Goal: Register for event/course

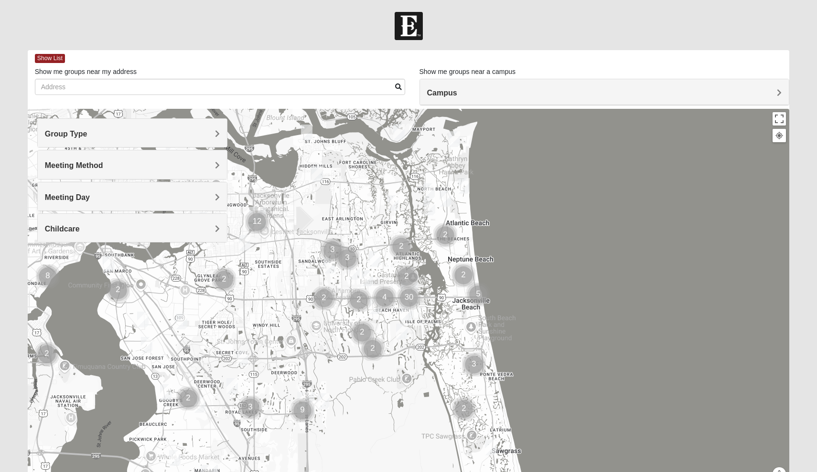
click at [178, 198] on h4 "Meeting Day" at bounding box center [132, 197] width 175 height 9
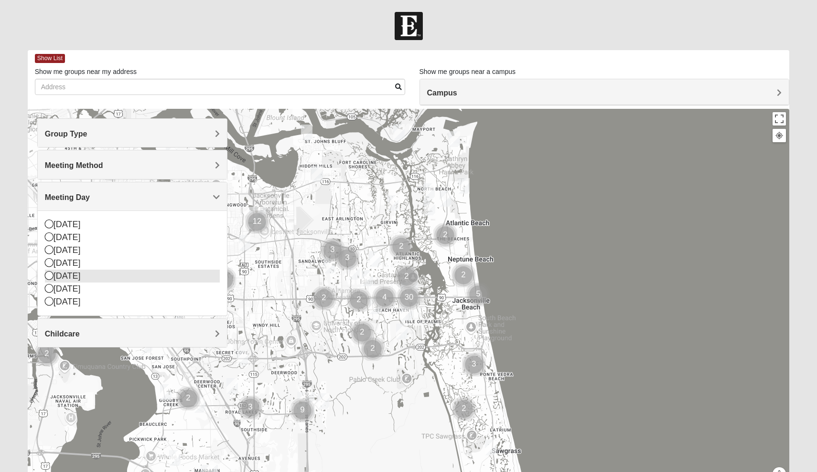
click at [50, 277] on icon at bounding box center [49, 275] width 9 height 9
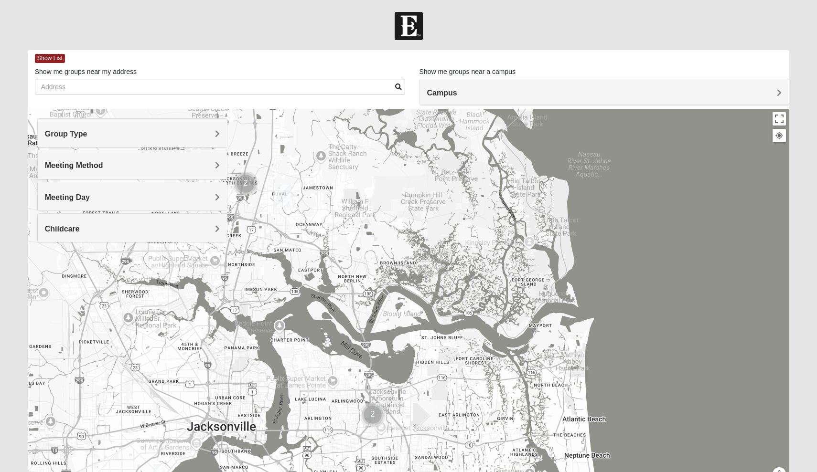
drag, startPoint x: 328, startPoint y: 181, endPoint x: 445, endPoint y: 379, distance: 229.4
click at [445, 379] on div at bounding box center [409, 300] width 762 height 382
click at [560, 96] on h4 "Campus" at bounding box center [604, 92] width 355 height 9
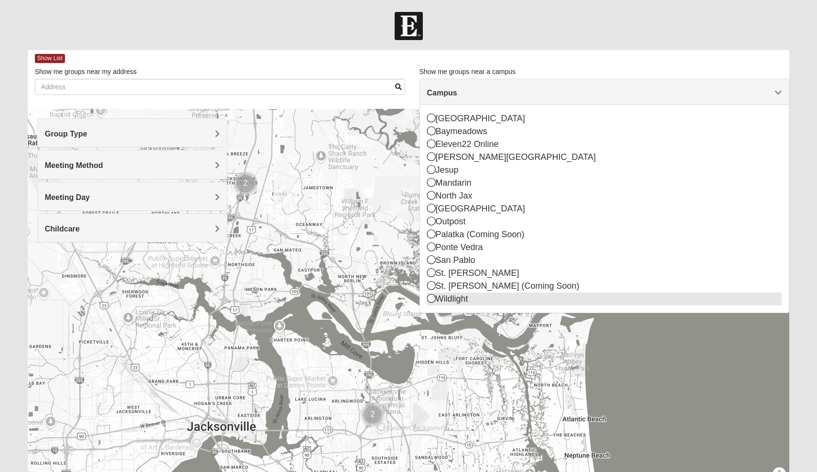
click at [478, 299] on div "Wildlight" at bounding box center [604, 299] width 355 height 13
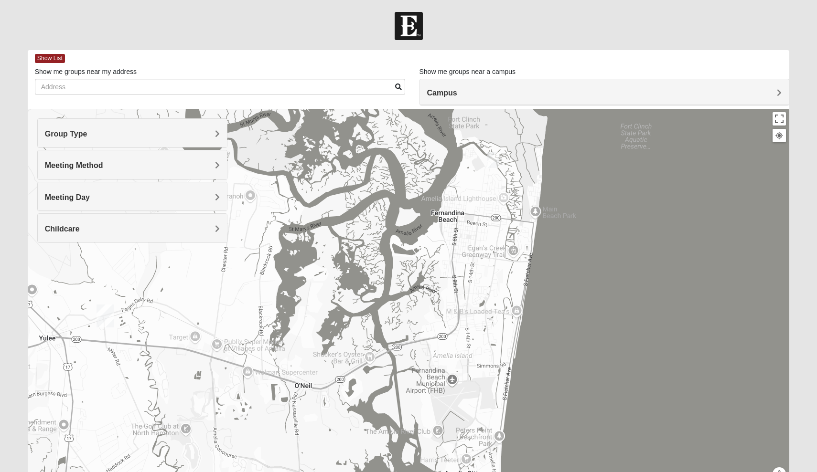
drag, startPoint x: 482, startPoint y: 325, endPoint x: 176, endPoint y: 347, distance: 306.5
click at [176, 347] on div at bounding box center [409, 300] width 762 height 382
click at [491, 162] on img "Mixed Murphy 32034" at bounding box center [492, 160] width 11 height 16
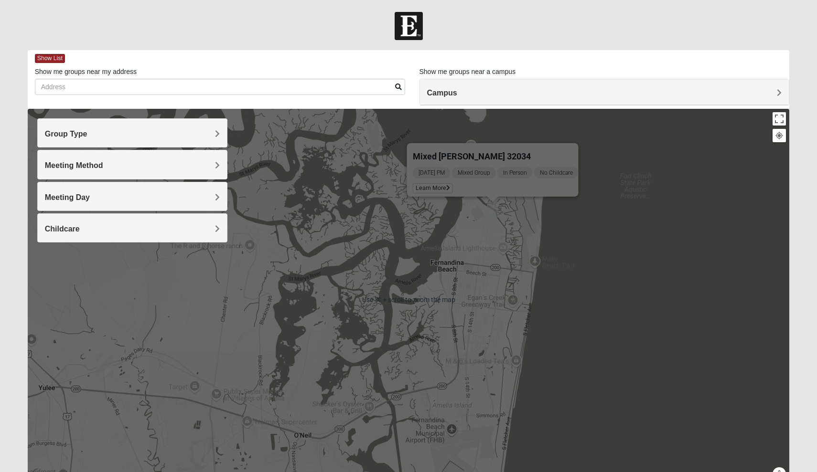
click at [338, 311] on div "Mixed Murphy 32034 Thursday PM Mixed Group In Person No Childcare Learn More" at bounding box center [409, 300] width 762 height 382
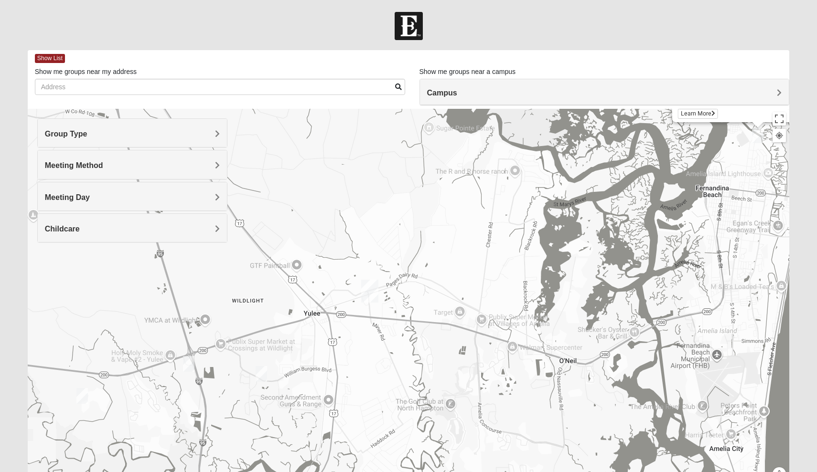
drag, startPoint x: 175, startPoint y: 356, endPoint x: 441, endPoint y: 281, distance: 276.3
click at [441, 281] on div "Mixed Murphy 32034 Thursday PM Mixed Group In Person No Childcare Learn More" at bounding box center [409, 300] width 762 height 382
click at [262, 372] on img "1825 Mixed Miller 32097" at bounding box center [261, 373] width 11 height 16
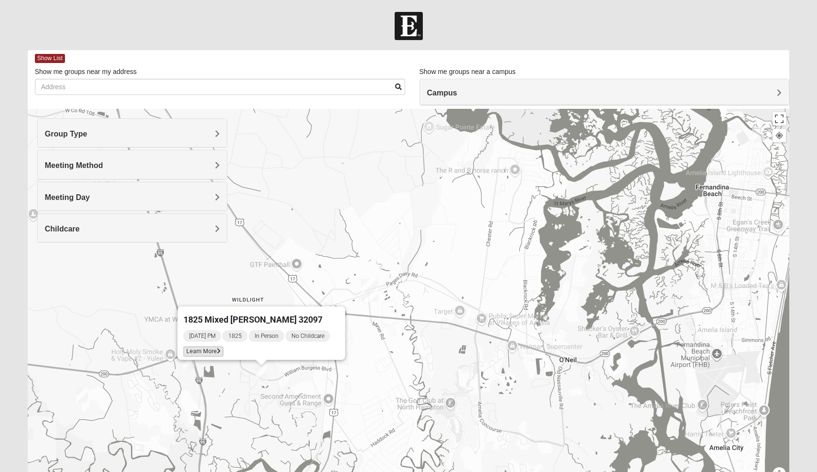
click at [220, 349] on icon at bounding box center [219, 352] width 4 height 6
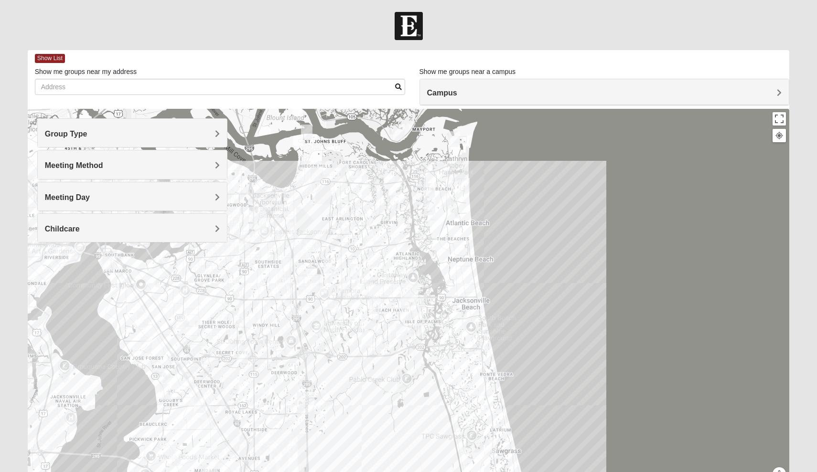
click at [487, 100] on div "Campus" at bounding box center [604, 92] width 369 height 26
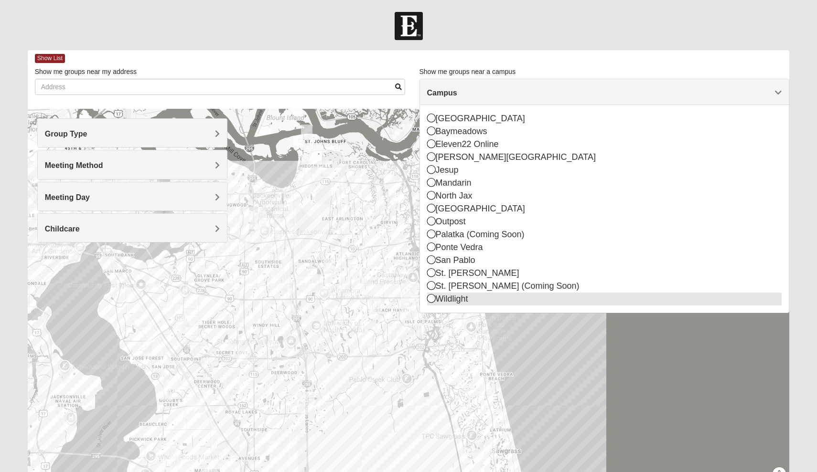
click at [446, 299] on div "Wildlight" at bounding box center [604, 299] width 355 height 13
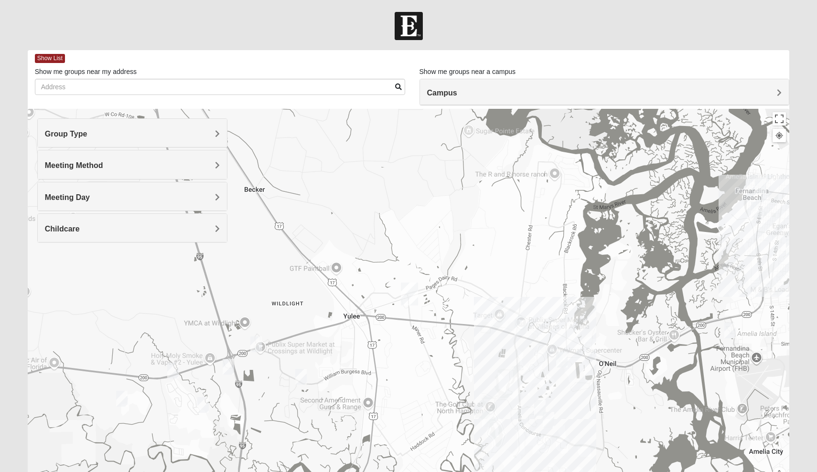
click at [192, 205] on div "Meeting Day" at bounding box center [133, 196] width 190 height 28
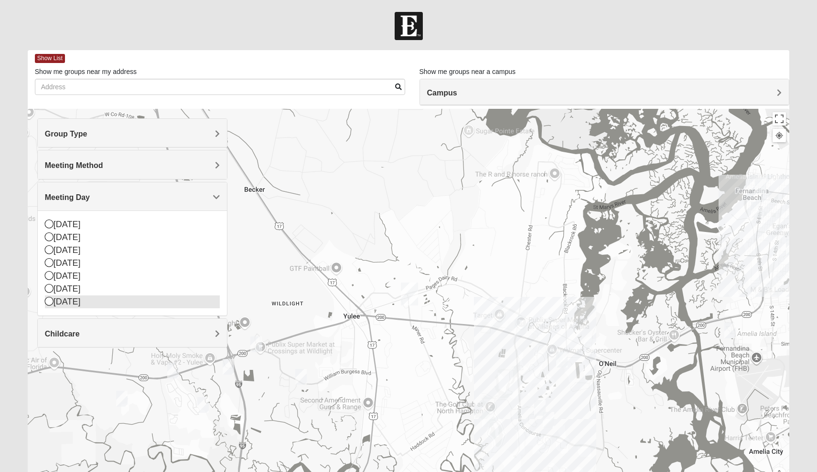
click at [98, 296] on div "[DATE]" at bounding box center [132, 302] width 175 height 13
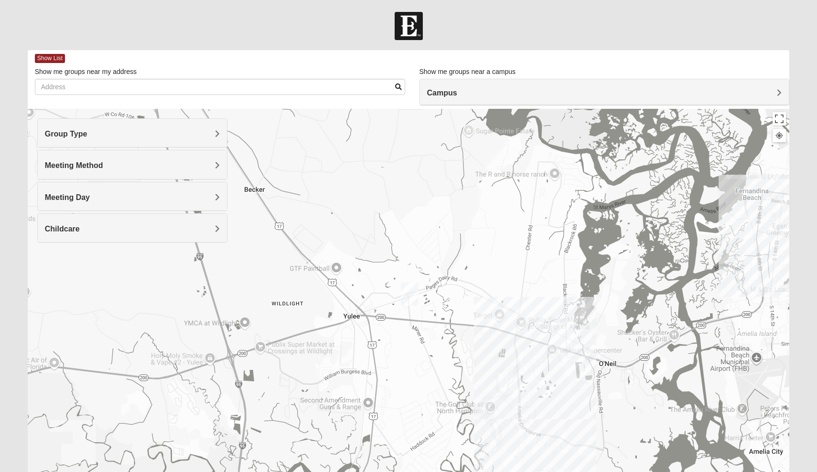
click at [442, 93] on span "Campus" at bounding box center [442, 93] width 30 height 8
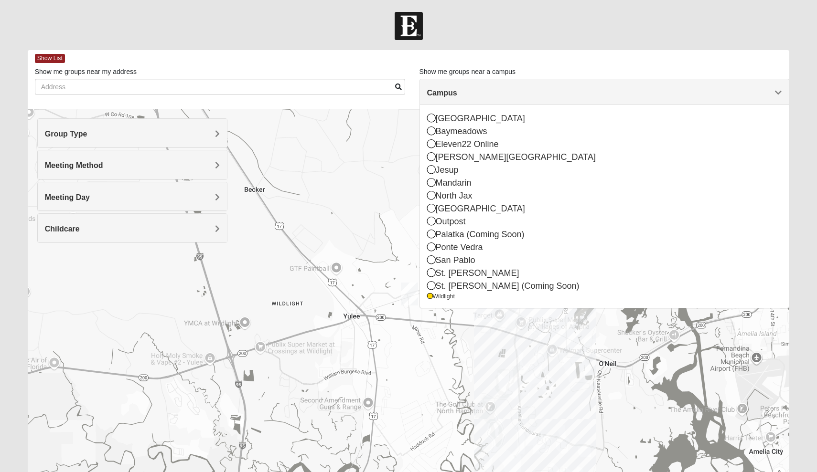
click at [361, 306] on div at bounding box center [409, 300] width 762 height 382
click at [169, 202] on div "Meeting Day" at bounding box center [133, 196] width 190 height 28
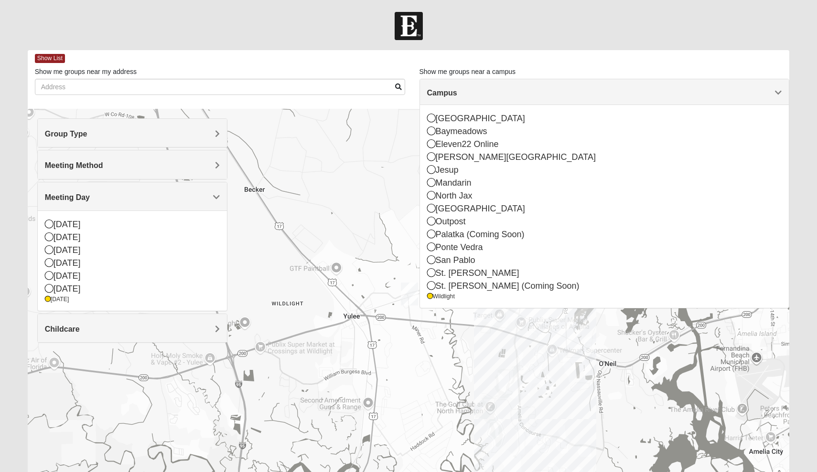
click at [457, 93] on span "Campus" at bounding box center [442, 93] width 30 height 8
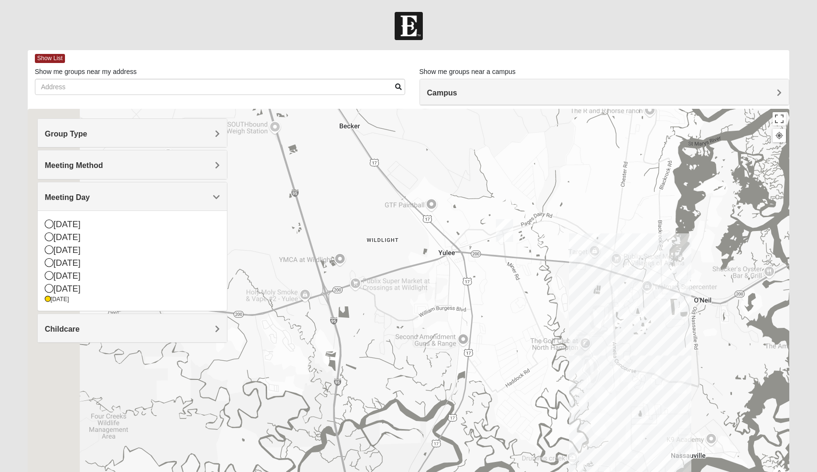
drag, startPoint x: 684, startPoint y: 310, endPoint x: 777, endPoint y: 255, distance: 108.0
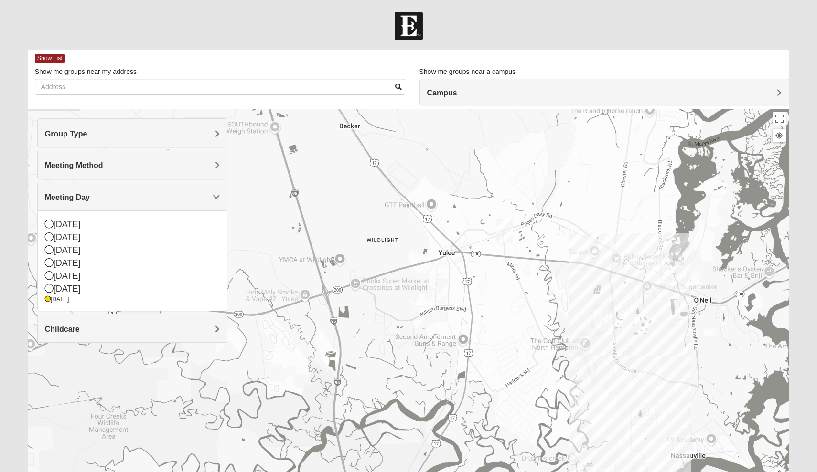
click at [777, 255] on div at bounding box center [409, 300] width 762 height 382
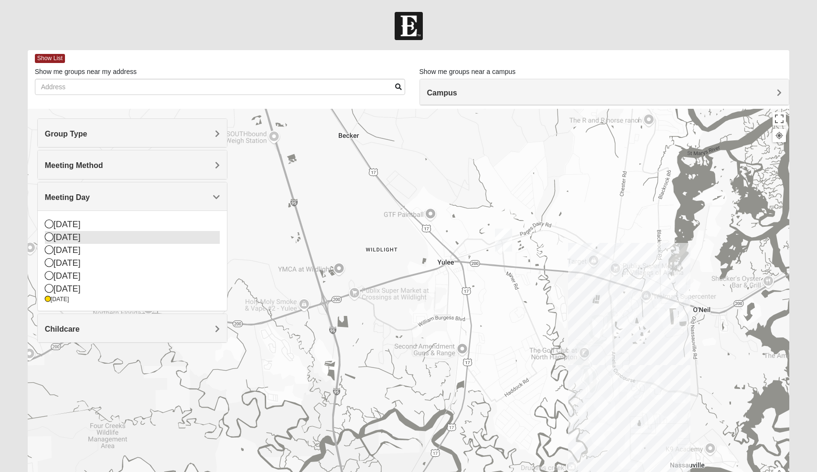
click at [49, 237] on icon at bounding box center [49, 237] width 9 height 9
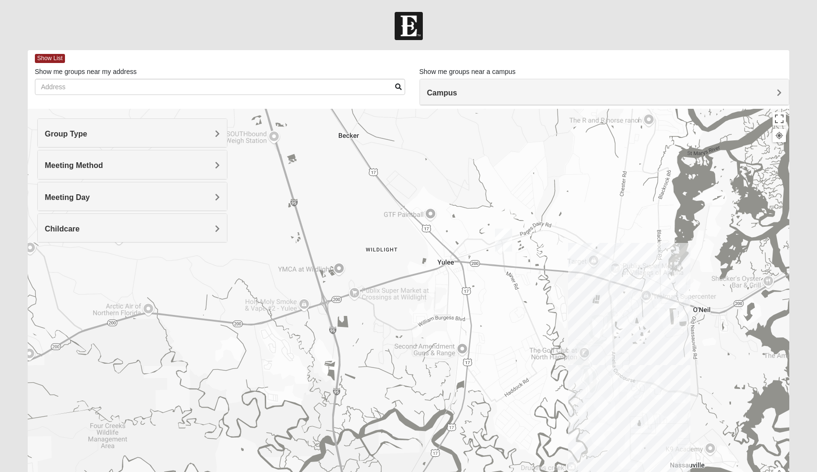
click at [612, 271] on img "Mens Lane 32034" at bounding box center [613, 274] width 11 height 16
click at [151, 206] on div "Meeting Day" at bounding box center [133, 196] width 190 height 28
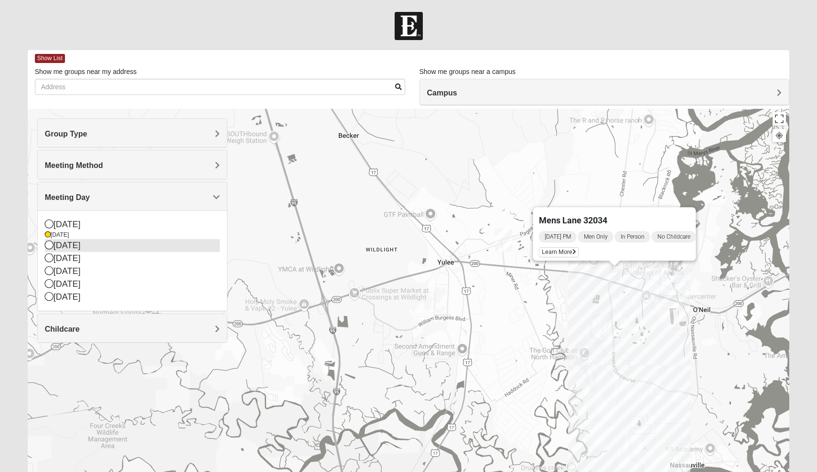
click at [106, 248] on div "[DATE]" at bounding box center [132, 245] width 175 height 13
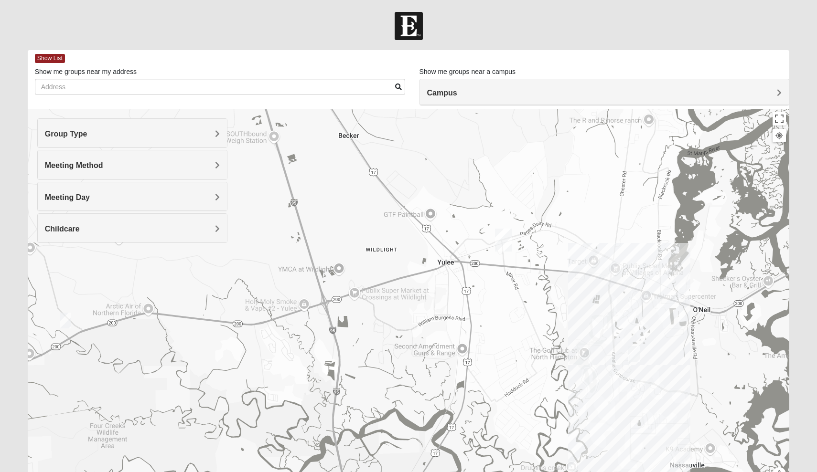
click at [125, 195] on h4 "Meeting Day" at bounding box center [132, 197] width 175 height 9
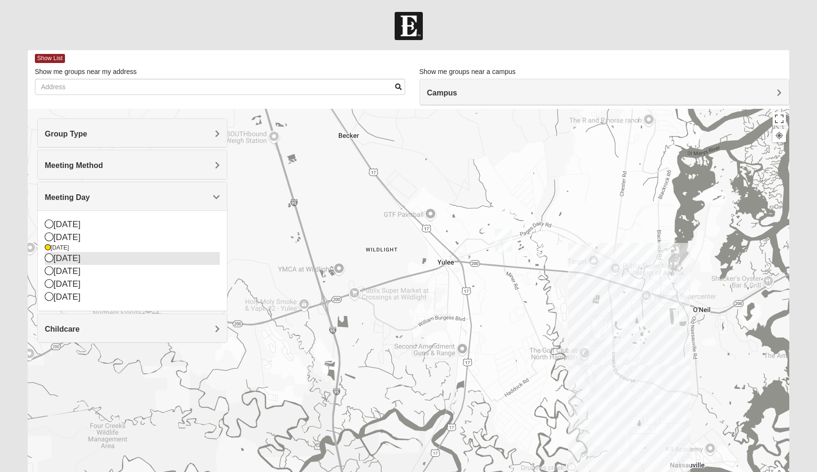
click at [96, 263] on div "[DATE]" at bounding box center [132, 258] width 175 height 13
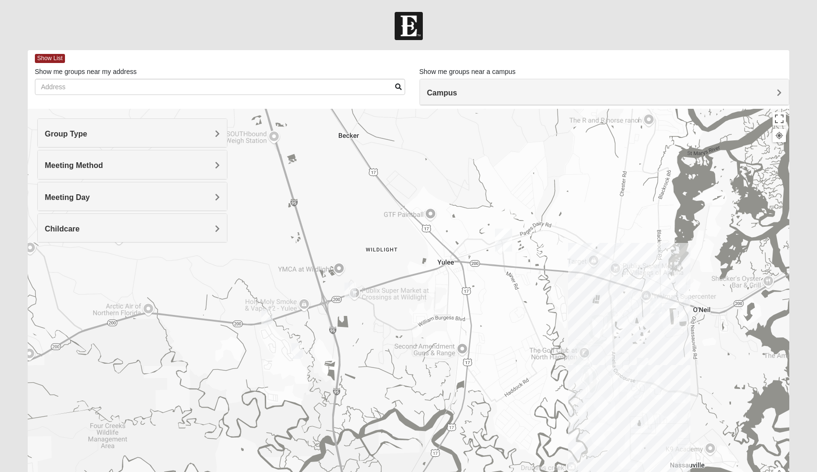
click at [579, 368] on img "Womens Trescot 32034" at bounding box center [581, 366] width 11 height 16
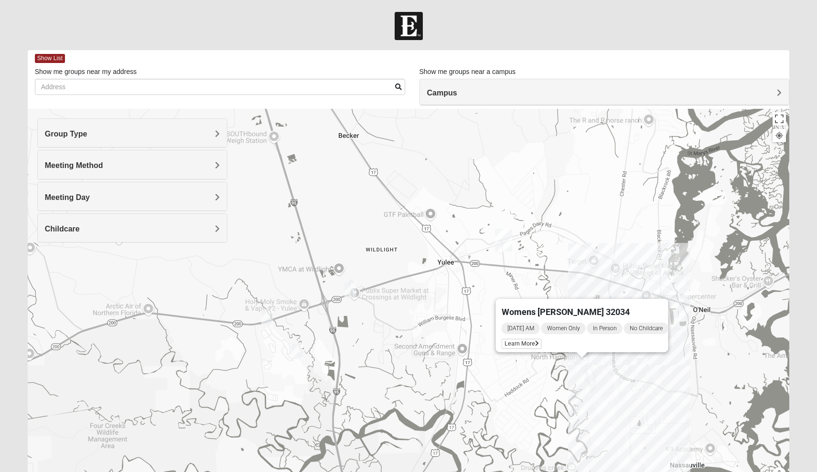
click at [557, 378] on div "Womens Trescot 32034 Wednesday AM Women Only In Person No Childcare Learn More" at bounding box center [409, 300] width 762 height 382
click at [644, 366] on img "Online Womens Danes 32034" at bounding box center [642, 366] width 11 height 16
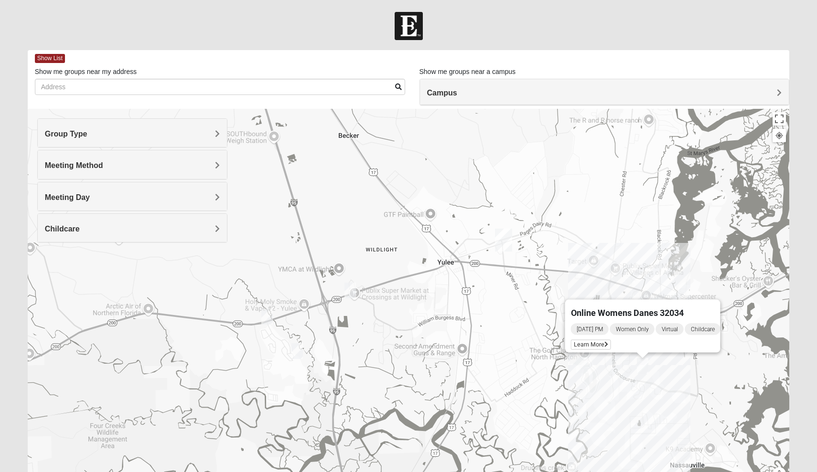
click at [302, 352] on img "Womens Little 32097" at bounding box center [296, 351] width 11 height 16
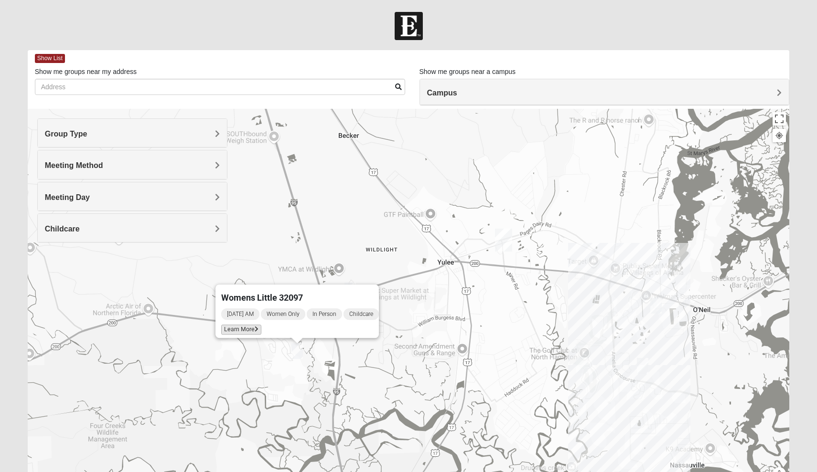
click at [241, 328] on span "Learn More" at bounding box center [241, 330] width 40 height 10
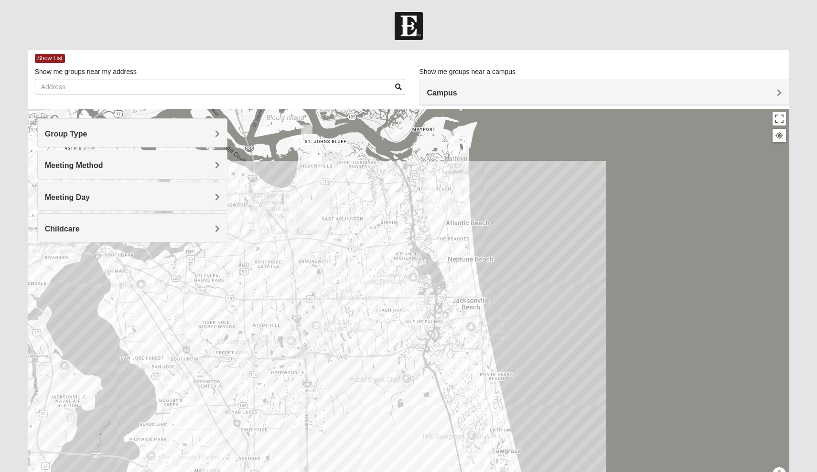
click at [164, 142] on div "Group Type" at bounding box center [133, 133] width 190 height 28
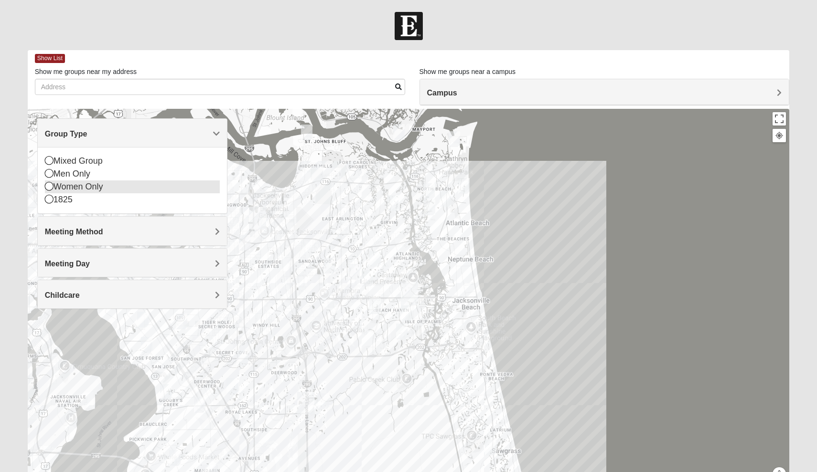
click at [83, 189] on div "Women Only" at bounding box center [132, 187] width 175 height 13
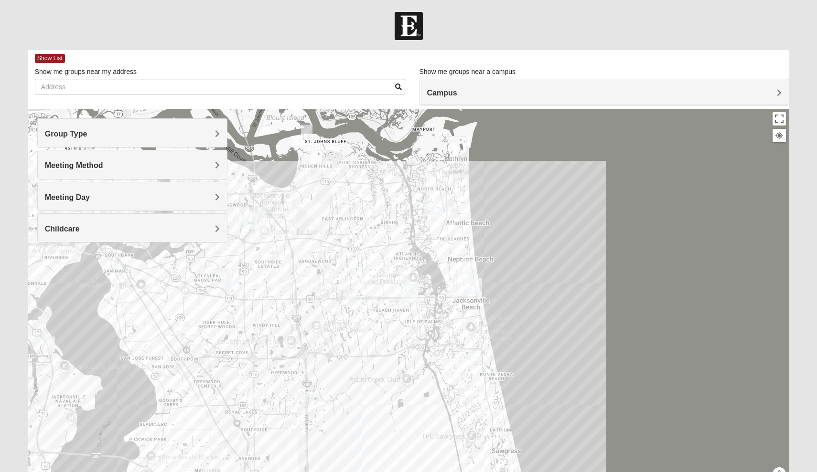
click at [87, 183] on div "Meeting Day" at bounding box center [133, 196] width 190 height 28
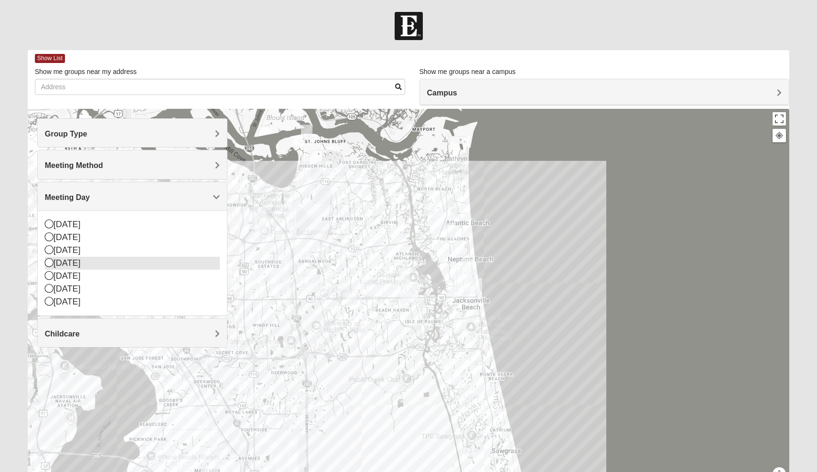
click at [85, 265] on div "[DATE]" at bounding box center [132, 263] width 175 height 13
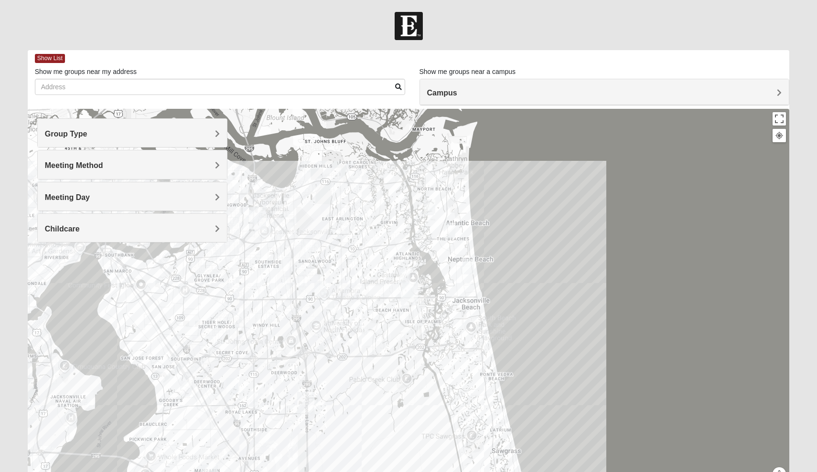
click at [434, 96] on span "Campus" at bounding box center [442, 93] width 30 height 8
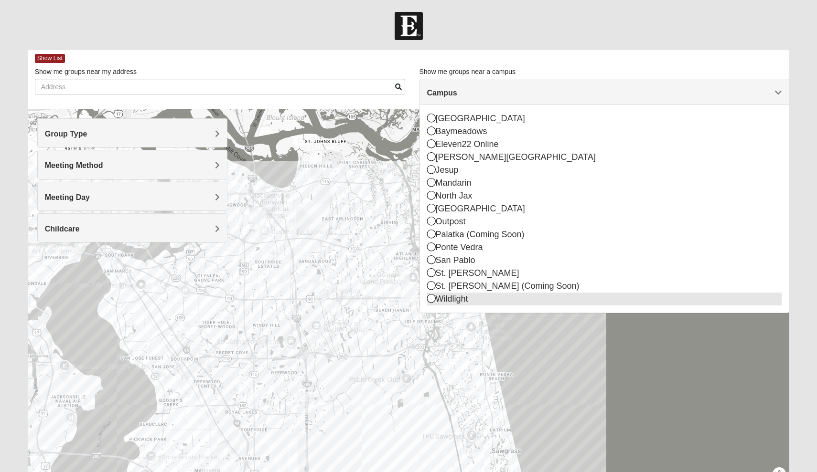
click at [431, 300] on icon at bounding box center [431, 298] width 9 height 9
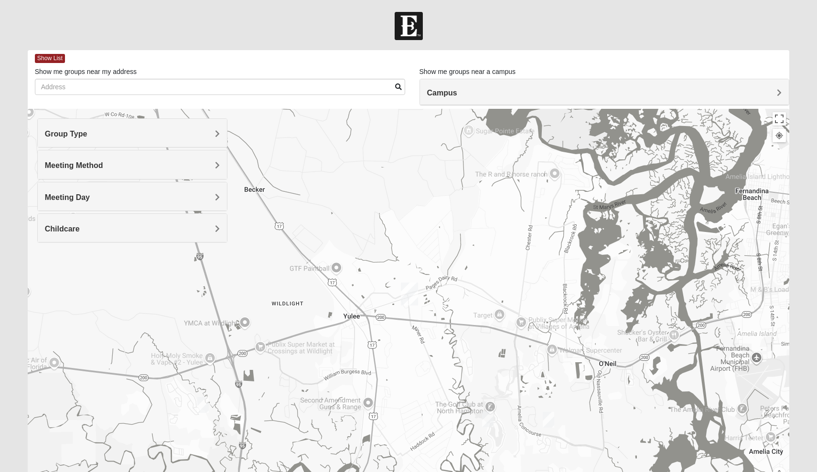
click at [489, 419] on img "Womens Trescot 32034" at bounding box center [487, 420] width 11 height 16
click at [549, 418] on img "Online Womens Danes 32034" at bounding box center [548, 420] width 11 height 16
click at [486, 420] on img "Womens Trescot 32034" at bounding box center [487, 420] width 11 height 16
click at [441, 395] on icon at bounding box center [443, 398] width 4 height 6
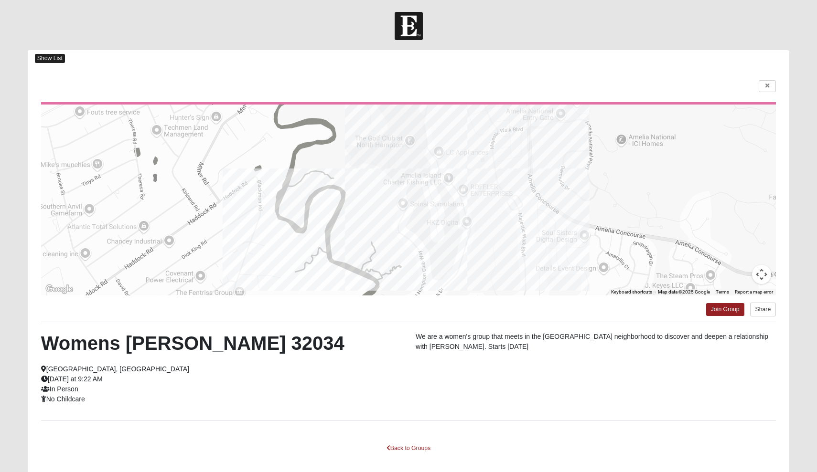
click at [58, 55] on span "Show List" at bounding box center [50, 58] width 30 height 9
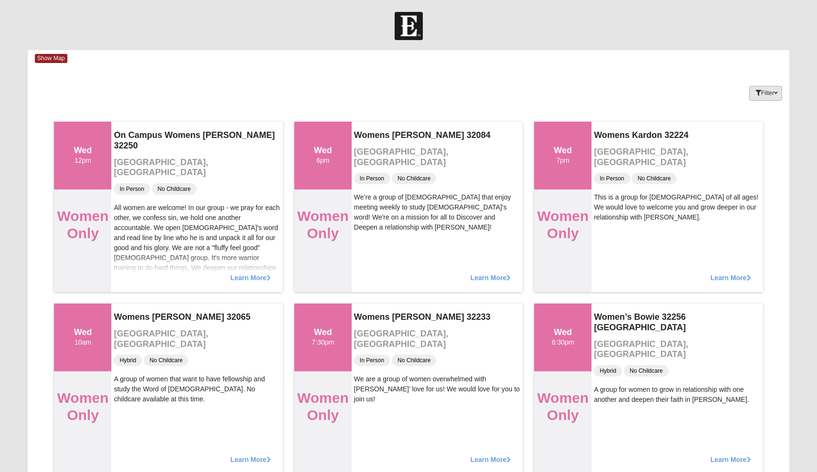
click at [764, 93] on button "Filter" at bounding box center [765, 93] width 33 height 15
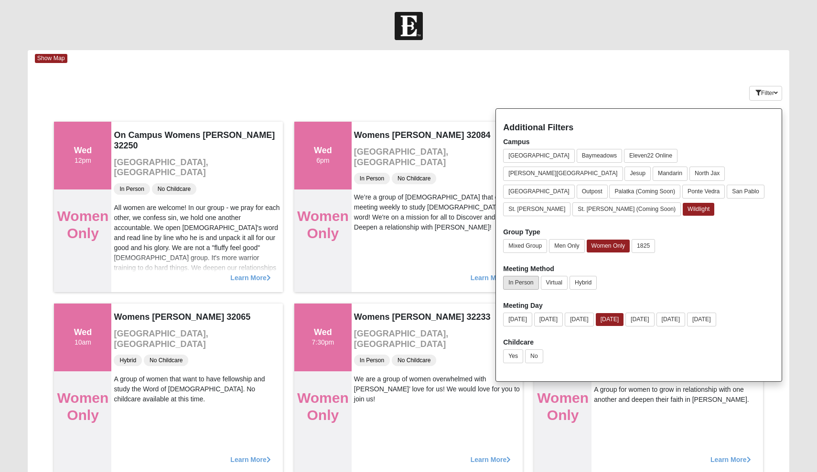
click at [527, 276] on button "In Person" at bounding box center [520, 283] width 35 height 14
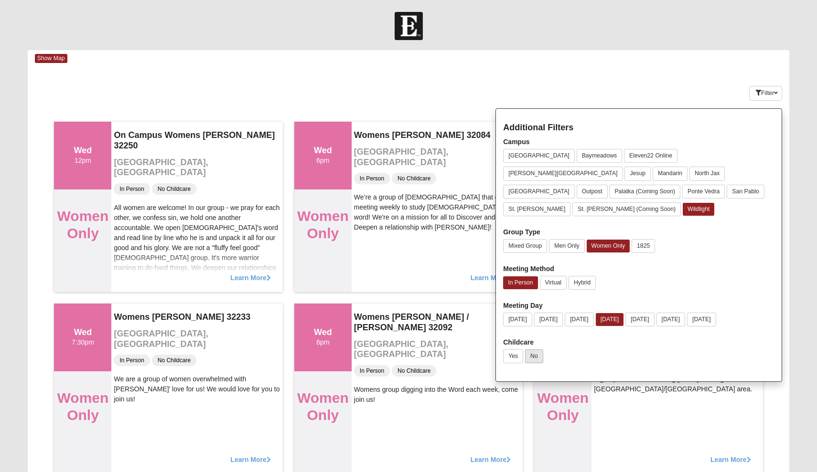
click at [537, 350] on button "No" at bounding box center [534, 357] width 18 height 14
click at [704, 89] on div "Filter Additional Filters Campus Arlington Baymeadows Eleven22 Online Fleming I…" at bounding box center [725, 91] width 127 height 35
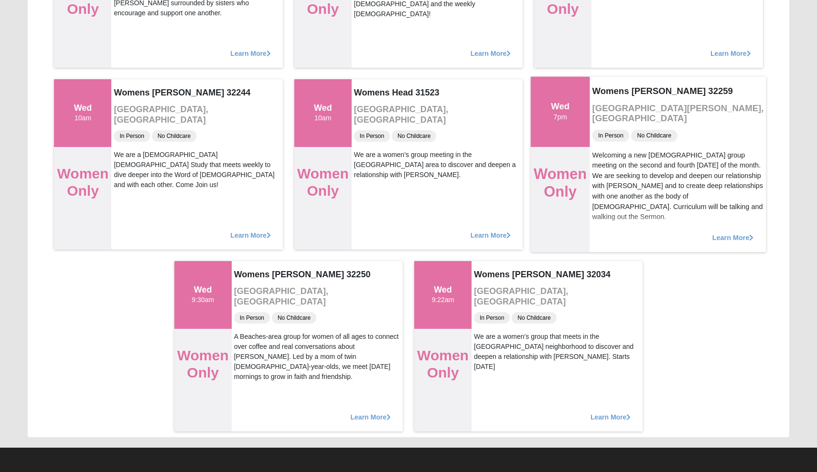
scroll to position [1134, 0]
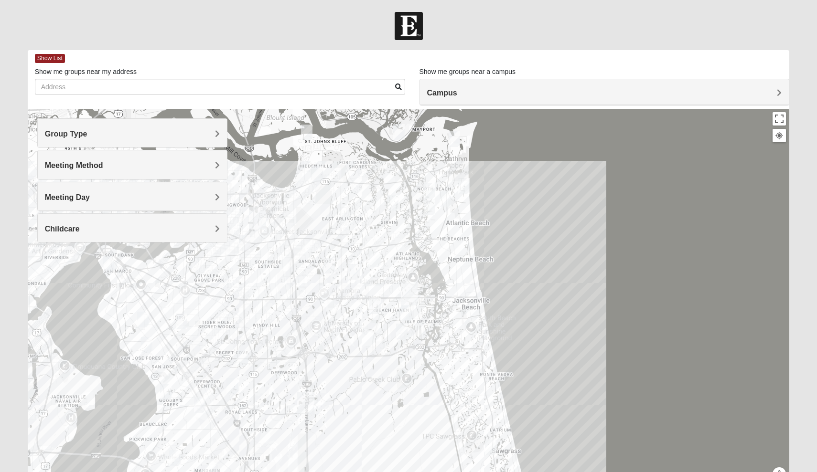
click at [163, 224] on h4 "Childcare" at bounding box center [132, 228] width 175 height 9
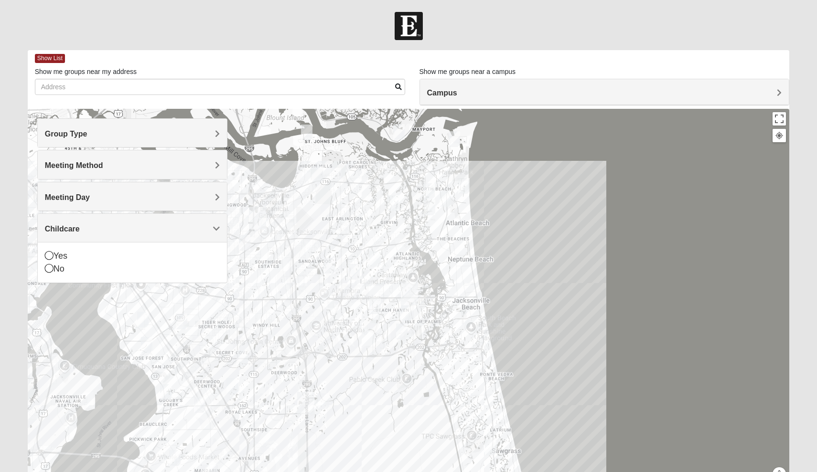
click at [136, 204] on div "Meeting Day" at bounding box center [133, 196] width 190 height 28
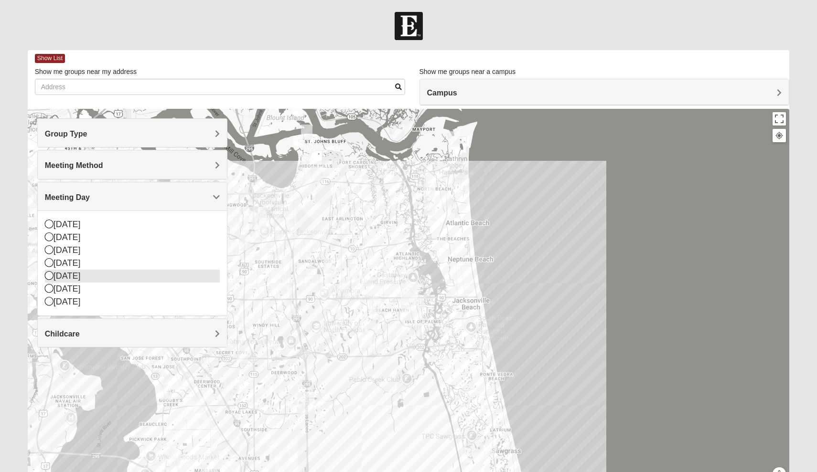
click at [109, 274] on div "[DATE]" at bounding box center [132, 276] width 175 height 13
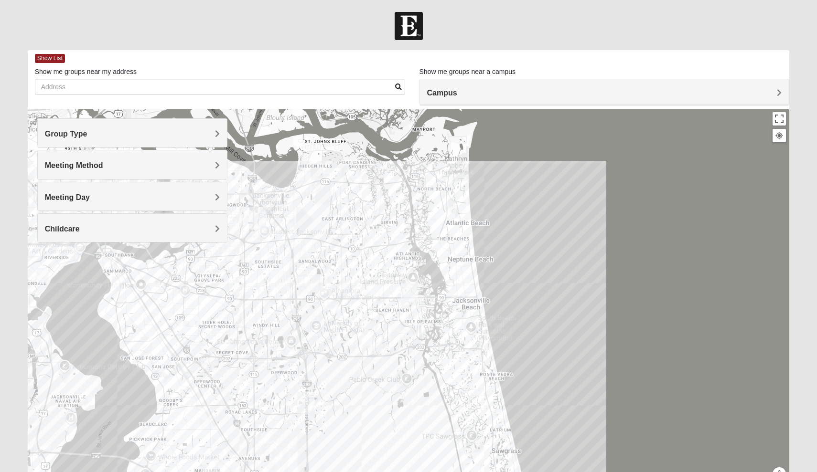
click at [136, 169] on h4 "Meeting Method" at bounding box center [132, 165] width 175 height 9
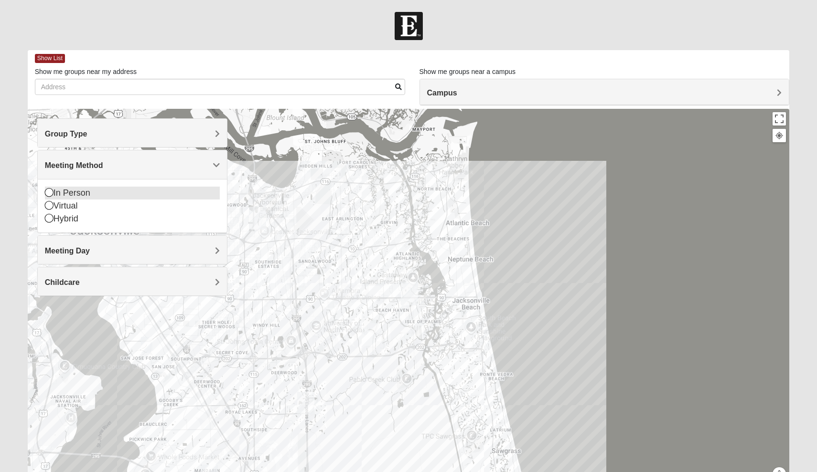
click at [112, 189] on div "In Person" at bounding box center [132, 193] width 175 height 13
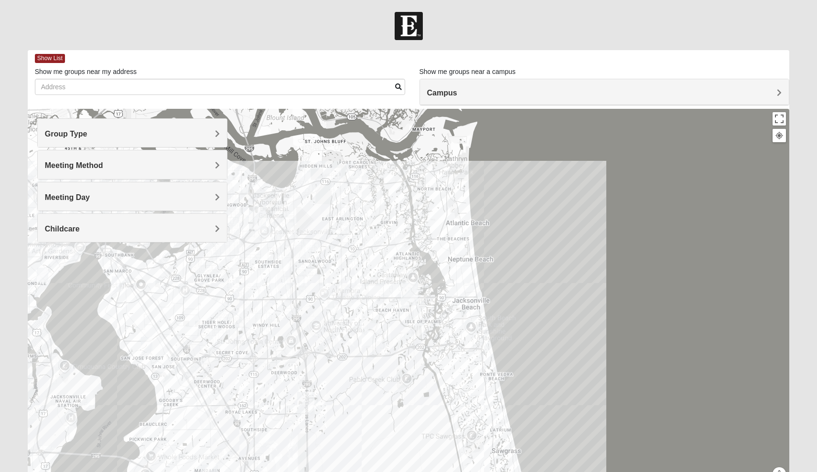
click at [127, 137] on h4 "Group Type" at bounding box center [132, 133] width 175 height 9
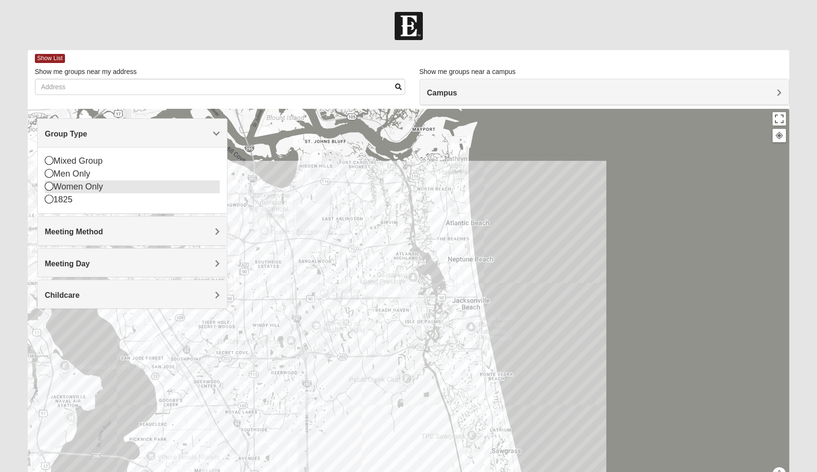
click at [85, 189] on div "Women Only" at bounding box center [132, 187] width 175 height 13
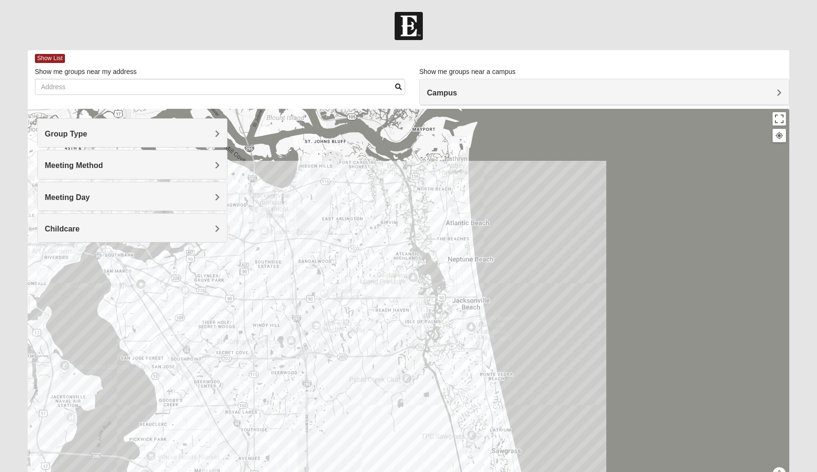
click at [471, 89] on h4 "Campus" at bounding box center [604, 92] width 355 height 9
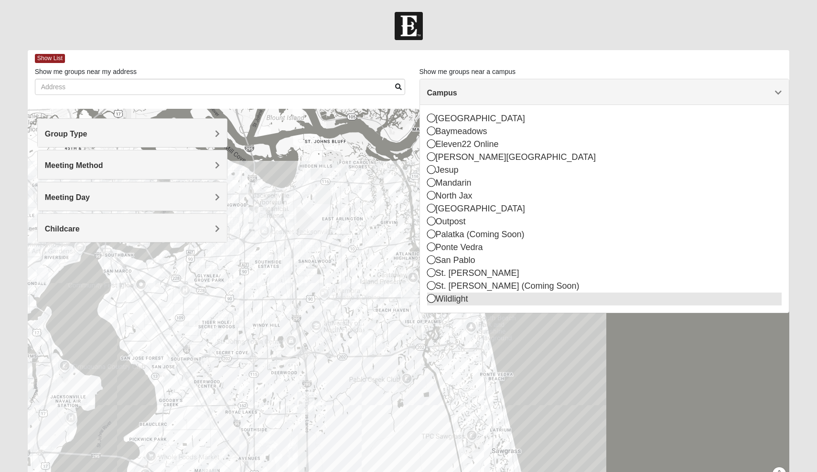
click at [444, 305] on div "Wildlight" at bounding box center [604, 299] width 355 height 13
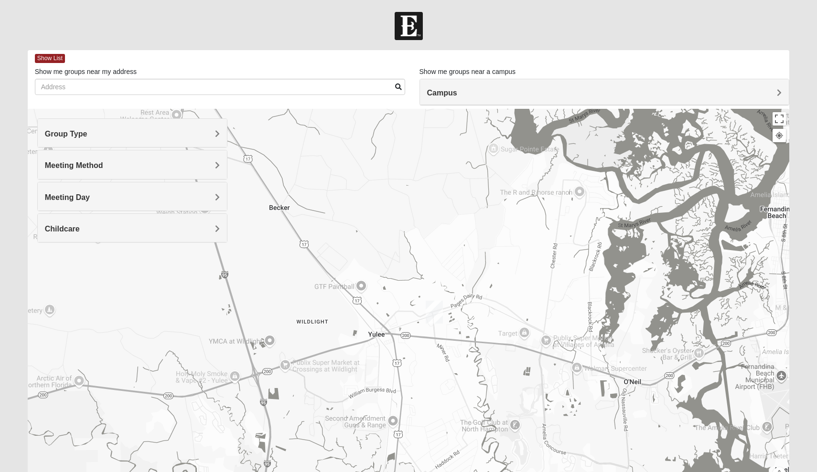
drag, startPoint x: 572, startPoint y: 335, endPoint x: 582, endPoint y: 350, distance: 17.6
click at [584, 350] on div at bounding box center [409, 300] width 762 height 382
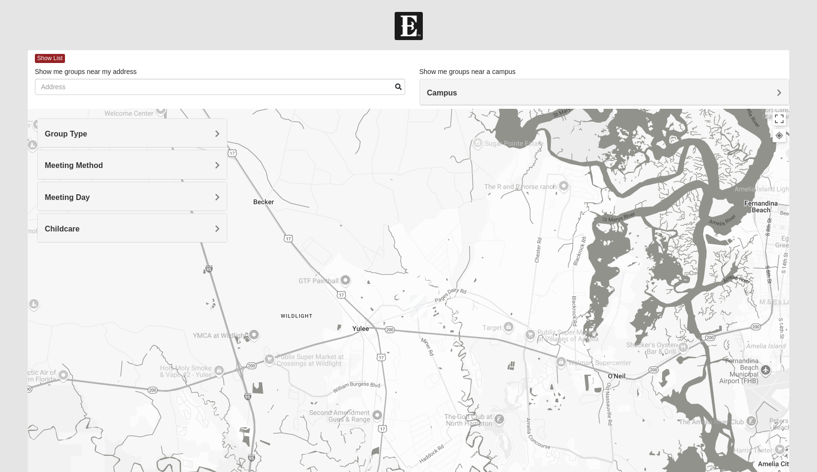
click at [197, 168] on h4 "Meeting Method" at bounding box center [132, 165] width 175 height 9
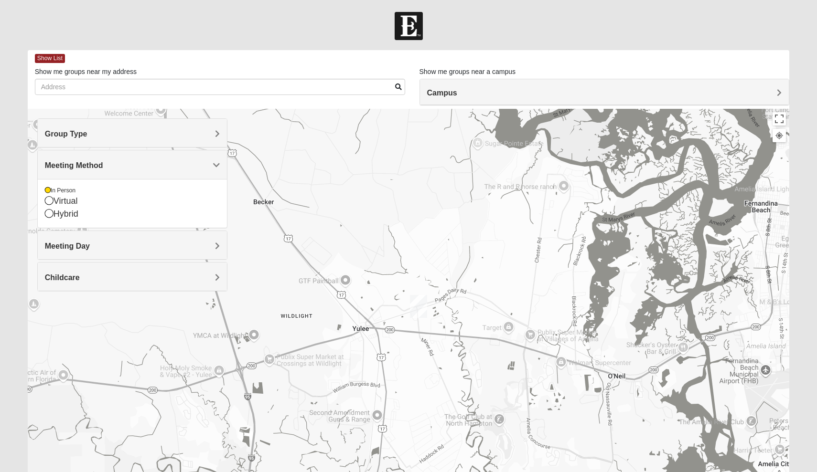
click at [187, 138] on h4 "Group Type" at bounding box center [132, 133] width 175 height 9
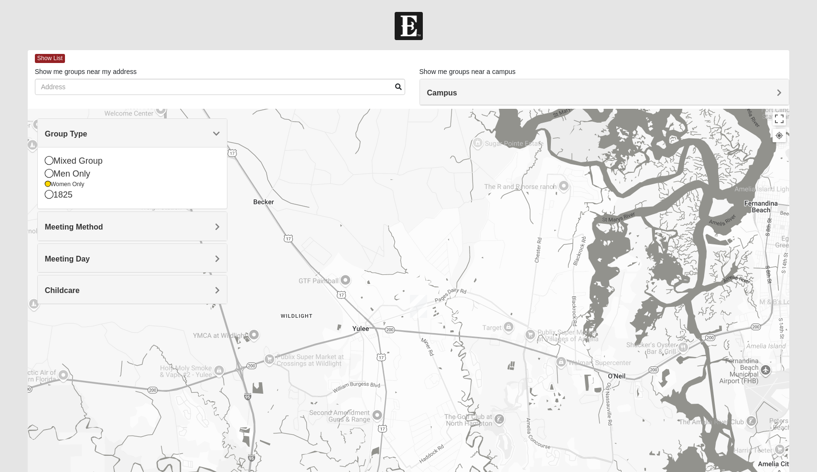
click at [154, 259] on h4 "Meeting Day" at bounding box center [132, 259] width 175 height 9
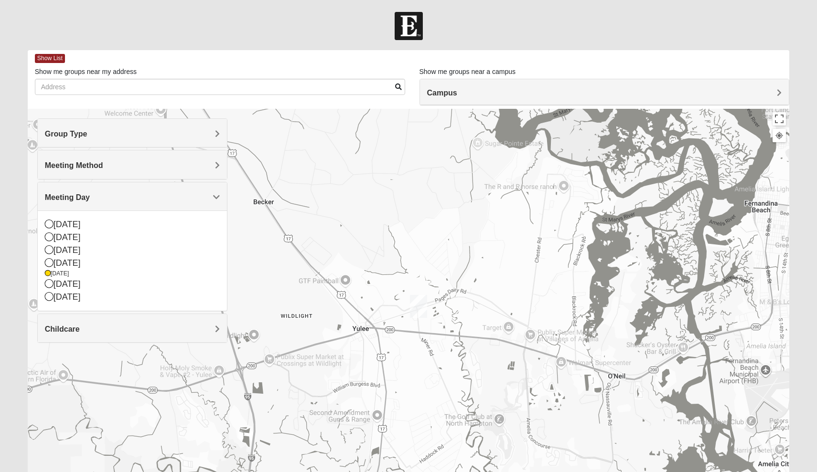
click at [458, 76] on label "Show me groups near a campus" at bounding box center [467, 72] width 96 height 10
click at [463, 85] on div "Campus" at bounding box center [604, 92] width 369 height 26
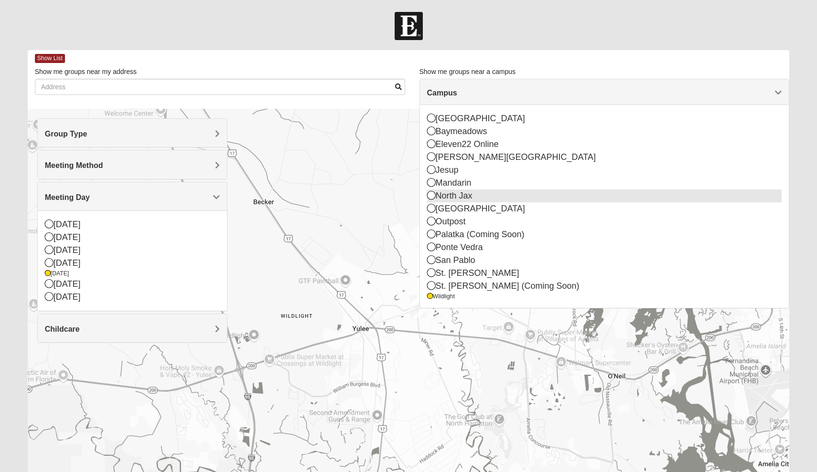
click at [464, 193] on div "North Jax" at bounding box center [604, 196] width 355 height 13
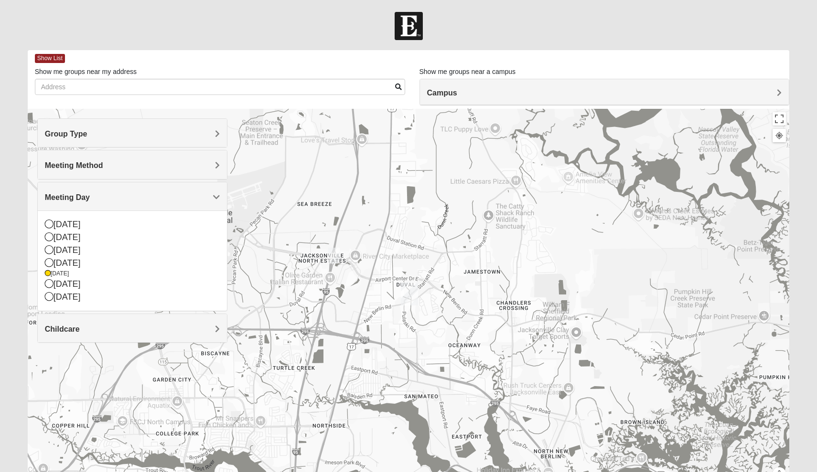
click at [336, 253] on img "Womens Getz 32218" at bounding box center [333, 256] width 11 height 16
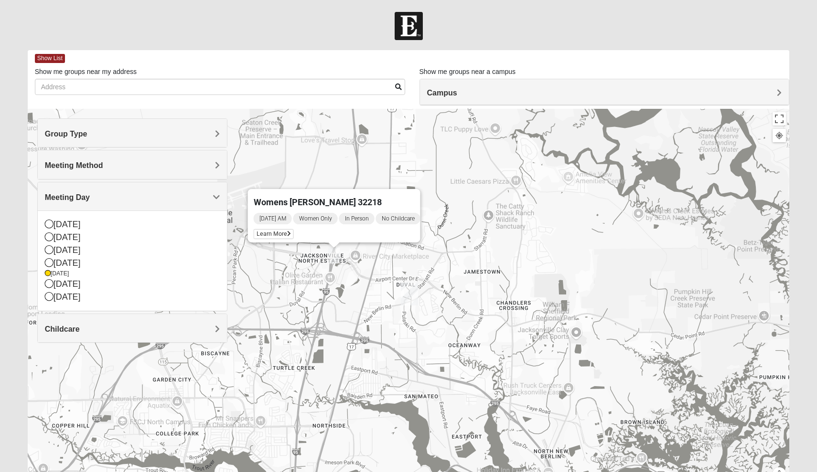
click at [493, 86] on div "Campus" at bounding box center [604, 92] width 369 height 26
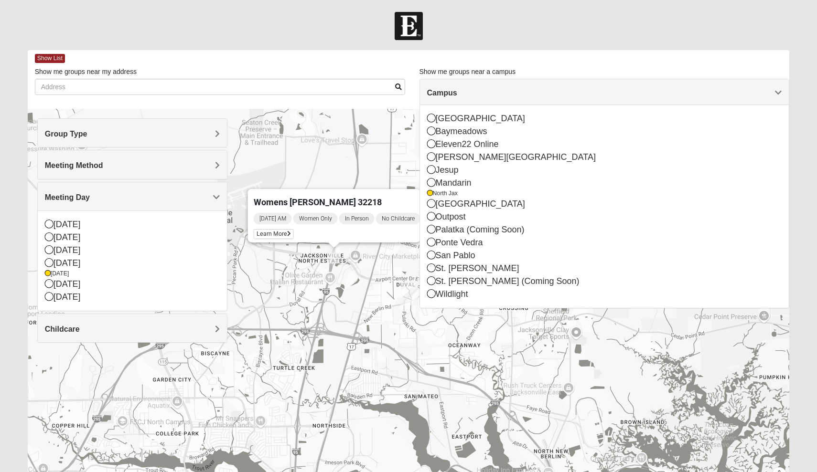
click at [385, 261] on div "Womens Getz 32218 Thursday AM Women Only In Person No Childcare Learn More" at bounding box center [409, 300] width 762 height 382
click at [373, 297] on div "Womens Getz 32218 Thursday AM Women Only In Person No Childcare Learn More" at bounding box center [409, 300] width 762 height 382
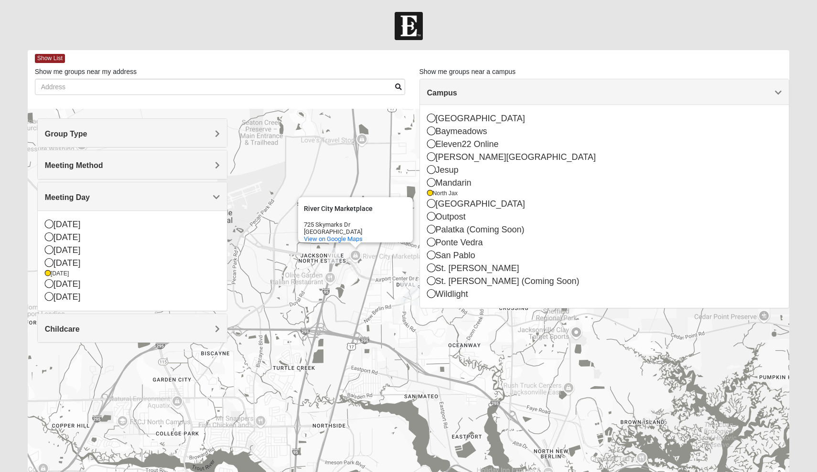
click at [782, 88] on div "Campus" at bounding box center [604, 92] width 369 height 26
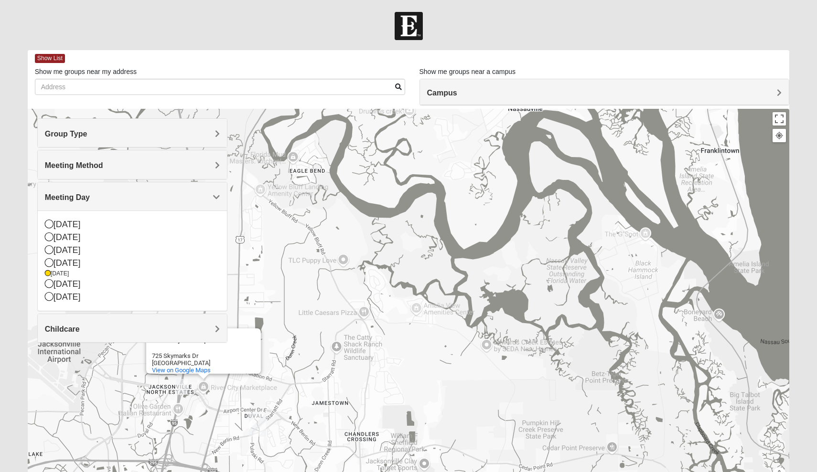
drag, startPoint x: 480, startPoint y: 257, endPoint x: 326, endPoint y: 389, distance: 202.6
click at [326, 389] on div "River City Marketplace River City Marketplace 725 Skymarks Dr Jacksonville, FL …" at bounding box center [409, 300] width 762 height 382
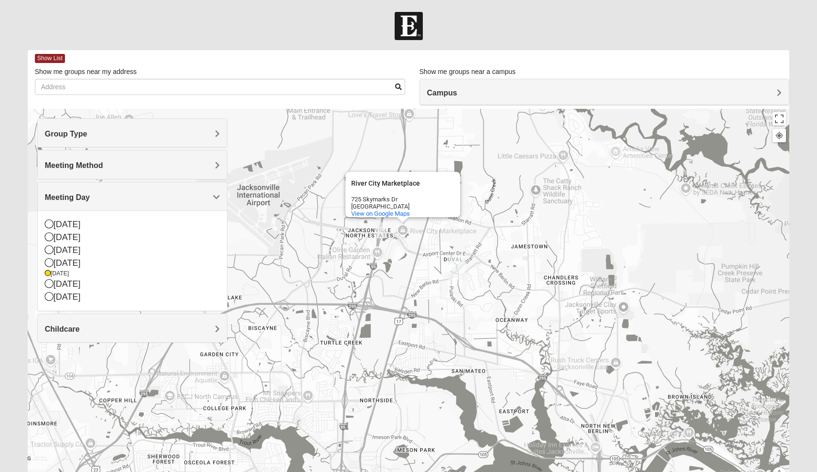
drag, startPoint x: 355, startPoint y: 348, endPoint x: 549, endPoint y: 192, distance: 249.7
click at [552, 192] on div "River City Marketplace River City Marketplace 725 Skymarks Dr Jacksonville, FL …" at bounding box center [409, 300] width 762 height 382
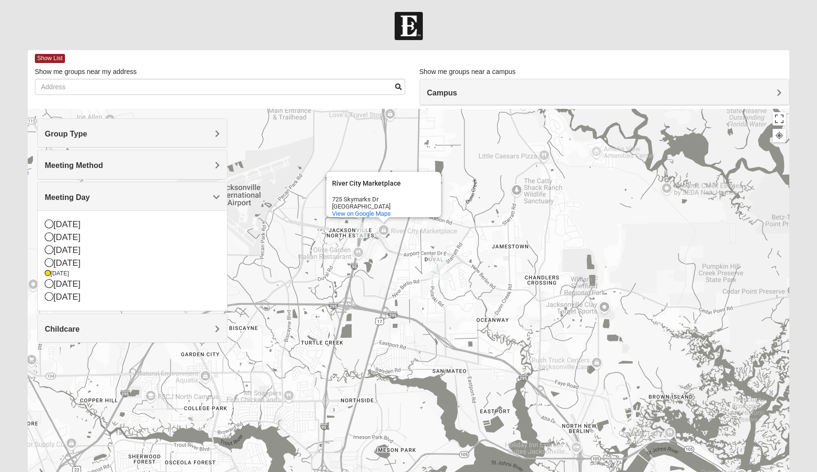
click at [574, 85] on div "Campus" at bounding box center [604, 92] width 369 height 26
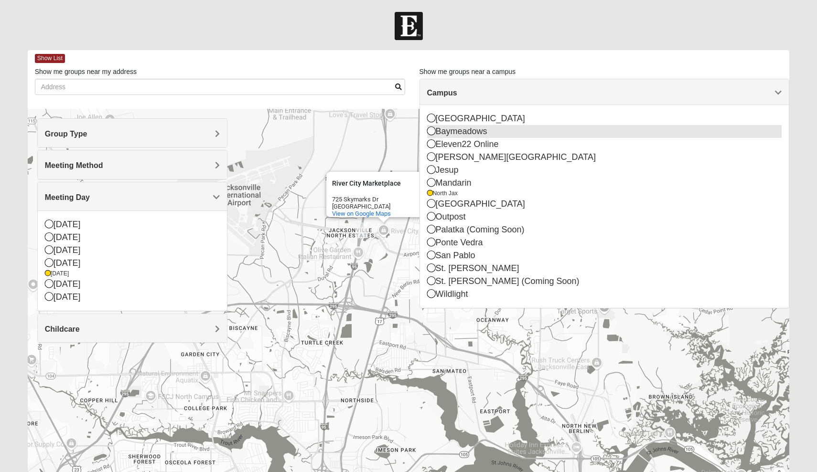
click at [495, 133] on div "Baymeadows" at bounding box center [604, 131] width 355 height 13
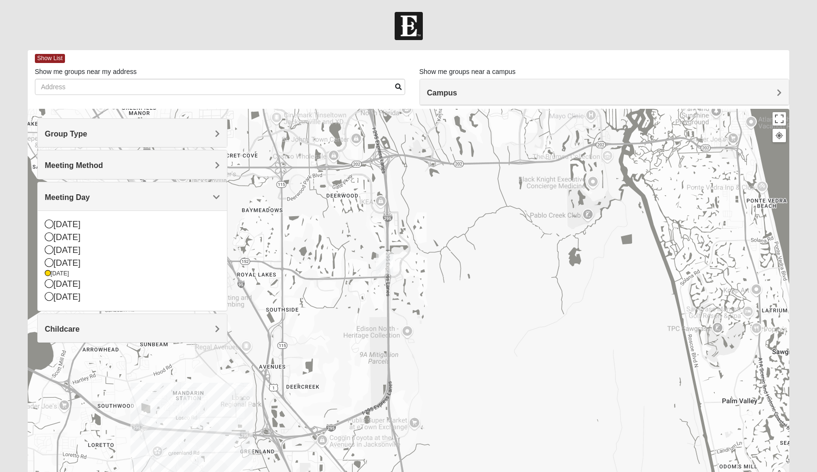
drag, startPoint x: 559, startPoint y: 305, endPoint x: 746, endPoint y: 246, distance: 196.2
click at [746, 246] on div "River City Marketplace River City Marketplace 725 Skymarks Dr Jacksonville, FL …" at bounding box center [409, 300] width 762 height 382
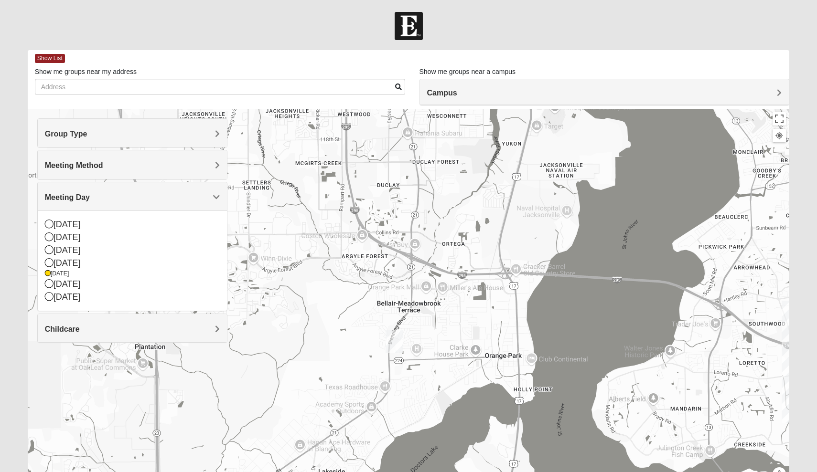
click at [527, 90] on h4 "Campus" at bounding box center [604, 92] width 355 height 9
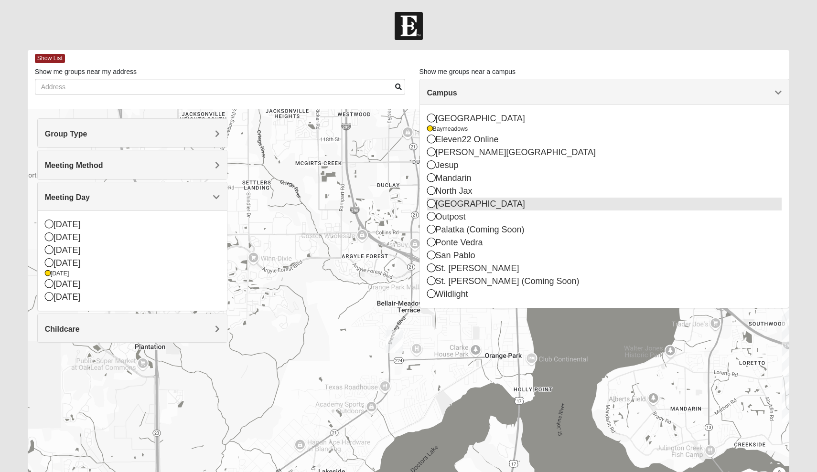
click at [496, 205] on div "[GEOGRAPHIC_DATA]" at bounding box center [604, 204] width 355 height 13
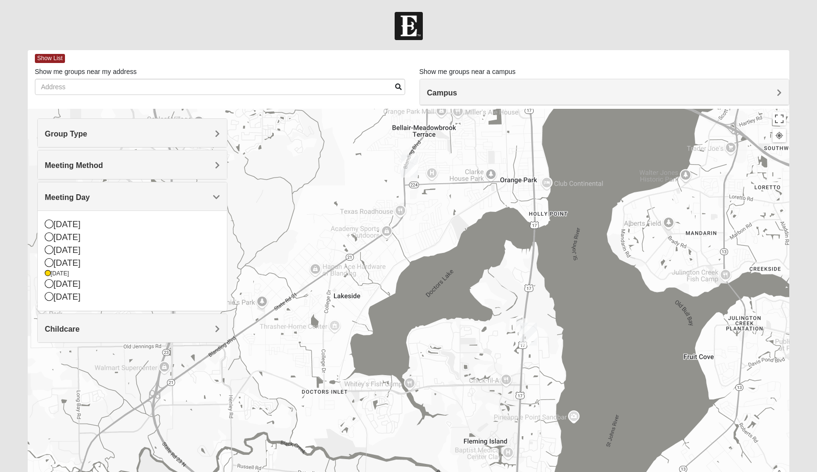
drag, startPoint x: 469, startPoint y: 404, endPoint x: 469, endPoint y: 274, distance: 130.4
click at [469, 274] on div "River City Marketplace River City Marketplace 725 Skymarks Dr Jacksonville, FL …" at bounding box center [409, 300] width 762 height 382
click at [522, 326] on img "Fleming Island" at bounding box center [528, 334] width 17 height 23
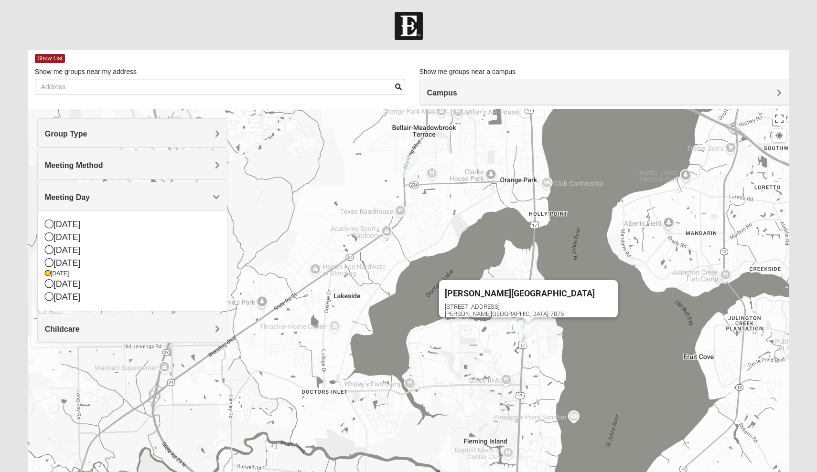
click at [454, 355] on div "Fleming Island 4459 US Highway 17 Fleming Island, FL 32003-7875" at bounding box center [409, 300] width 762 height 382
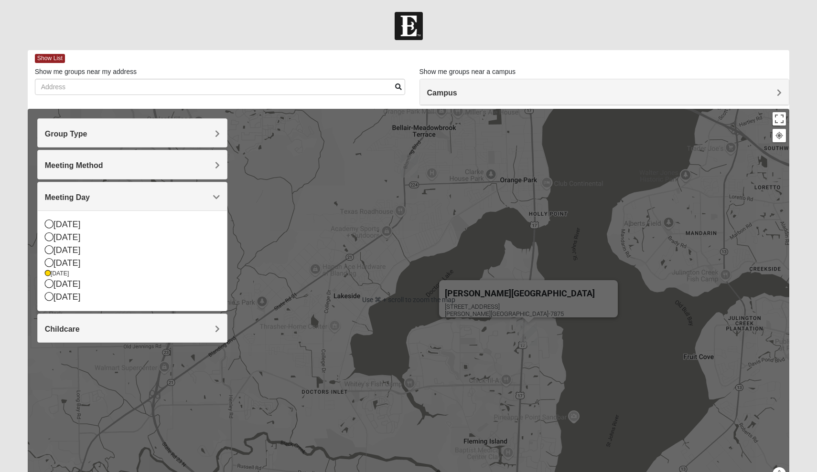
click at [511, 192] on div "Fleming Island 4459 US Highway 17 Fleming Island, FL 32003-7875" at bounding box center [409, 300] width 762 height 382
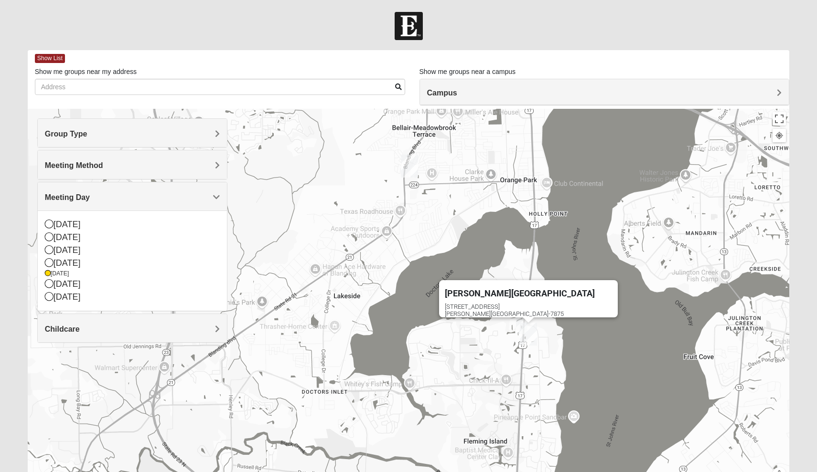
click at [410, 168] on img "Orange Park" at bounding box center [409, 166] width 17 height 23
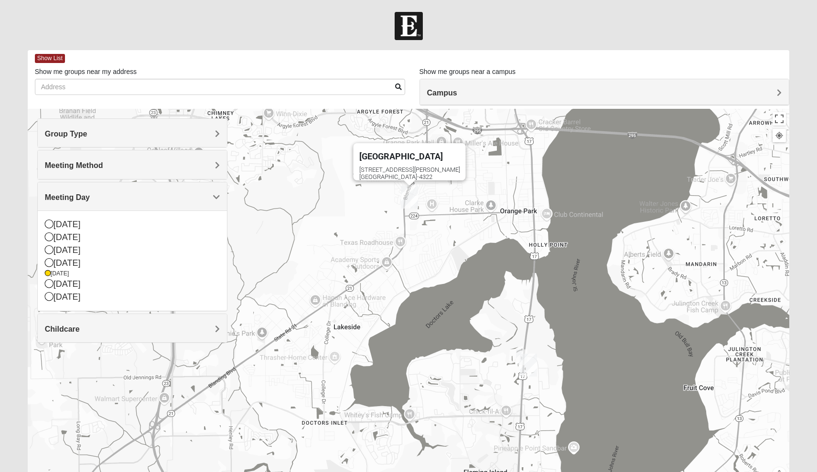
click at [426, 240] on div "Orange Park 317 Blanding Blvd Orange Park, FL 32073-4322" at bounding box center [409, 300] width 762 height 382
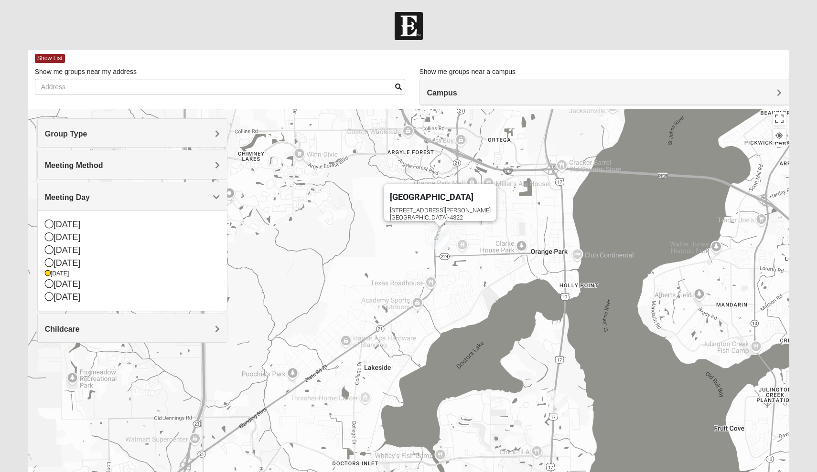
drag, startPoint x: 430, startPoint y: 268, endPoint x: 495, endPoint y: 375, distance: 125.2
click at [495, 375] on div "Orange Park 317 Blanding Blvd Orange Park, FL 32073-4322" at bounding box center [409, 300] width 762 height 382
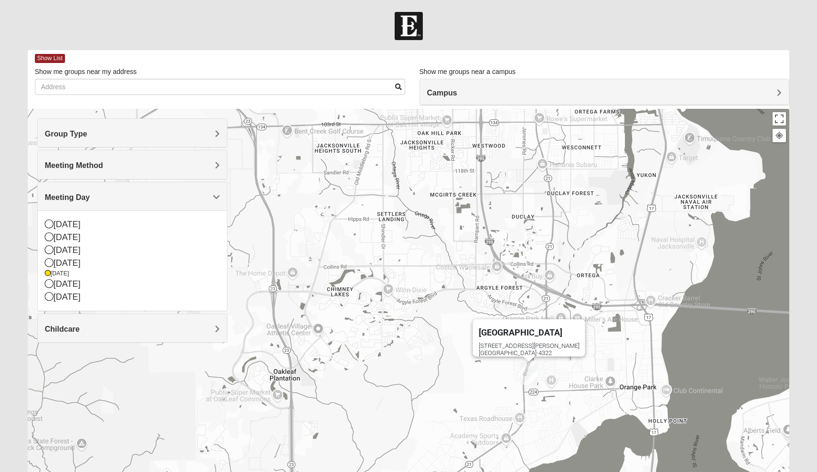
drag, startPoint x: 395, startPoint y: 320, endPoint x: 446, endPoint y: 378, distance: 76.2
click at [446, 378] on div "Orange Park 317 Blanding Blvd Orange Park, FL 32073-4322" at bounding box center [409, 300] width 762 height 382
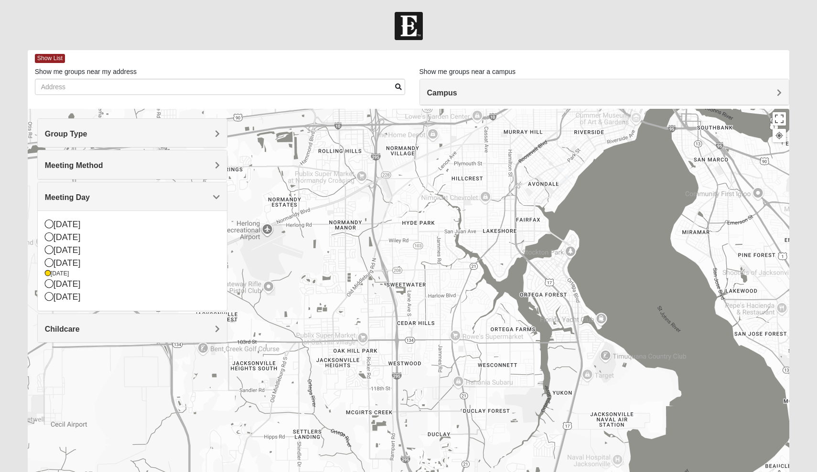
drag, startPoint x: 567, startPoint y: 233, endPoint x: 483, endPoint y: 452, distance: 234.3
click at [483, 452] on div "Orange Park 317 Blanding Blvd Orange Park, FL 32073-4322" at bounding box center [409, 300] width 762 height 382
click at [567, 174] on img "Womens Elksnis 32205" at bounding box center [562, 176] width 11 height 16
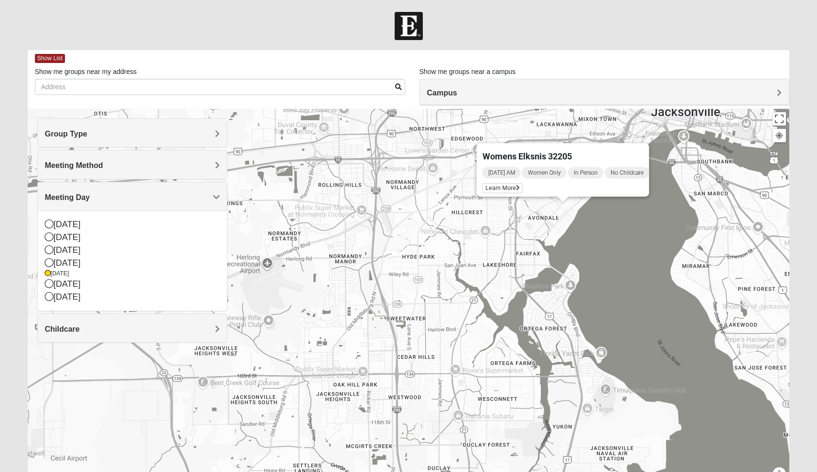
click at [541, 236] on div "Womens Elksnis 32205 Thursday AM Women Only In Person No Childcare Learn More" at bounding box center [409, 300] width 762 height 382
click at [663, 285] on div "Womens Elksnis 32205 Thursday AM Women Only In Person No Childcare Learn More" at bounding box center [409, 300] width 762 height 382
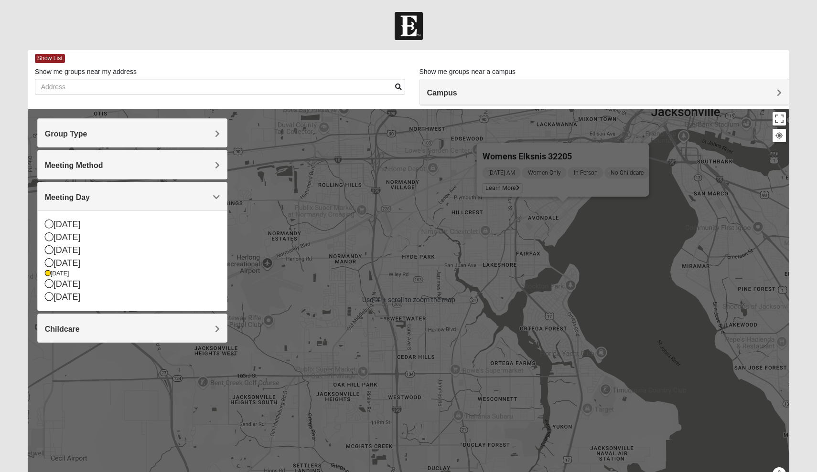
click at [517, 235] on div "Womens Elksnis 32205 Thursday AM Women Only In Person No Childcare Learn More" at bounding box center [409, 300] width 762 height 382
click at [451, 223] on div "Womens Elksnis 32205 Thursday AM Women Only In Person No Childcare Learn More" at bounding box center [409, 300] width 762 height 382
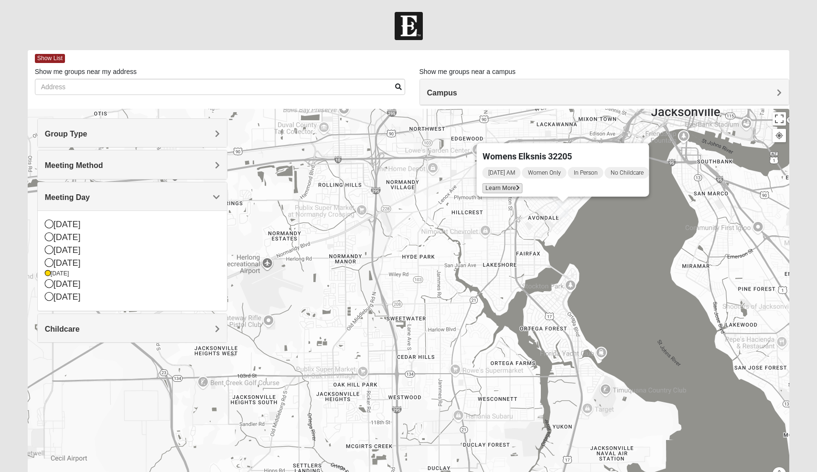
click at [516, 185] on icon at bounding box center [518, 188] width 4 height 6
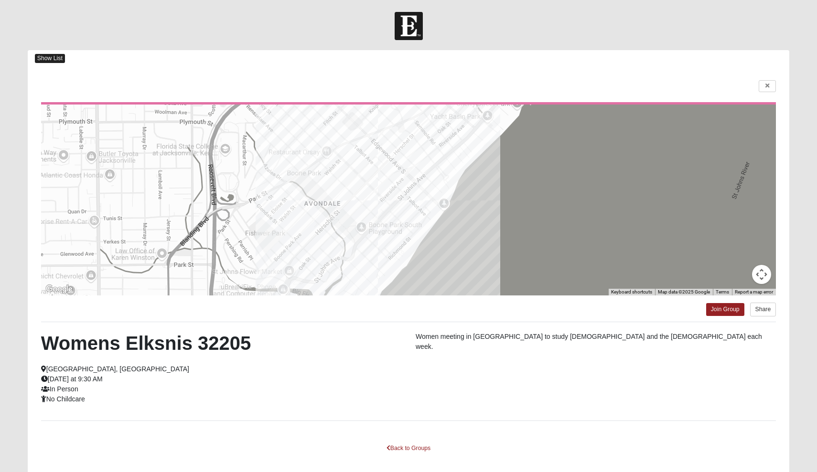
click at [39, 59] on span "Show List" at bounding box center [50, 58] width 30 height 9
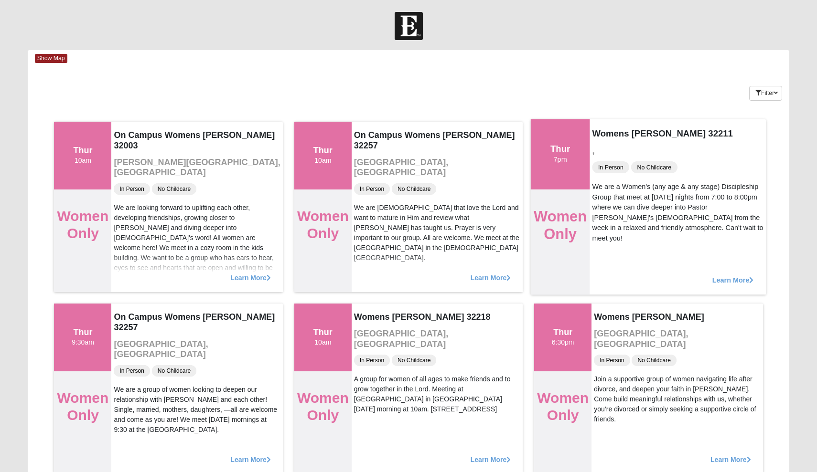
click at [722, 275] on span "Learn More" at bounding box center [733, 275] width 42 height 0
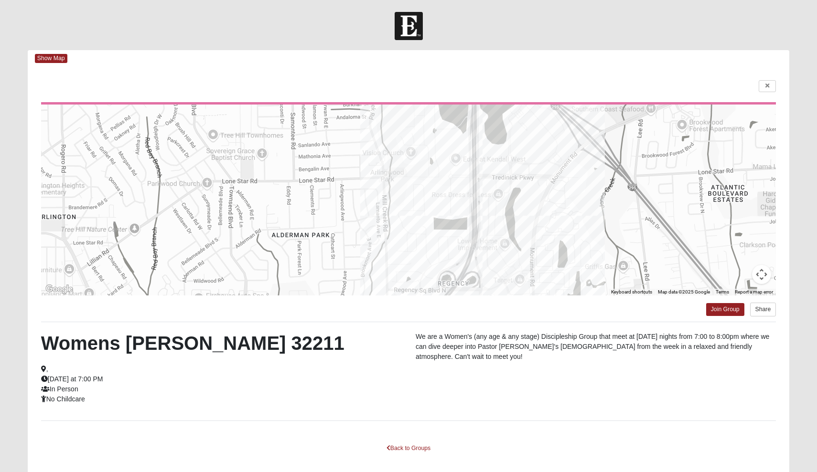
drag, startPoint x: 535, startPoint y: 213, endPoint x: 618, endPoint y: 208, distance: 82.4
click at [618, 208] on div at bounding box center [408, 200] width 735 height 191
click at [598, 248] on div at bounding box center [408, 200] width 735 height 191
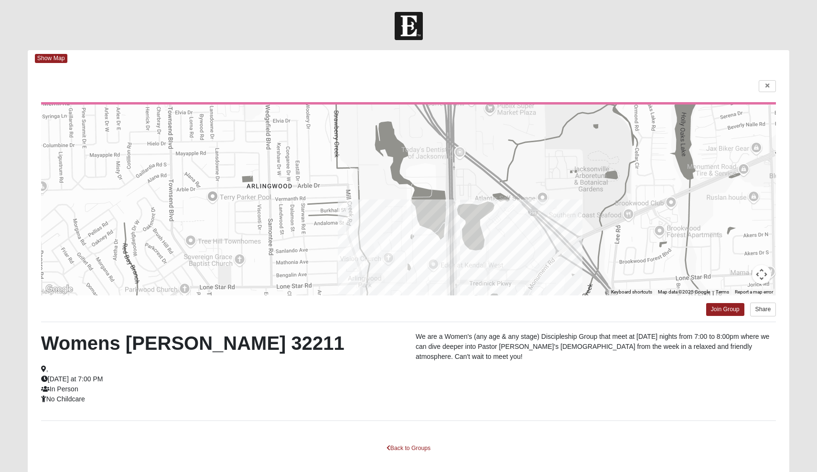
drag, startPoint x: 459, startPoint y: 169, endPoint x: 438, endPoint y: 277, distance: 111.0
click at [438, 277] on div at bounding box center [408, 200] width 735 height 191
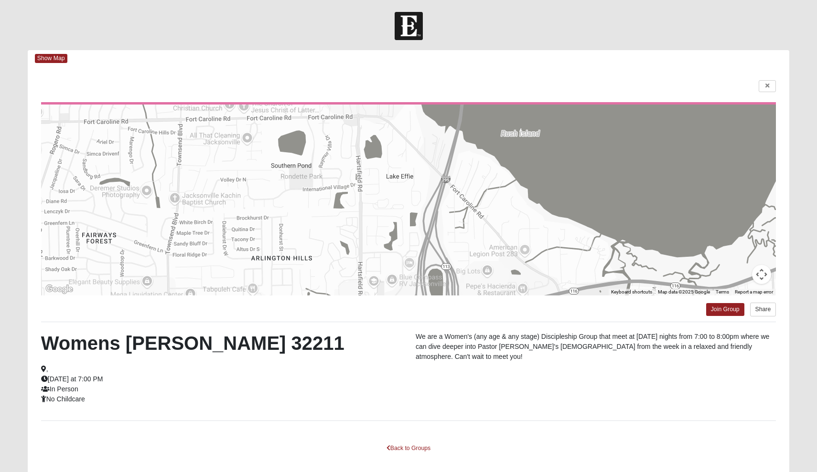
drag, startPoint x: 497, startPoint y: 183, endPoint x: 502, endPoint y: 391, distance: 207.3
click at [502, 391] on div "← Move left → Move right ↑ Move up ↓ Move down + Zoom in - Zoom out Home Jump l…" at bounding box center [409, 275] width 762 height 417
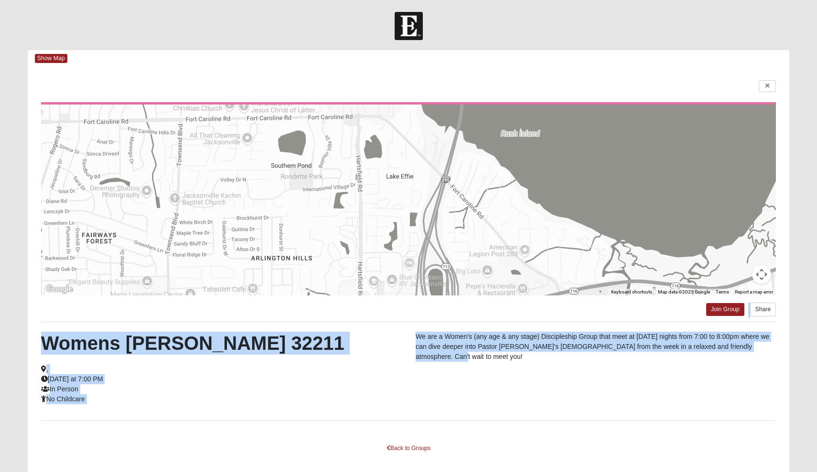
drag, startPoint x: 516, startPoint y: 297, endPoint x: 495, endPoint y: 368, distance: 74.7
click at [495, 368] on div "← Move left → Move right ↑ Move up ↓ Move down + Zoom in - Zoom out Home Jump l…" at bounding box center [409, 275] width 762 height 417
click at [493, 190] on div at bounding box center [408, 200] width 735 height 191
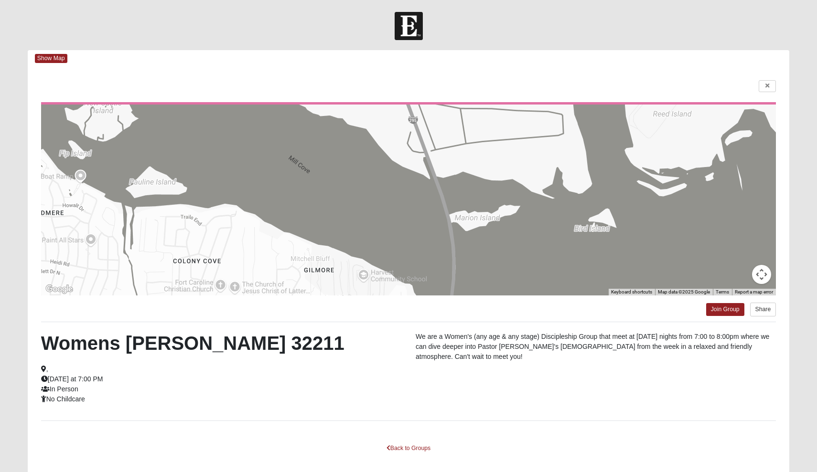
drag, startPoint x: 493, startPoint y: 191, endPoint x: 484, endPoint y: 370, distance: 179.8
click at [484, 370] on div "← Move left → Move right ↑ Move up ↓ Move down + Zoom in - Zoom out Home Jump l…" at bounding box center [409, 275] width 762 height 417
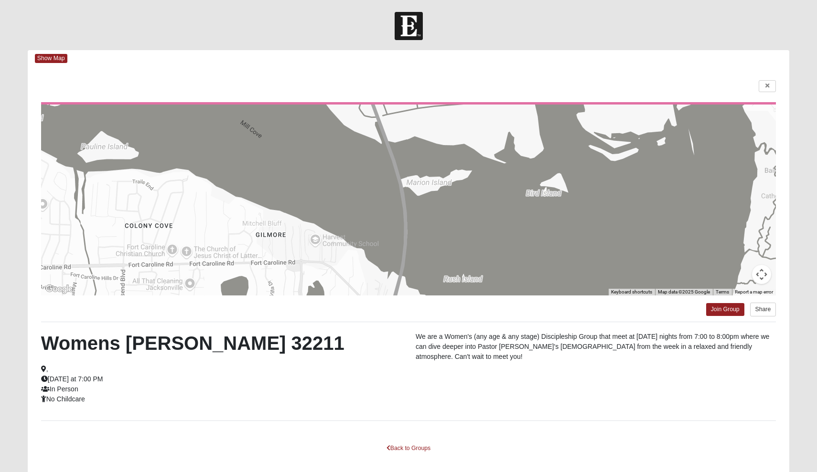
drag, startPoint x: 510, startPoint y: 167, endPoint x: 461, endPoint y: 147, distance: 52.9
click at [461, 147] on div at bounding box center [408, 200] width 735 height 191
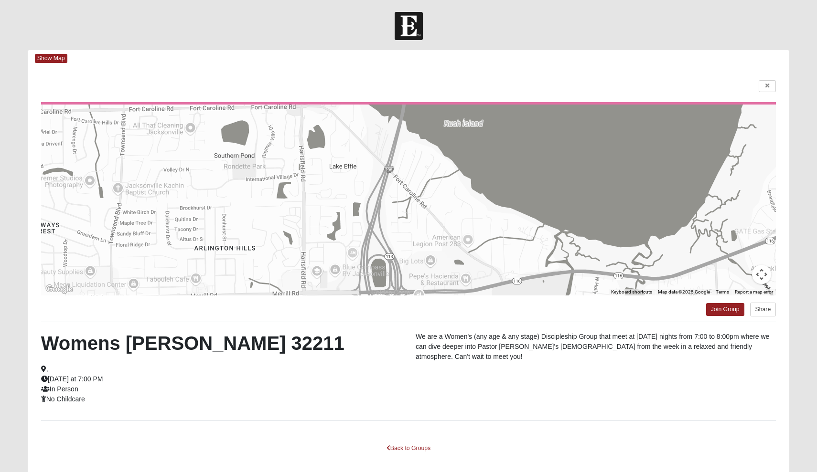
drag, startPoint x: 445, startPoint y: 200, endPoint x: 445, endPoint y: 64, distance: 136.6
click at [445, 53] on div "Show Map Loading Groups Keywords Filter Additional Filters Campus Arlington Bay…" at bounding box center [409, 267] width 762 height 434
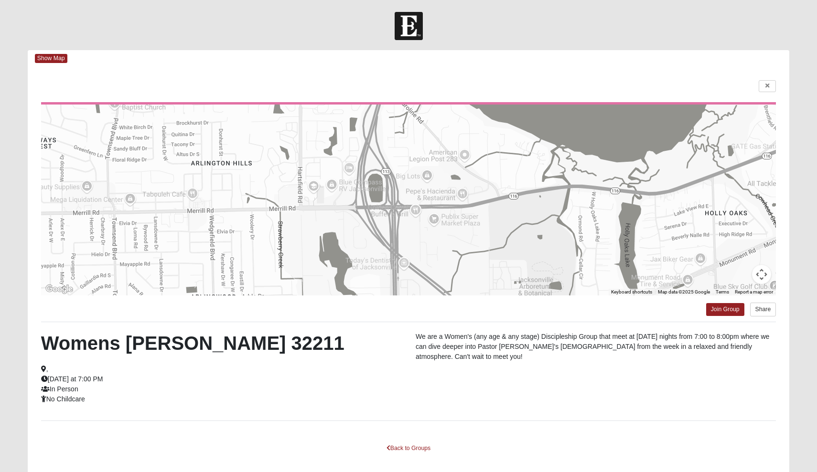
drag, startPoint x: 446, startPoint y: 127, endPoint x: 445, endPoint y: -6, distance: 132.3
click at [445, 0] on html "Log In Find A Group Error Show Map Loading Groups" at bounding box center [408, 259] width 817 height 519
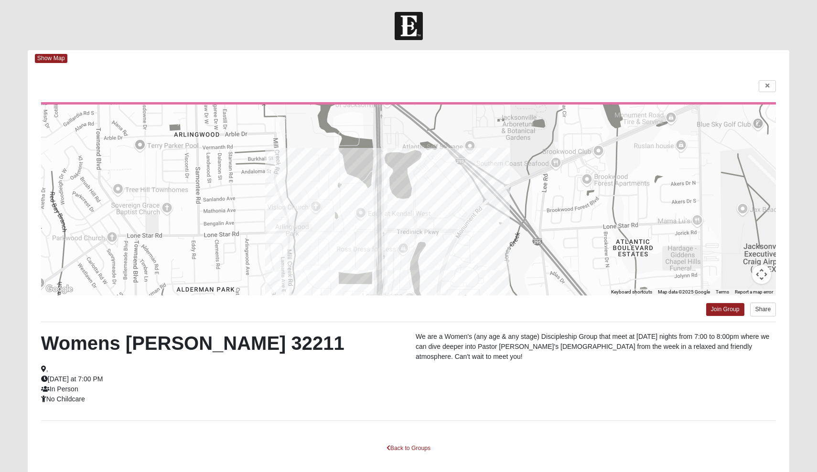
drag, startPoint x: 478, startPoint y: 149, endPoint x: 463, endPoint y: -11, distance: 160.2
click at [463, 0] on html "Log In Find A Group Error Show Map Loading Groups" at bounding box center [408, 259] width 817 height 519
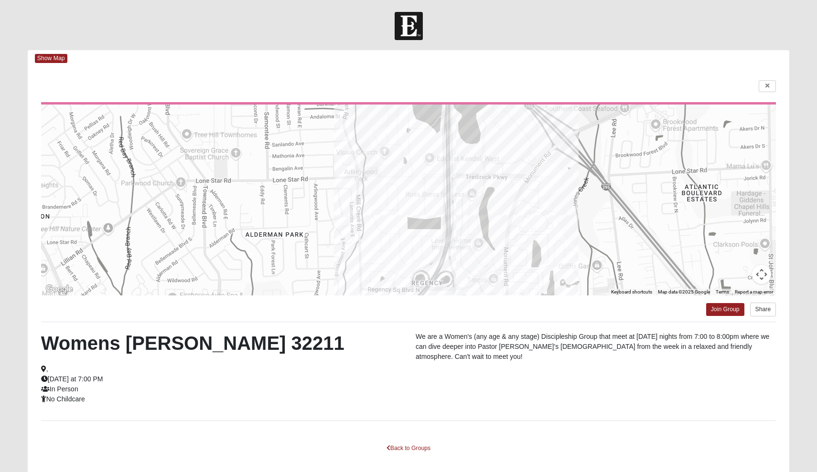
drag, startPoint x: 470, startPoint y: 140, endPoint x: 539, endPoint y: 82, distance: 89.8
click at [539, 82] on div "← Move left → Move right ↑ Move up ↓ Move down + Zoom in - Zoom out Home Jump l…" at bounding box center [409, 275] width 762 height 417
click at [568, 157] on div at bounding box center [408, 200] width 735 height 191
click at [764, 272] on button "Map camera controls" at bounding box center [761, 274] width 19 height 19
click at [743, 277] on button "Zoom out" at bounding box center [737, 274] width 19 height 19
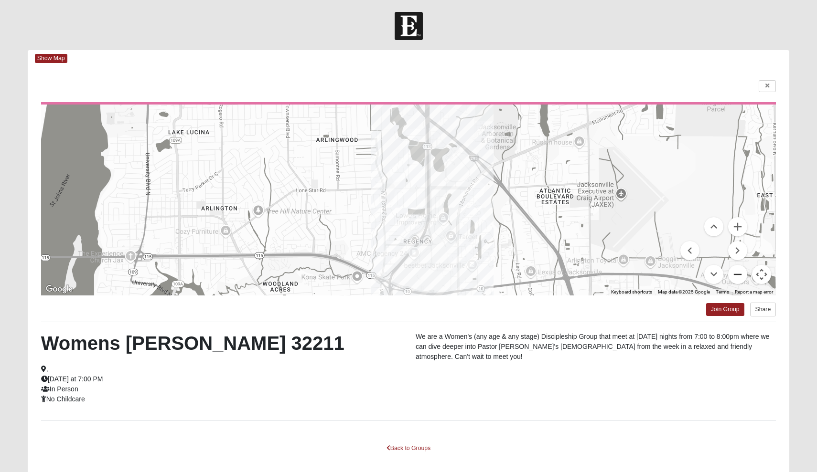
click at [743, 277] on button "Zoom out" at bounding box center [737, 274] width 19 height 19
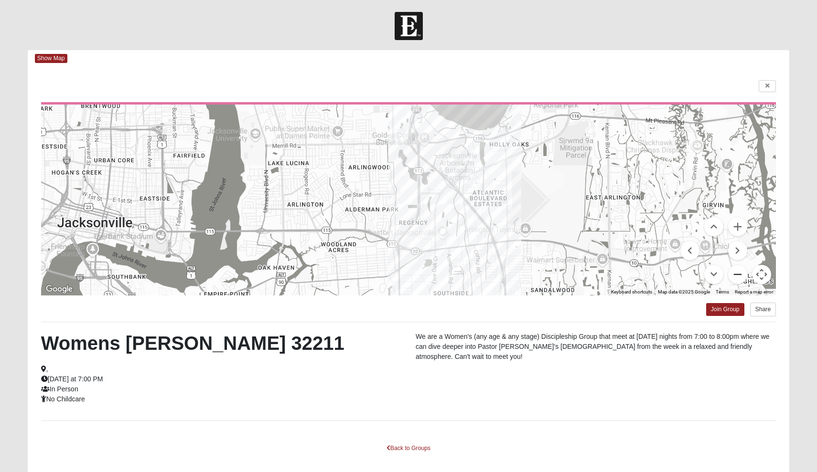
click at [743, 277] on button "Zoom out" at bounding box center [737, 274] width 19 height 19
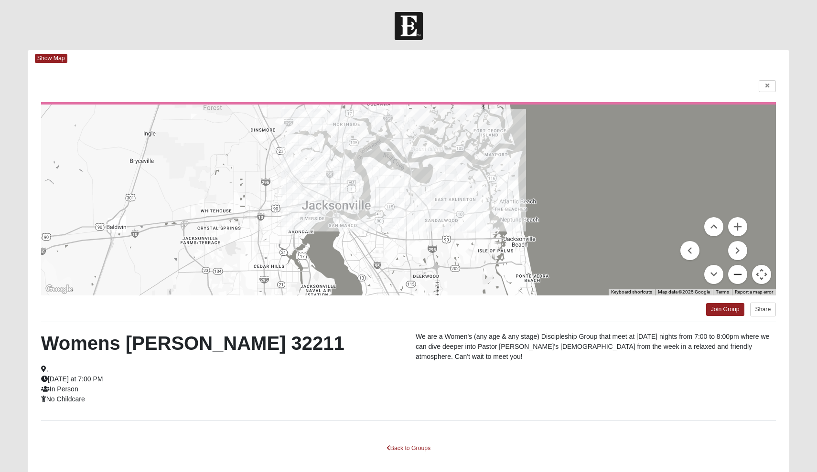
click at [743, 277] on button "Zoom out" at bounding box center [737, 274] width 19 height 19
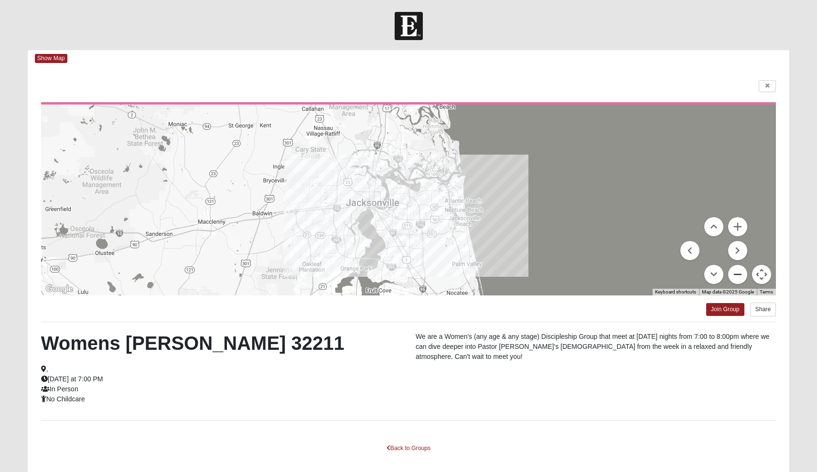
click at [743, 277] on button "Zoom out" at bounding box center [737, 274] width 19 height 19
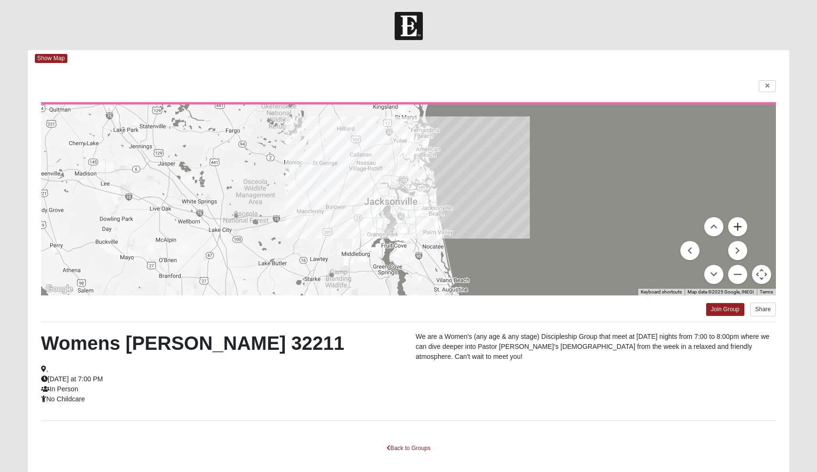
click at [739, 228] on button "Zoom in" at bounding box center [737, 226] width 19 height 19
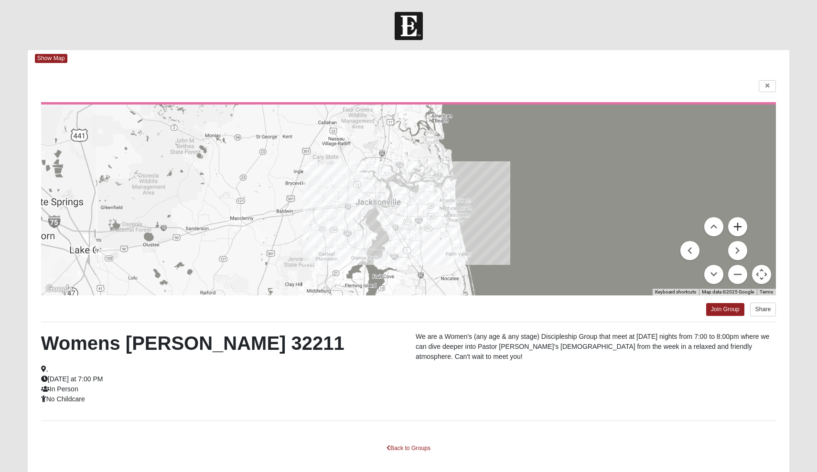
click at [739, 228] on button "Zoom in" at bounding box center [737, 226] width 19 height 19
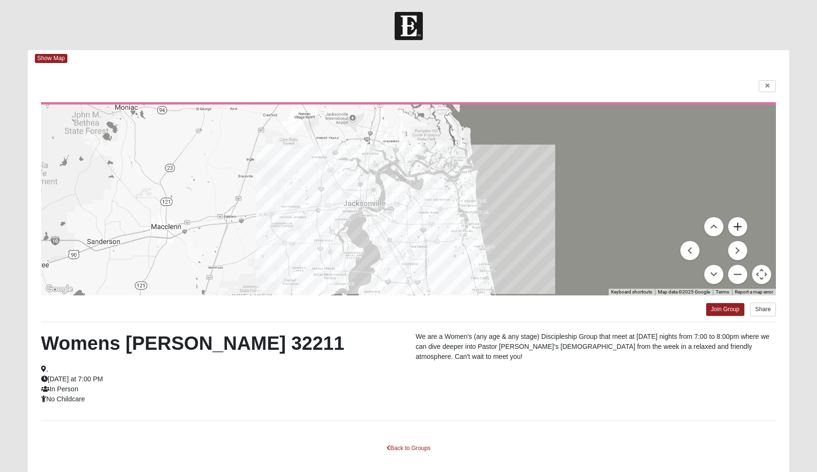
click at [739, 228] on button "Zoom in" at bounding box center [737, 226] width 19 height 19
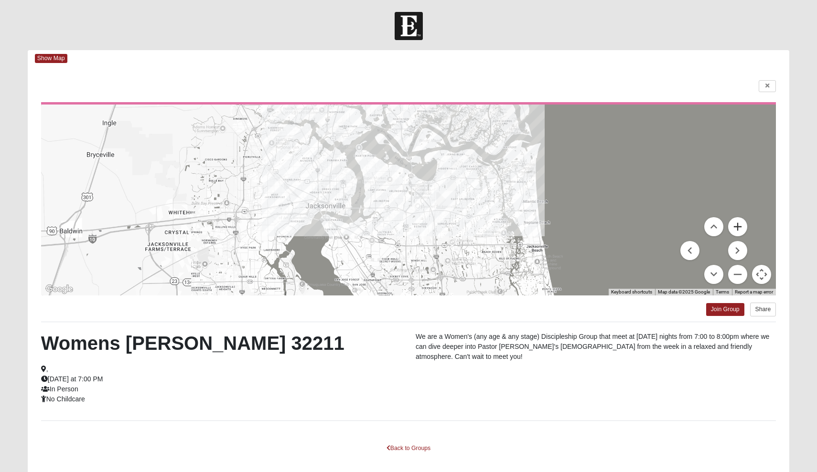
click at [739, 228] on button "Zoom in" at bounding box center [737, 226] width 19 height 19
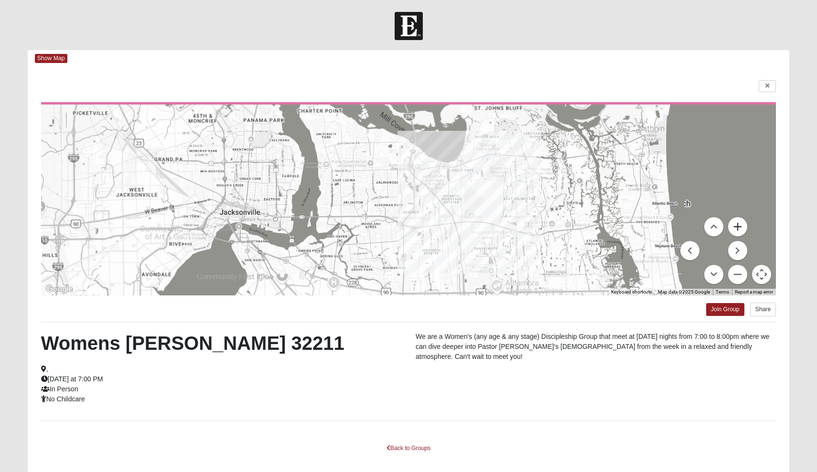
click at [739, 228] on button "Zoom in" at bounding box center [737, 226] width 19 height 19
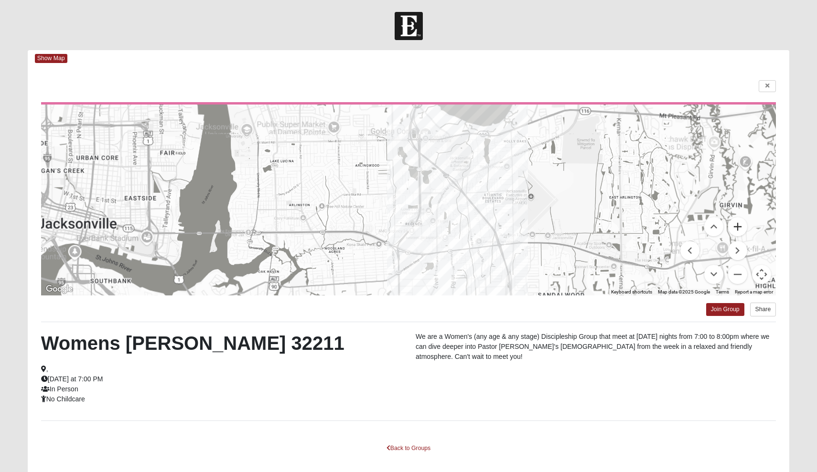
click at [739, 228] on button "Zoom in" at bounding box center [737, 226] width 19 height 19
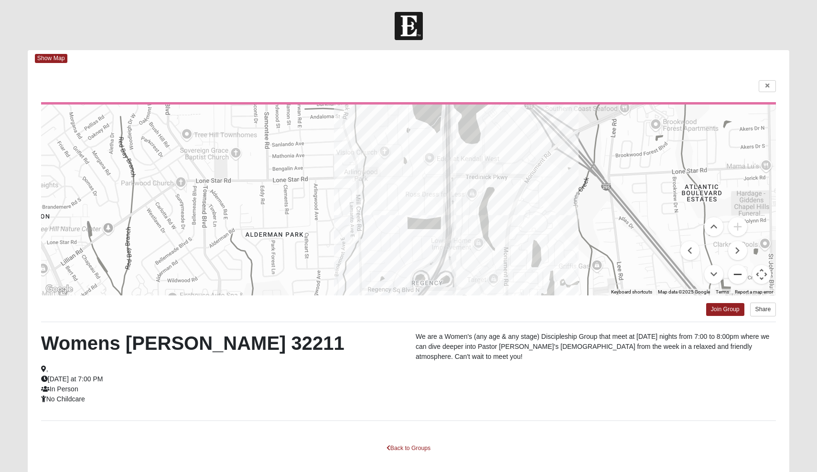
click at [743, 278] on button "Zoom out" at bounding box center [737, 274] width 19 height 19
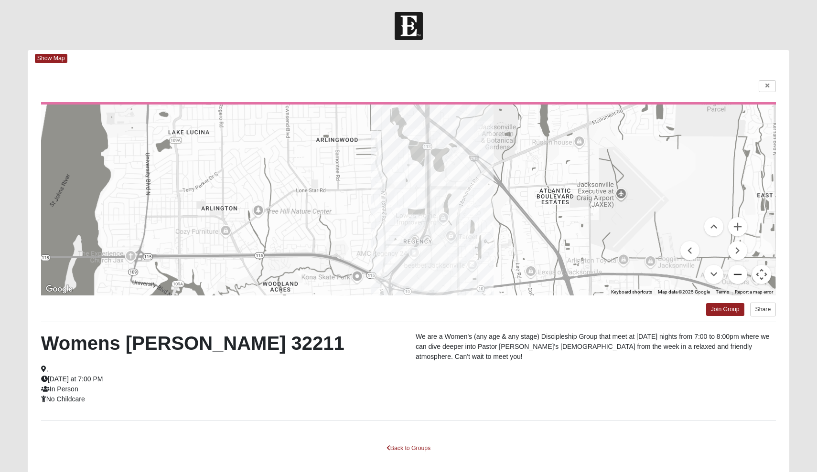
click at [743, 278] on button "Zoom out" at bounding box center [737, 274] width 19 height 19
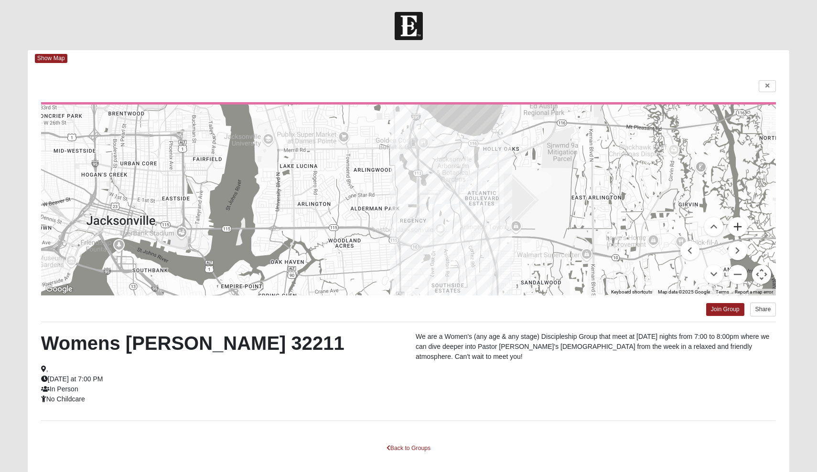
click at [739, 231] on button "Zoom in" at bounding box center [737, 226] width 19 height 19
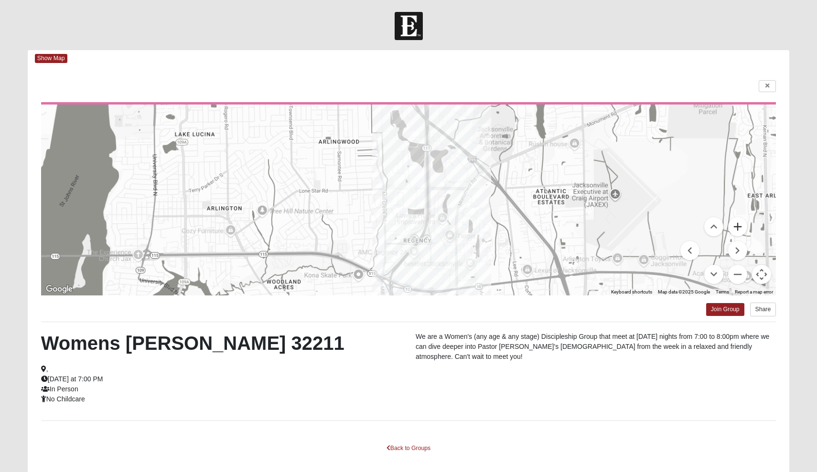
click at [739, 231] on button "Zoom in" at bounding box center [737, 226] width 19 height 19
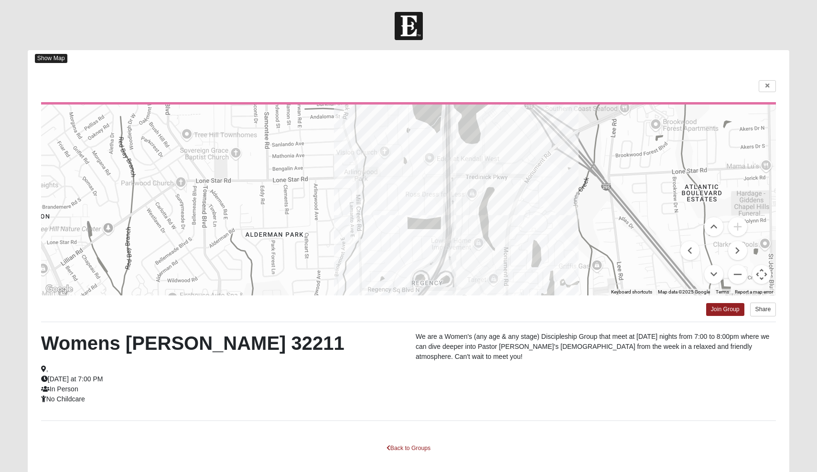
click at [49, 60] on span "Show Map" at bounding box center [51, 58] width 32 height 9
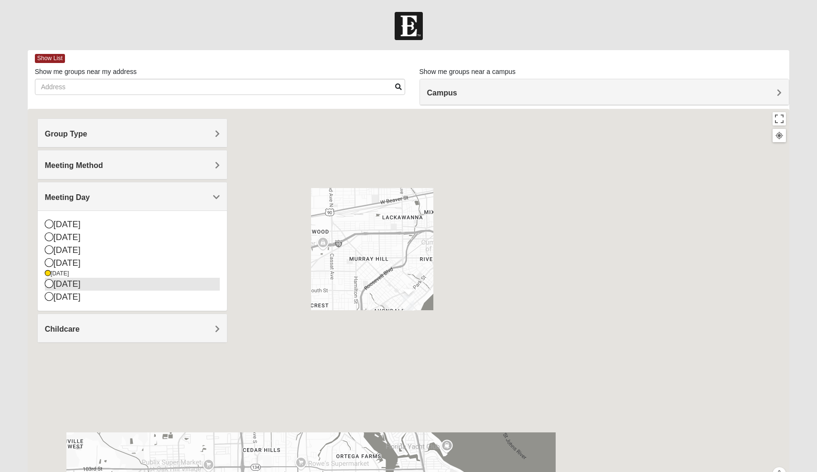
click at [51, 284] on icon at bounding box center [49, 283] width 9 height 9
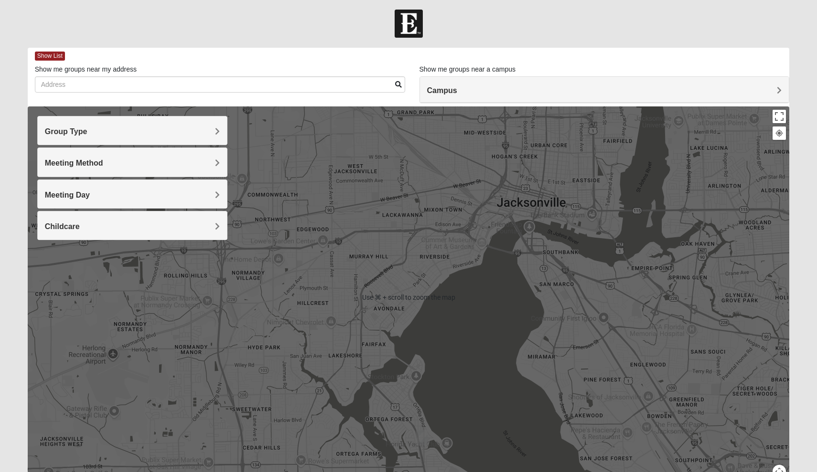
scroll to position [1, 0]
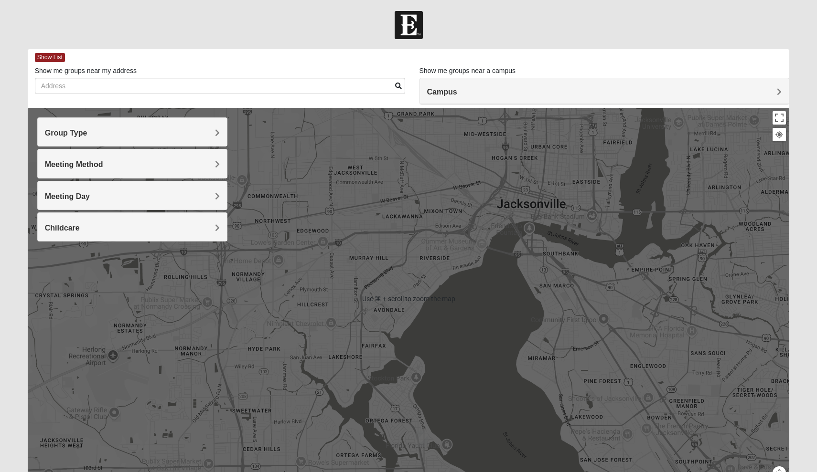
click at [665, 231] on div at bounding box center [409, 299] width 762 height 382
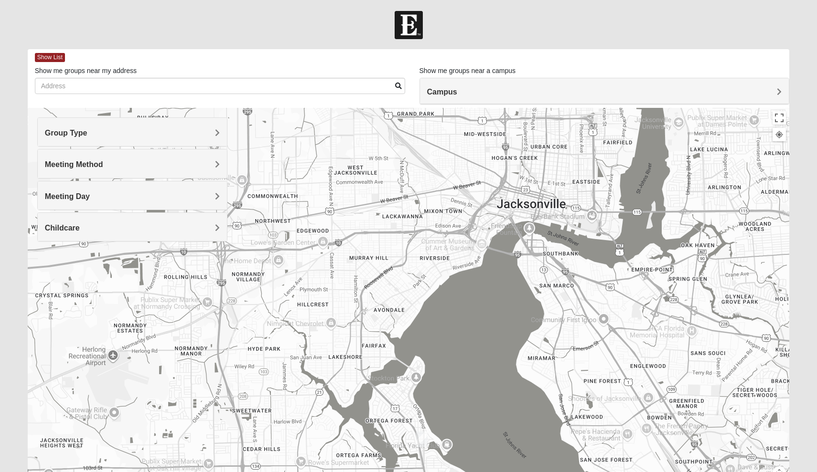
click at [525, 88] on h4 "Campus" at bounding box center [604, 91] width 355 height 9
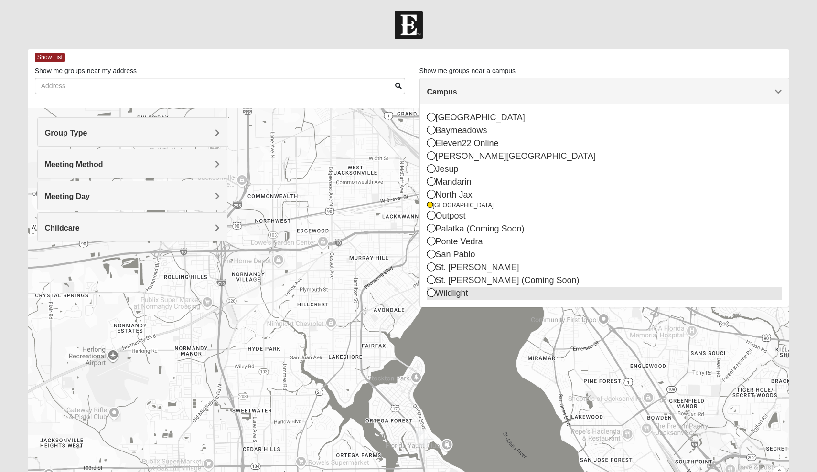
click at [451, 289] on div "Wildlight" at bounding box center [604, 293] width 355 height 13
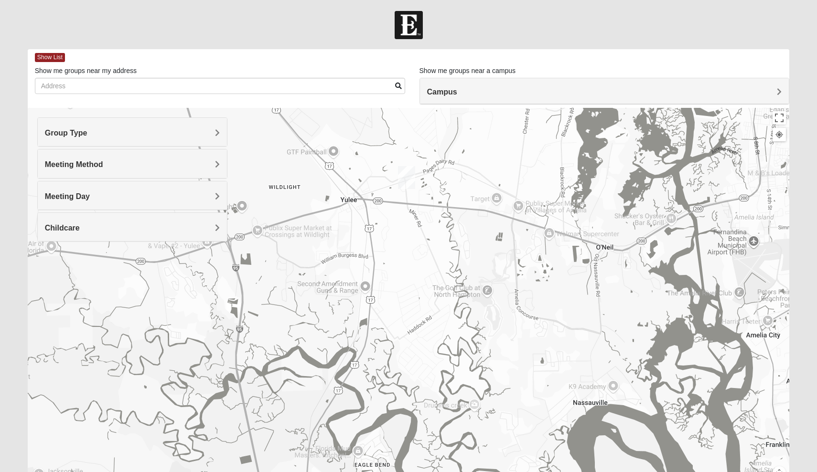
drag, startPoint x: 522, startPoint y: 323, endPoint x: 518, endPoint y: 208, distance: 115.2
click at [518, 208] on div at bounding box center [409, 299] width 762 height 382
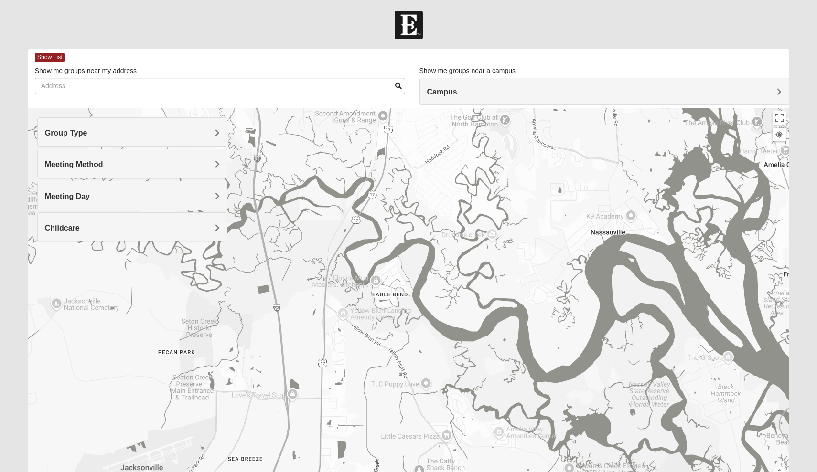
drag, startPoint x: 470, startPoint y: 328, endPoint x: 487, endPoint y: 155, distance: 173.8
click at [487, 155] on div at bounding box center [409, 299] width 762 height 382
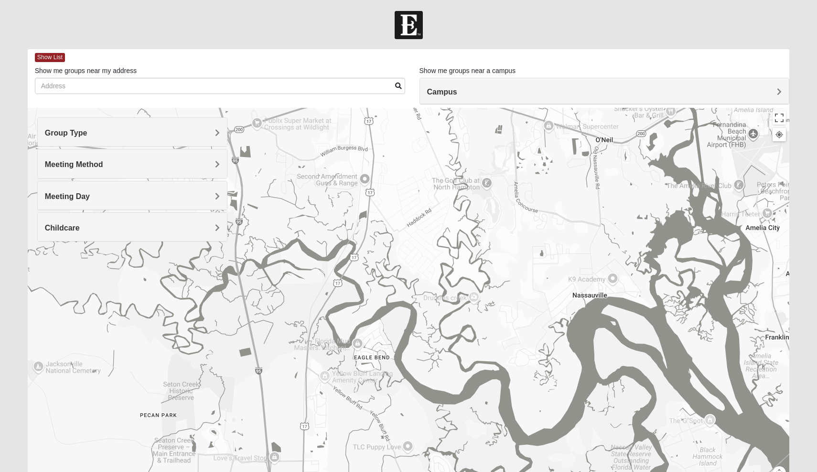
drag, startPoint x: 473, startPoint y: 196, endPoint x: 433, endPoint y: 353, distance: 161.6
click at [433, 353] on div at bounding box center [409, 299] width 762 height 382
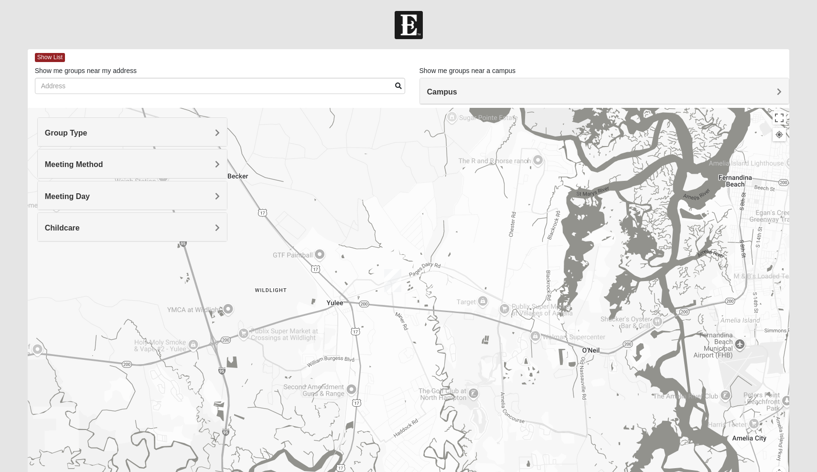
drag, startPoint x: 404, startPoint y: 363, endPoint x: 470, endPoint y: 234, distance: 144.6
click at [470, 234] on div at bounding box center [409, 299] width 762 height 382
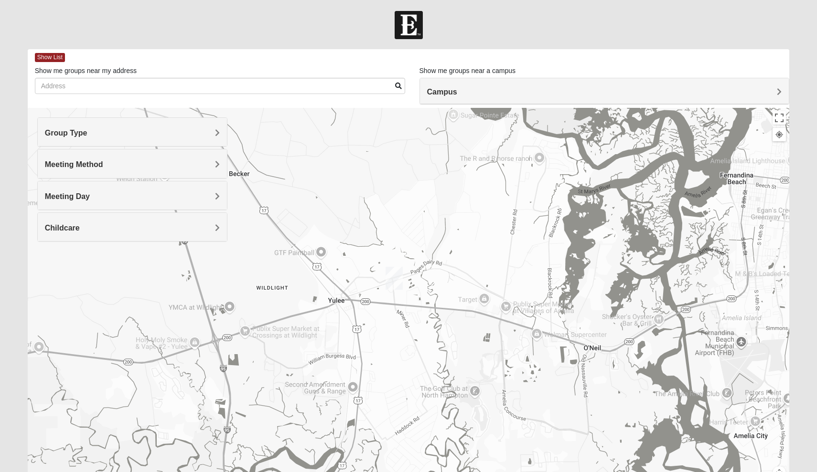
click at [172, 157] on div "Meeting Method" at bounding box center [133, 163] width 190 height 28
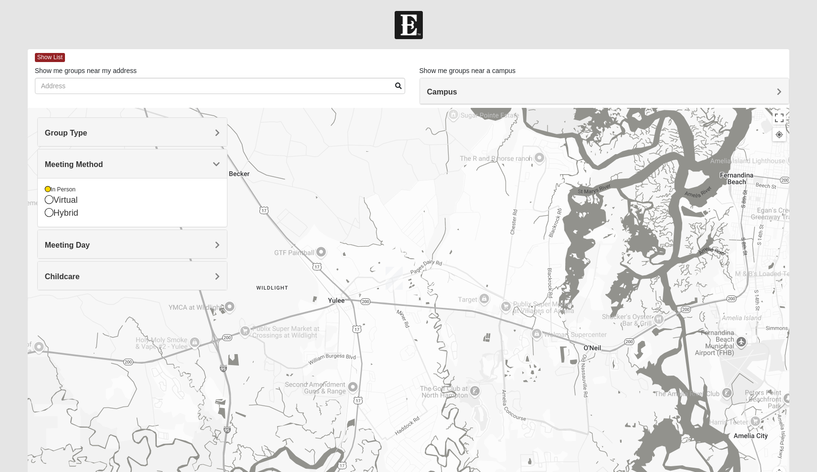
click at [126, 237] on div "Meeting Day" at bounding box center [133, 244] width 190 height 28
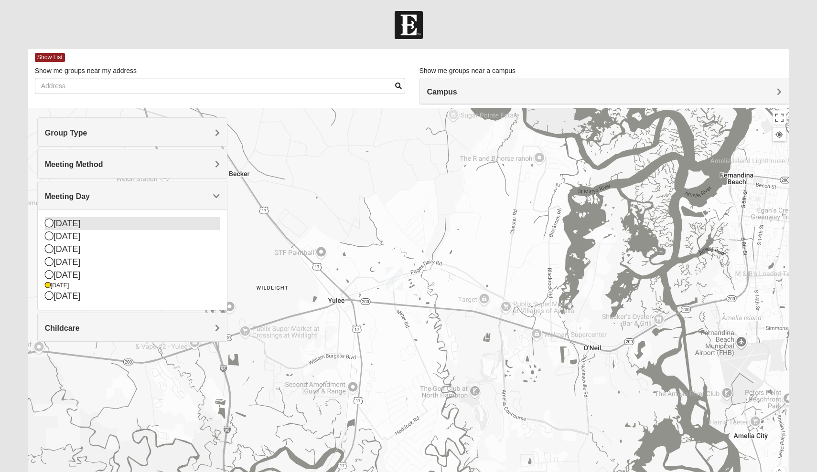
click at [103, 225] on div "[DATE]" at bounding box center [132, 223] width 175 height 13
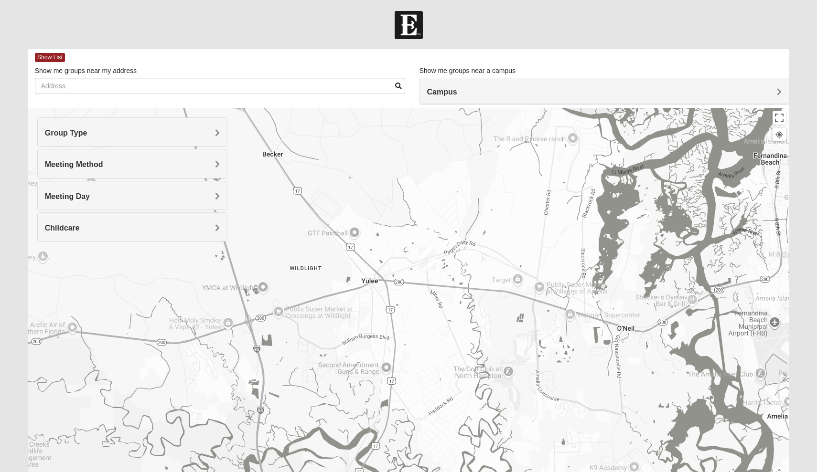
drag, startPoint x: 501, startPoint y: 271, endPoint x: 544, endPoint y: 239, distance: 53.7
click at [545, 239] on div at bounding box center [409, 299] width 762 height 382
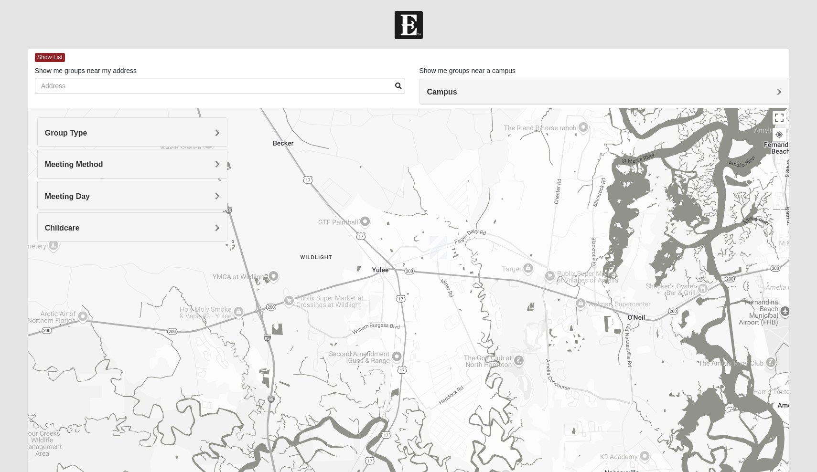
click at [132, 190] on div "Meeting Day" at bounding box center [133, 195] width 190 height 28
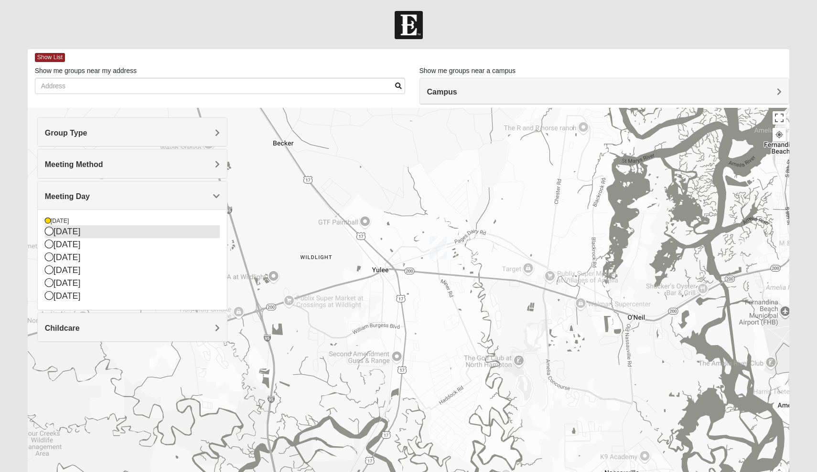
click at [108, 230] on div "[DATE]" at bounding box center [132, 231] width 175 height 13
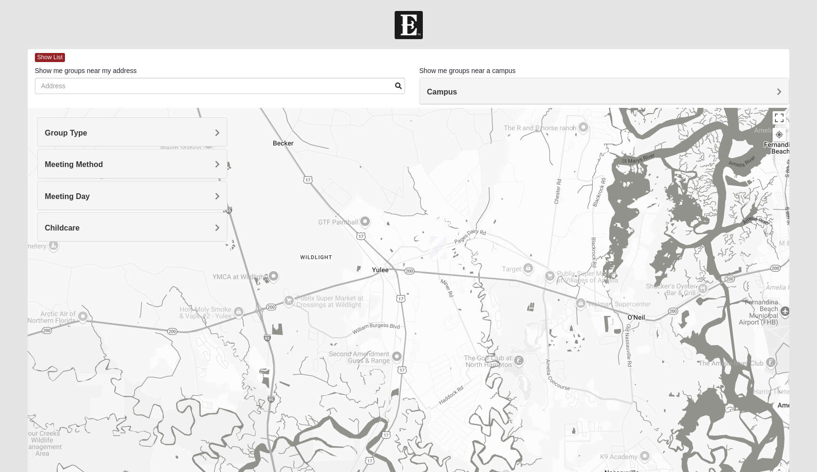
click at [569, 98] on div "Campus" at bounding box center [604, 91] width 369 height 26
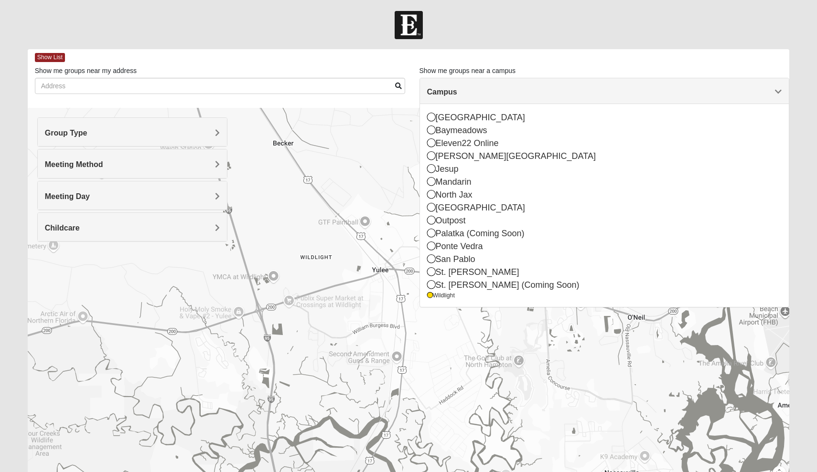
click at [400, 298] on div at bounding box center [409, 299] width 762 height 382
click at [392, 239] on div at bounding box center [409, 299] width 762 height 382
click at [578, 68] on div "Show me groups near a campus Campus Arlington Baymeadows Eleven22 Online Flemin…" at bounding box center [604, 72] width 370 height 12
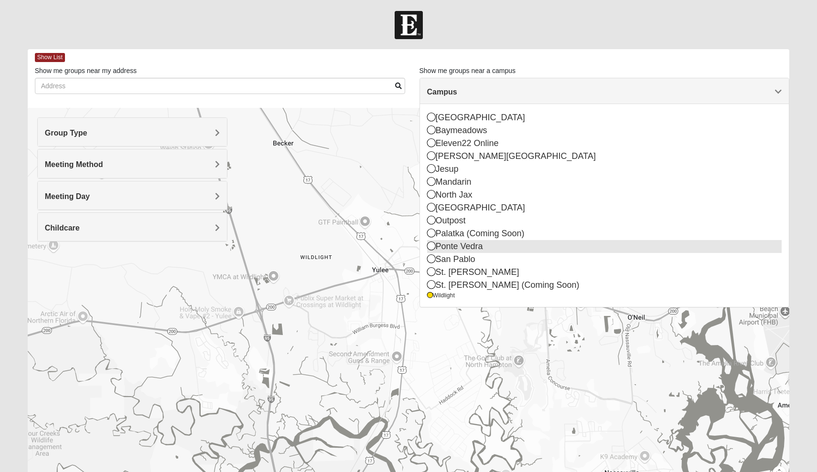
click at [434, 244] on icon at bounding box center [431, 246] width 9 height 9
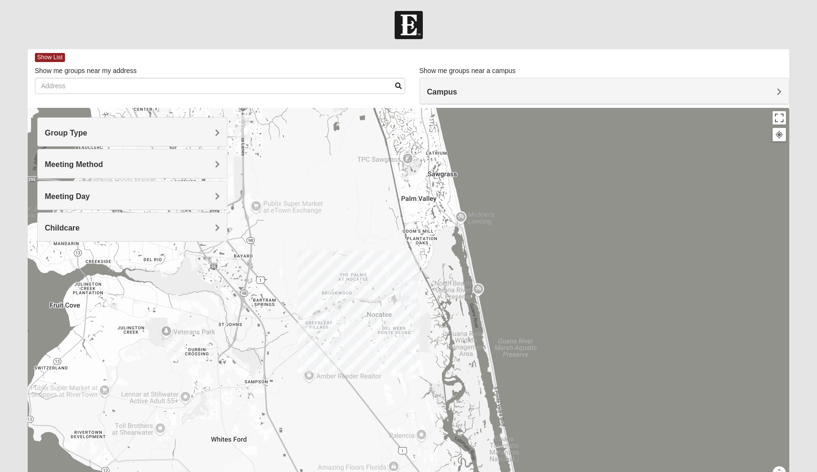
click at [511, 95] on h4 "Campus" at bounding box center [604, 91] width 355 height 9
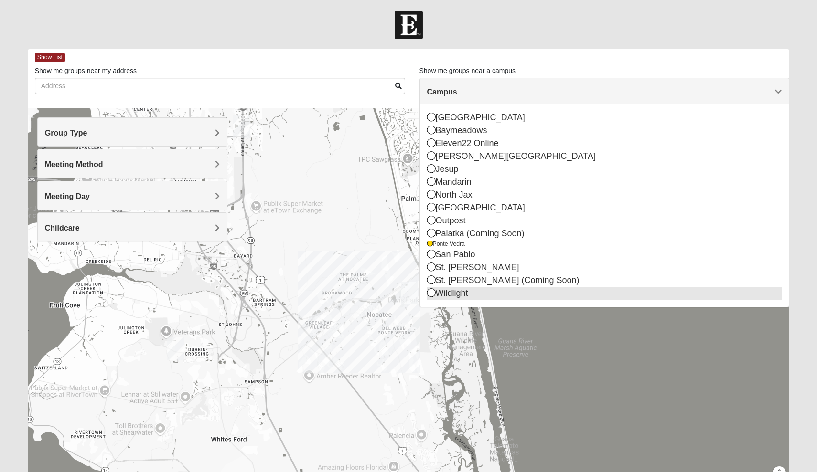
click at [443, 292] on div "Wildlight" at bounding box center [604, 293] width 355 height 13
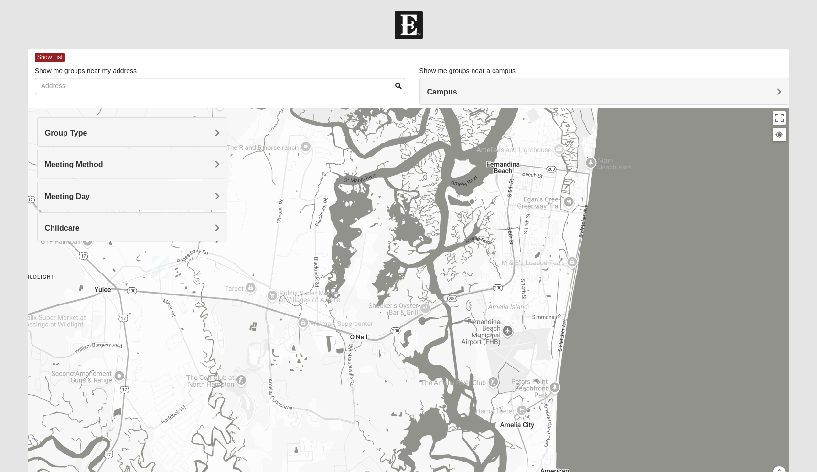
drag, startPoint x: 708, startPoint y: 313, endPoint x: 400, endPoint y: 363, distance: 312.1
click at [400, 363] on div at bounding box center [409, 299] width 762 height 382
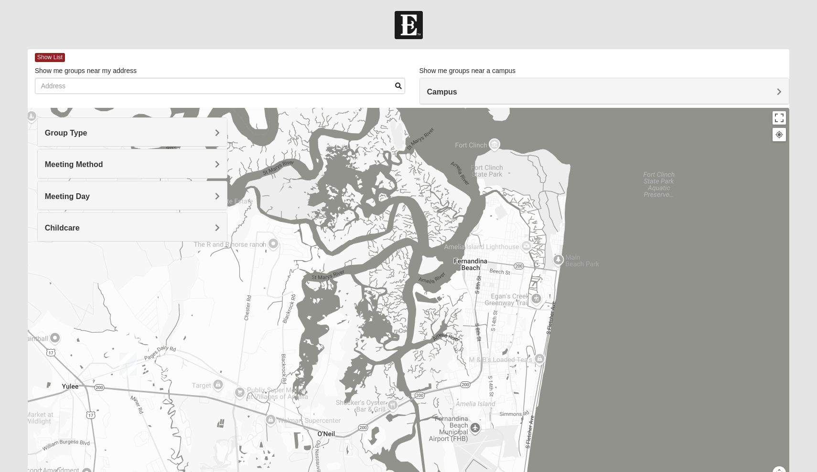
drag, startPoint x: 360, startPoint y: 403, endPoint x: 568, endPoint y: 188, distance: 299.3
click at [568, 188] on div at bounding box center [409, 299] width 762 height 382
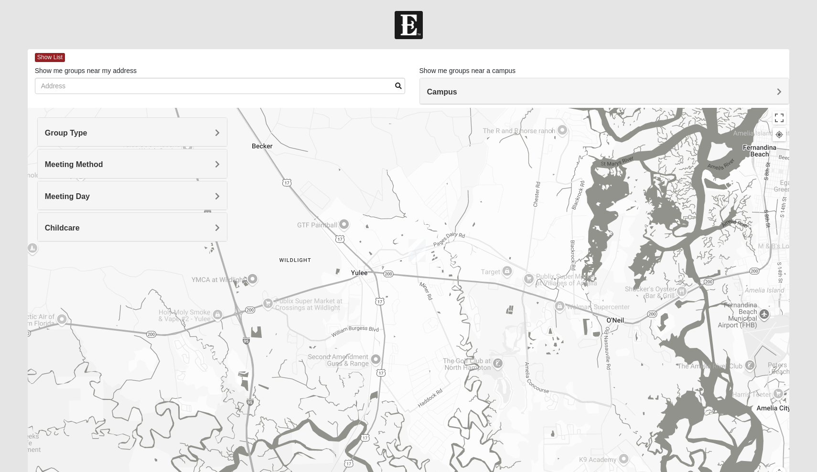
drag, startPoint x: 352, startPoint y: 316, endPoint x: 583, endPoint y: 240, distance: 243.3
click at [583, 240] on div at bounding box center [409, 299] width 762 height 382
click at [149, 164] on h4 "Meeting Method" at bounding box center [132, 164] width 175 height 9
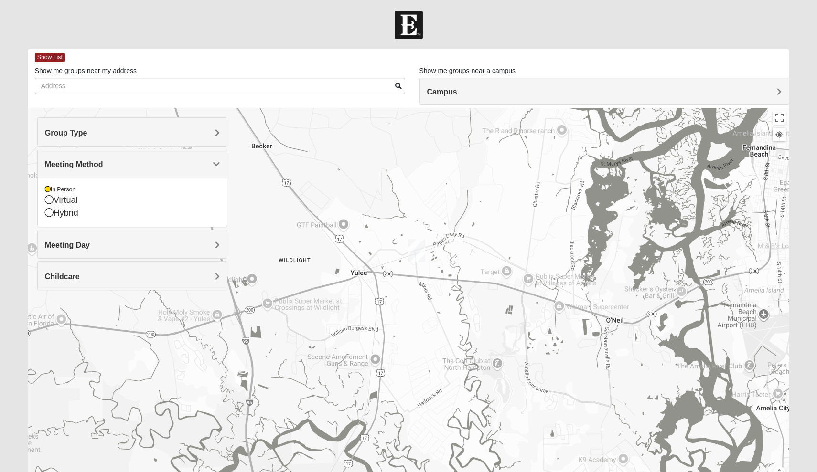
click at [131, 236] on div "Meeting Day" at bounding box center [133, 244] width 190 height 28
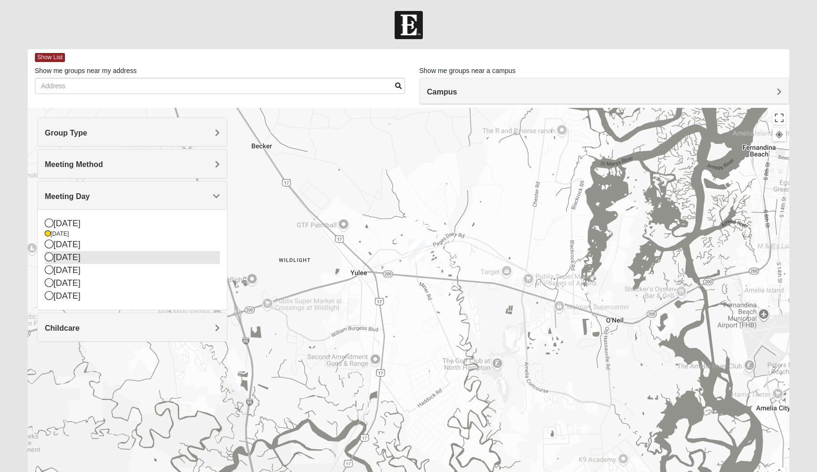
click at [90, 251] on div "[DATE]" at bounding box center [132, 257] width 175 height 13
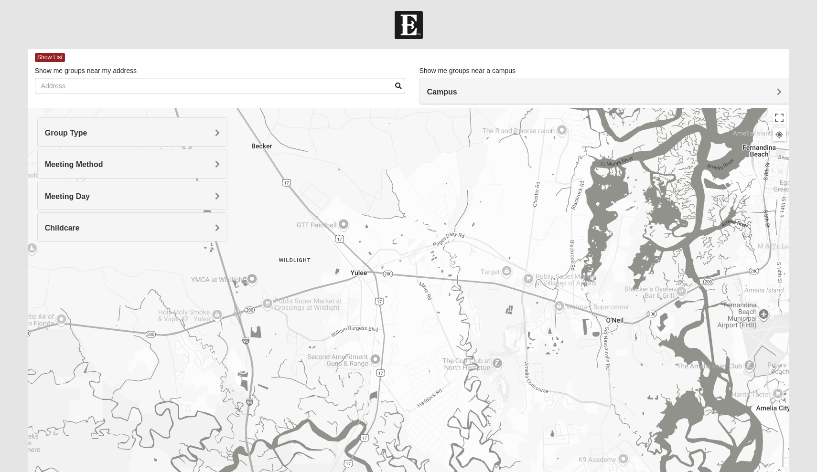
click at [129, 192] on h4 "Meeting Day" at bounding box center [132, 196] width 175 height 9
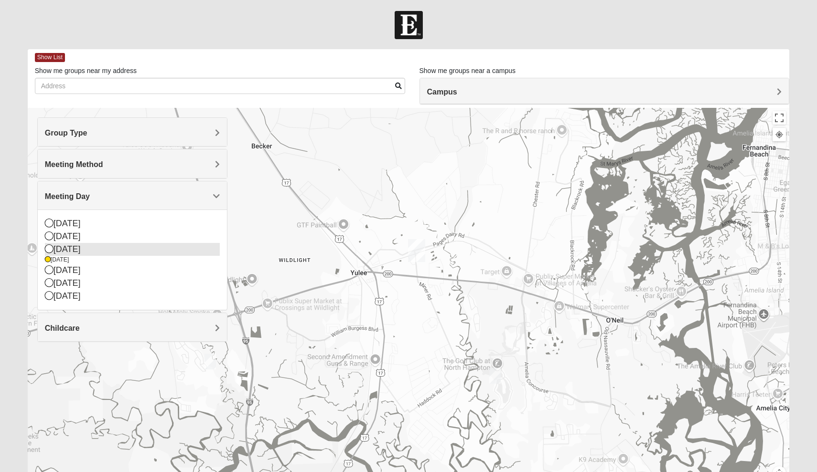
click at [82, 249] on div "[DATE]" at bounding box center [132, 249] width 175 height 13
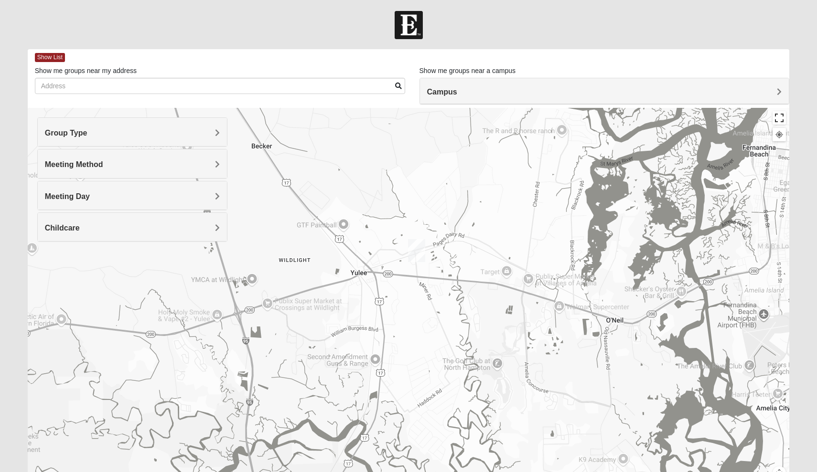
click at [777, 123] on button "Toggle fullscreen view" at bounding box center [778, 117] width 13 height 13
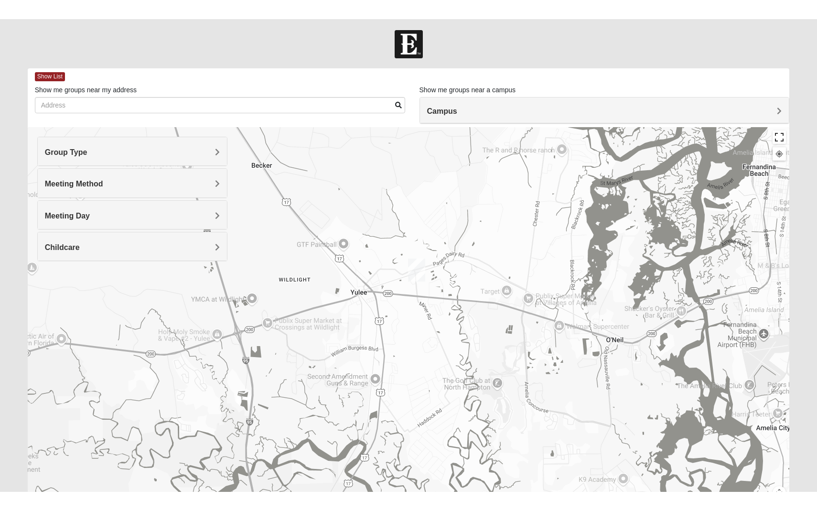
scroll to position [0, 0]
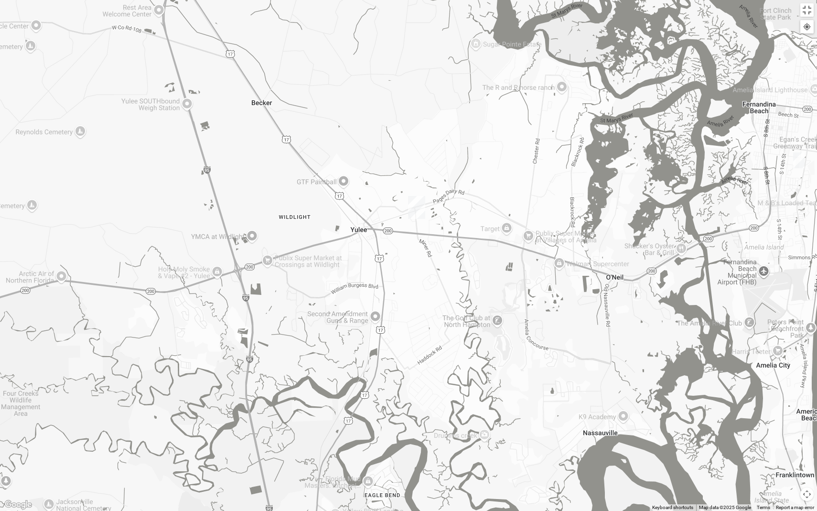
click at [396, 358] on div at bounding box center [408, 255] width 817 height 511
click at [801, 164] on img "Womens Bourquin 32034" at bounding box center [798, 160] width 11 height 16
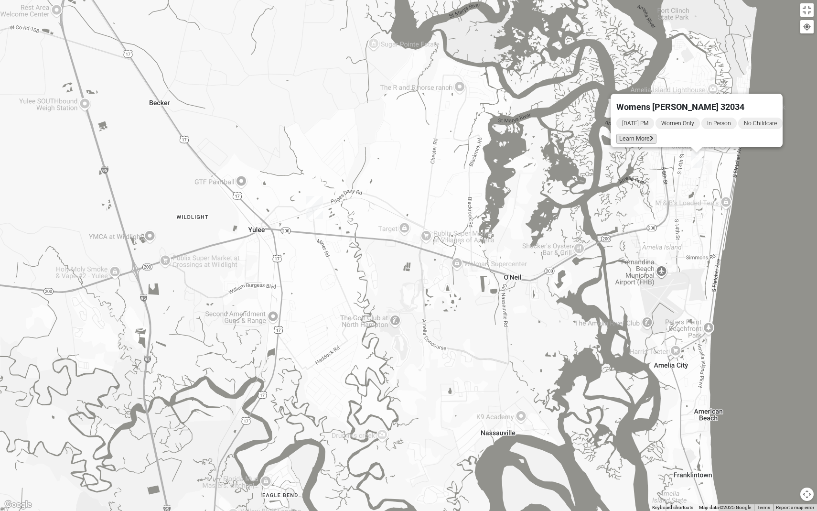
click at [640, 135] on span "Learn More" at bounding box center [636, 138] width 40 height 10
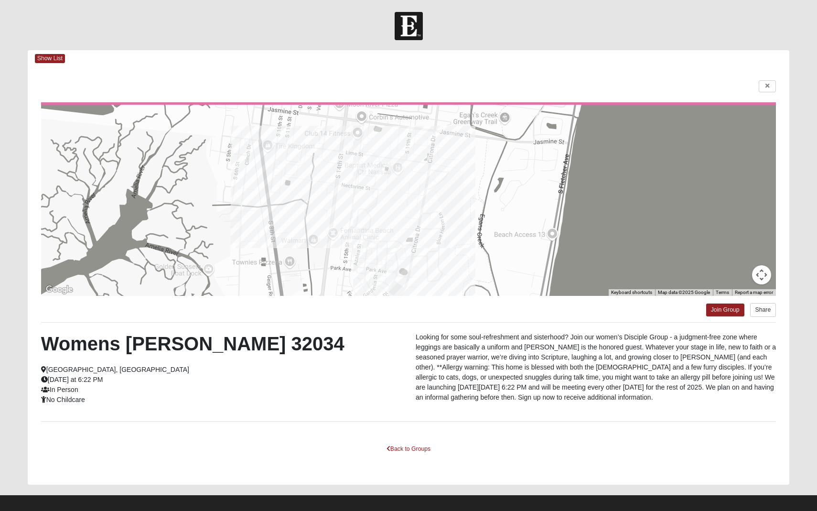
click at [719, 310] on html "Log In Find A Group Error Show List Loading Groups" at bounding box center [408, 259] width 817 height 519
click at [731, 308] on html "Log In Find A Group Error Show List Loading Groups" at bounding box center [408, 259] width 817 height 519
click at [715, 311] on html "Log In Find A Group Error Show List Loading Groups" at bounding box center [408, 259] width 817 height 519
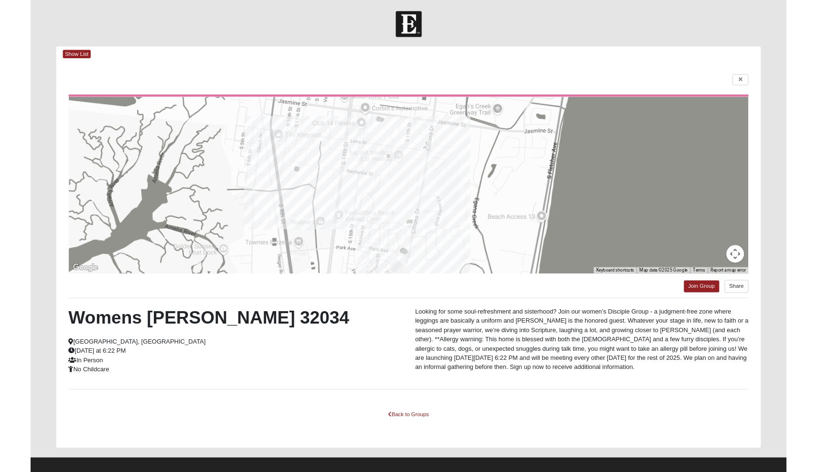
scroll to position [1, 0]
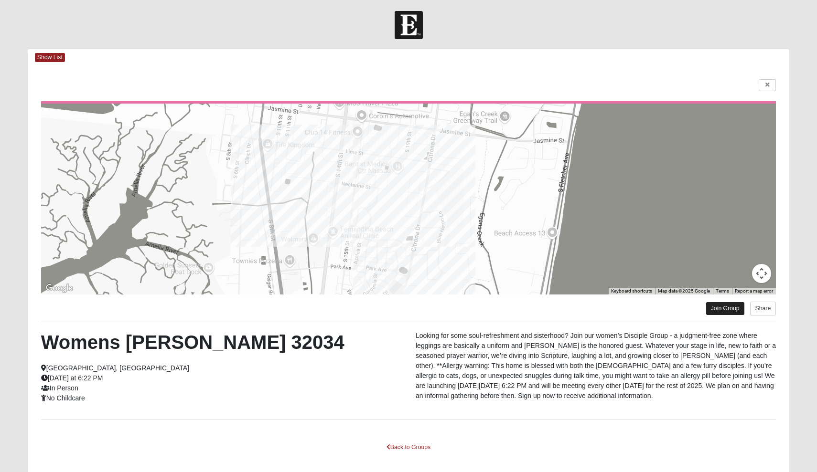
click at [727, 311] on link "Join Group" at bounding box center [725, 308] width 38 height 13
click at [768, 85] on icon at bounding box center [767, 85] width 4 height 6
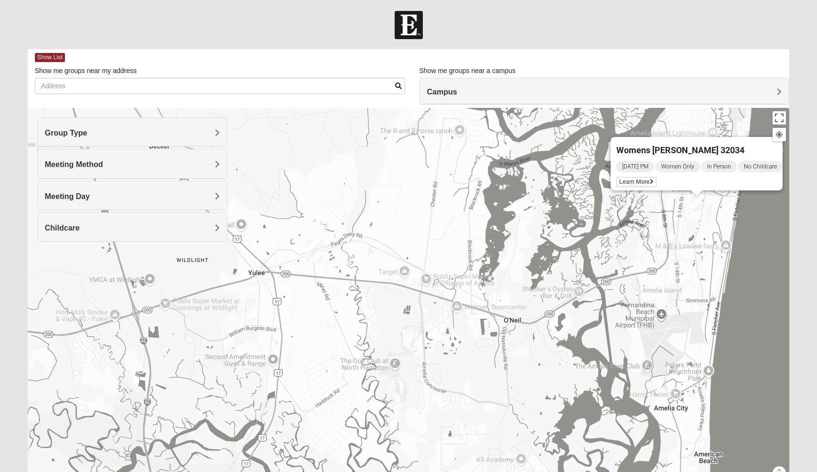
click at [505, 86] on div "Campus" at bounding box center [604, 91] width 369 height 26
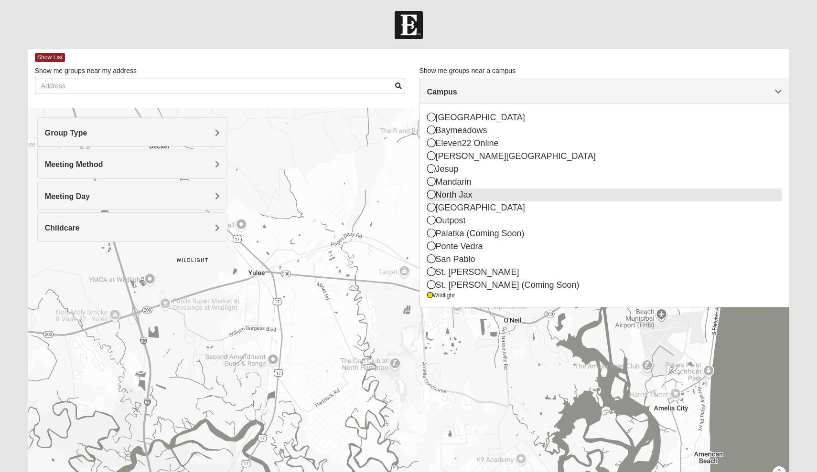
click at [469, 194] on div "North Jax" at bounding box center [604, 195] width 355 height 13
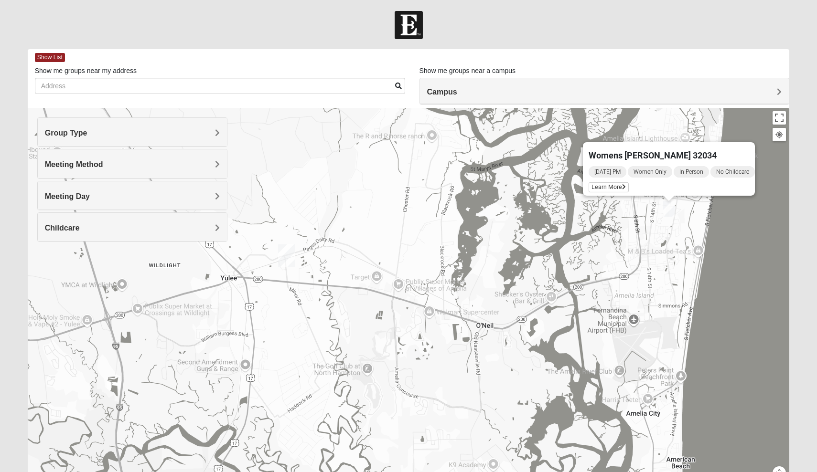
click at [149, 194] on h4 "Meeting Day" at bounding box center [132, 196] width 175 height 9
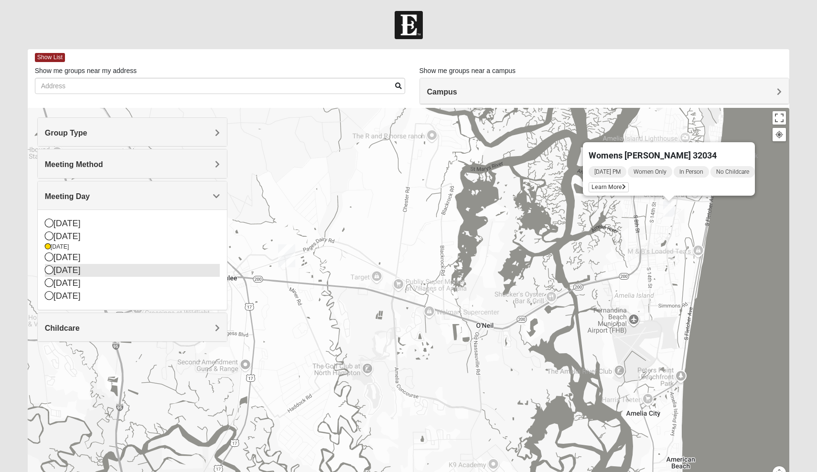
click at [67, 272] on div "[DATE]" at bounding box center [132, 270] width 175 height 13
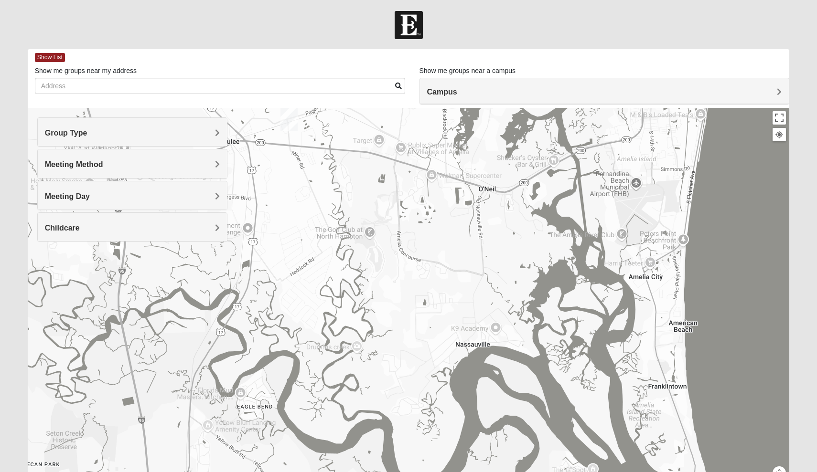
drag, startPoint x: 430, startPoint y: 367, endPoint x: 441, endPoint y: 194, distance: 173.2
click at [441, 194] on div at bounding box center [409, 299] width 762 height 382
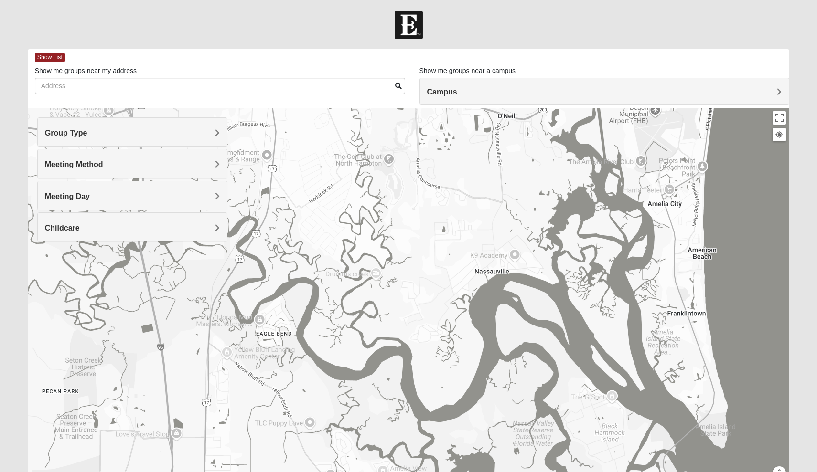
click at [522, 85] on div "Campus" at bounding box center [604, 91] width 369 height 26
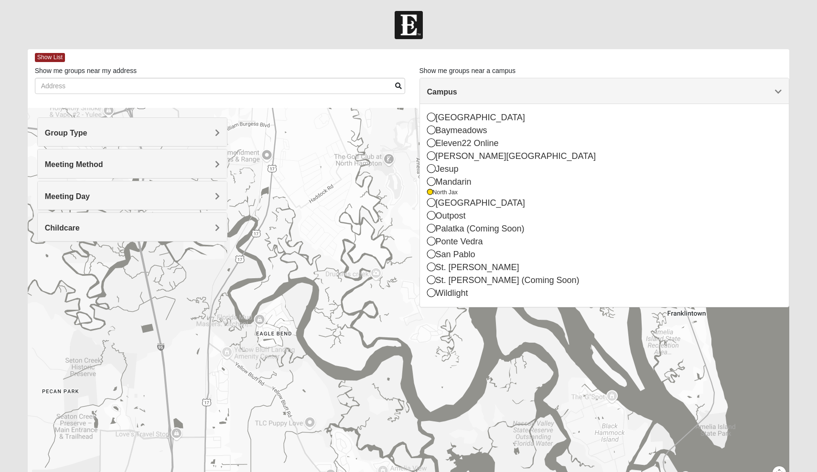
click at [294, 302] on div at bounding box center [409, 299] width 762 height 382
click at [631, 48] on form "Log In Find A Group Error Show List Loading Groups" at bounding box center [408, 268] width 817 height 514
click at [719, 95] on h4 "Campus" at bounding box center [604, 91] width 355 height 9
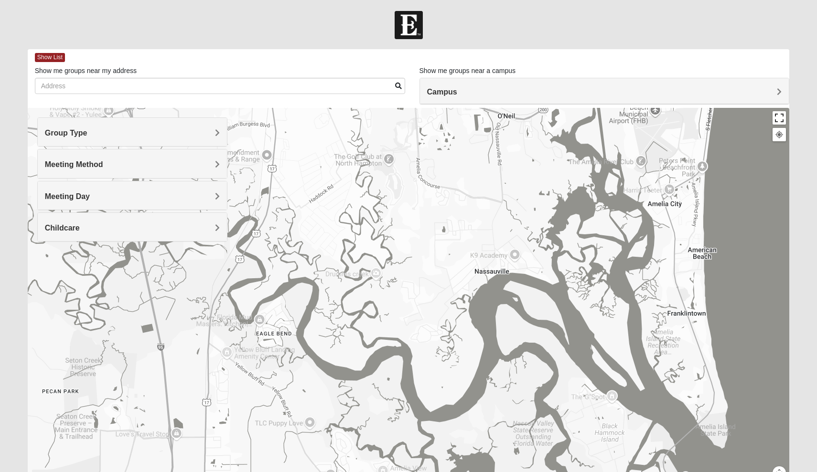
click at [778, 122] on button "Toggle fullscreen view" at bounding box center [778, 117] width 13 height 13
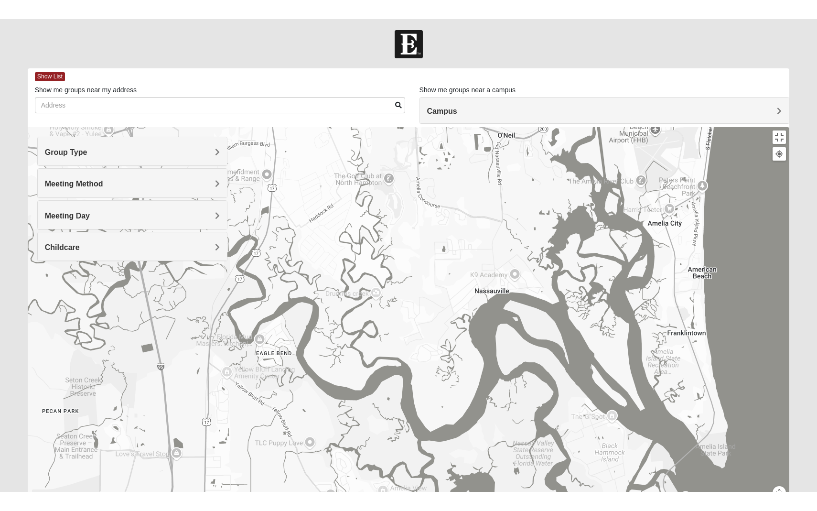
scroll to position [0, 0]
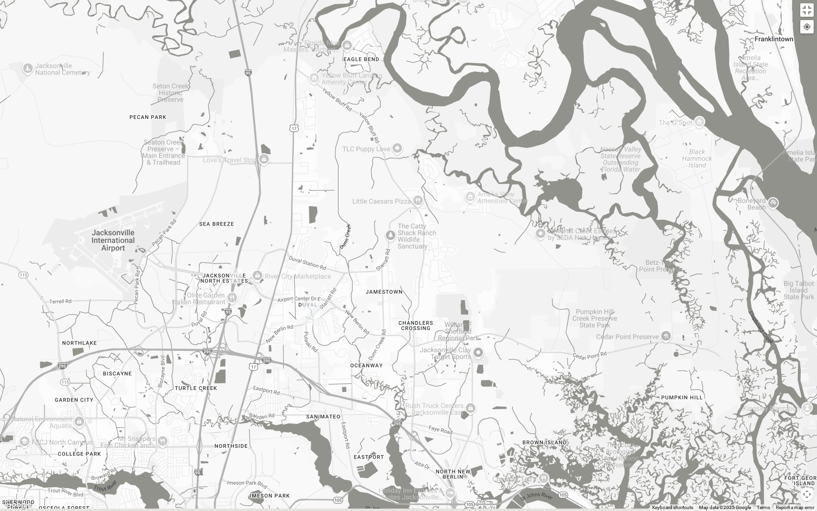
drag, startPoint x: 512, startPoint y: 339, endPoint x: 619, endPoint y: 86, distance: 274.8
click at [619, 86] on div at bounding box center [408, 255] width 817 height 511
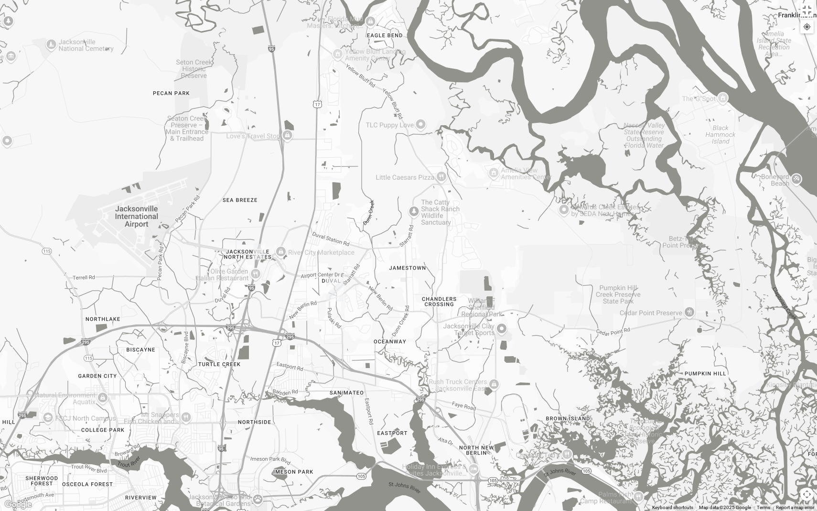
click at [260, 255] on img "Womens Getz 32218" at bounding box center [259, 252] width 11 height 16
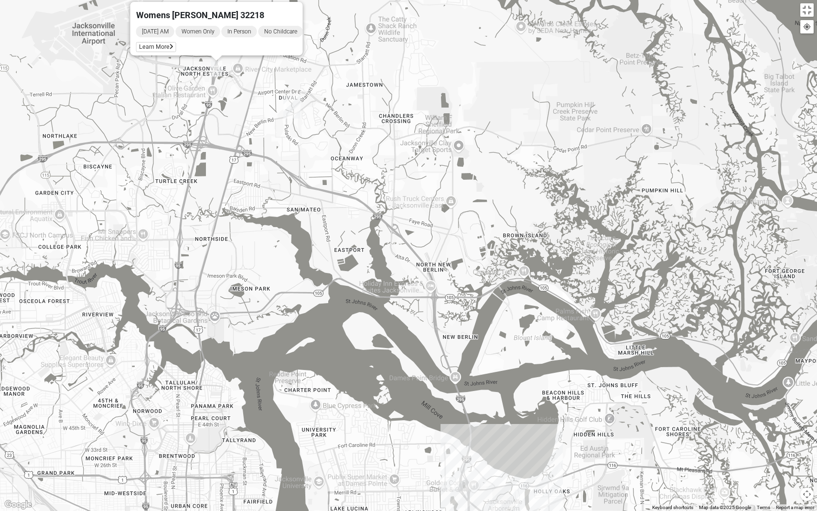
drag, startPoint x: 470, startPoint y: 318, endPoint x: 427, endPoint y: 136, distance: 187.4
click at [427, 135] on div "Womens Getz 32218 Thursday AM Women Only In Person No Childcare Learn More" at bounding box center [408, 255] width 817 height 511
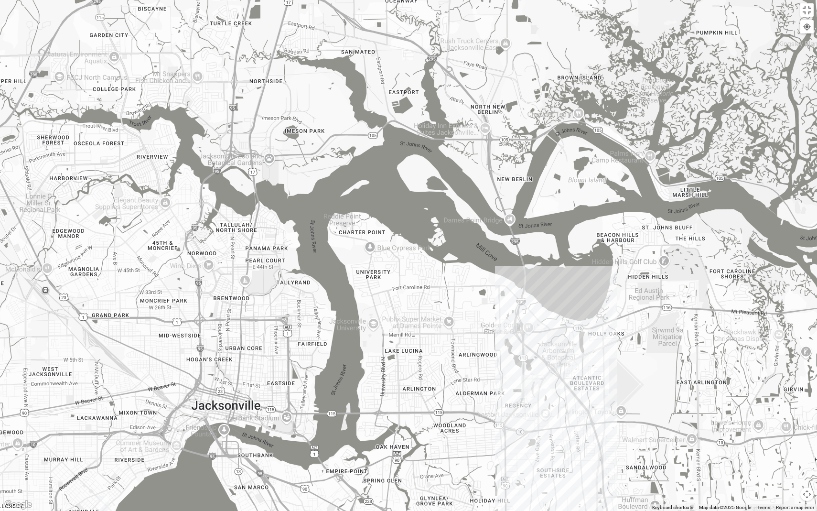
drag, startPoint x: 305, startPoint y: 271, endPoint x: 360, endPoint y: 112, distance: 168.1
click at [360, 112] on div "Womens Getz 32218 Thursday AM Women Only In Person No Childcare Learn More" at bounding box center [408, 255] width 817 height 511
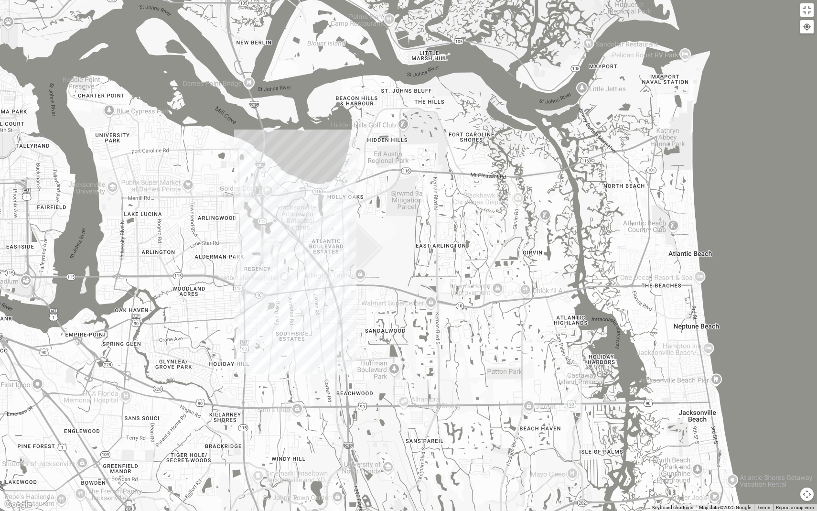
drag, startPoint x: 564, startPoint y: 371, endPoint x: 313, endPoint y: 245, distance: 280.2
click at [313, 245] on div "Womens Getz 32218 Thursday AM Women Only In Person No Childcare Learn More" at bounding box center [408, 255] width 817 height 511
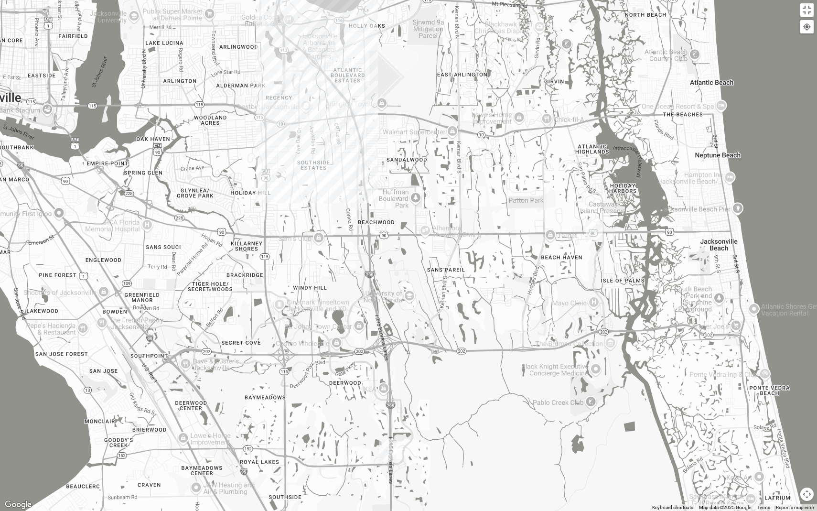
drag, startPoint x: 311, startPoint y: 239, endPoint x: 507, endPoint y: 370, distance: 235.3
click at [506, 367] on div "Womens Getz 32218 Thursday AM Women Only In Person No Childcare Learn More" at bounding box center [408, 255] width 817 height 511
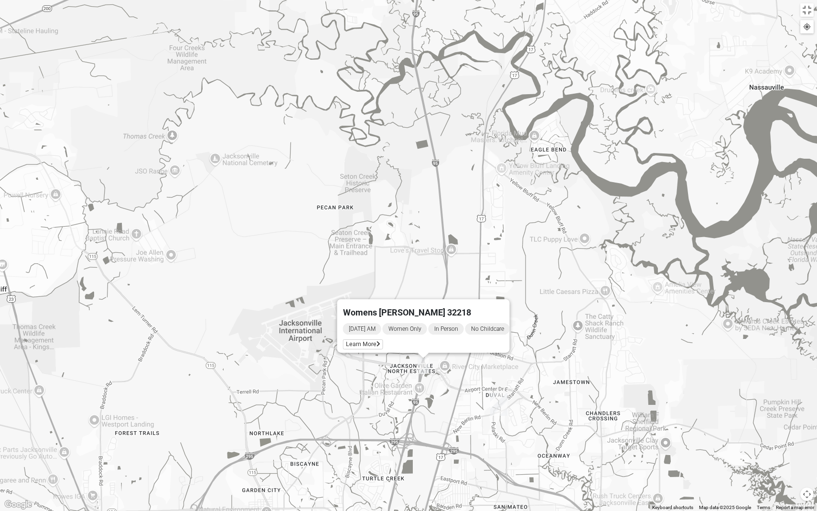
click at [594, 337] on div "Womens Getz 32218 Thursday AM Women Only In Person No Childcare Learn More" at bounding box center [408, 255] width 817 height 511
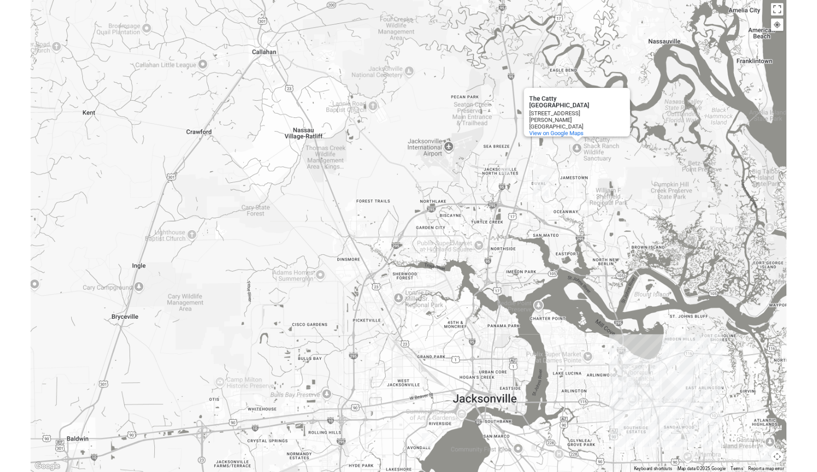
scroll to position [1, 0]
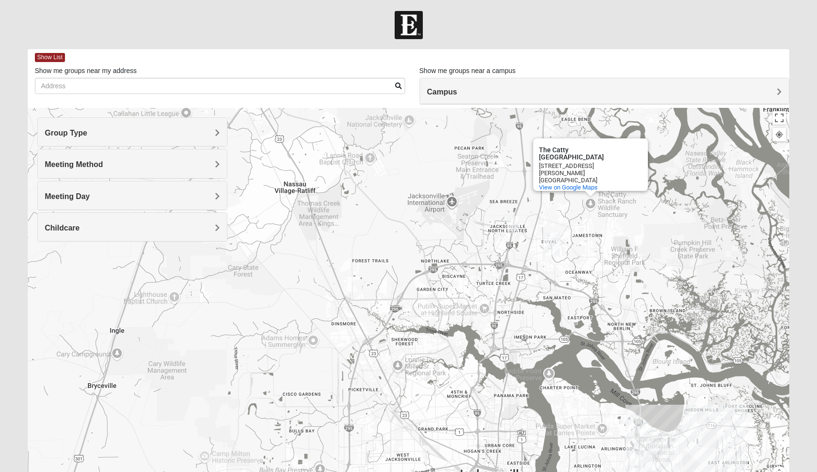
click at [169, 133] on h4 "Group Type" at bounding box center [132, 132] width 175 height 9
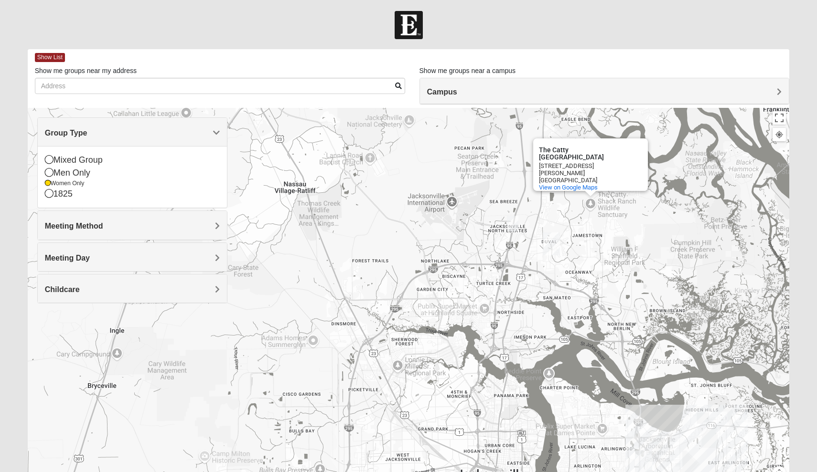
click at [105, 230] on h4 "Meeting Method" at bounding box center [132, 226] width 175 height 9
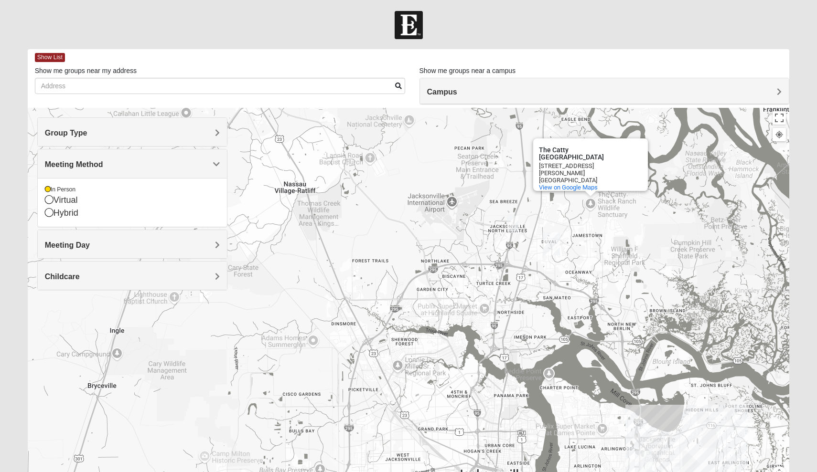
click at [101, 247] on h4 "Meeting Day" at bounding box center [132, 245] width 175 height 9
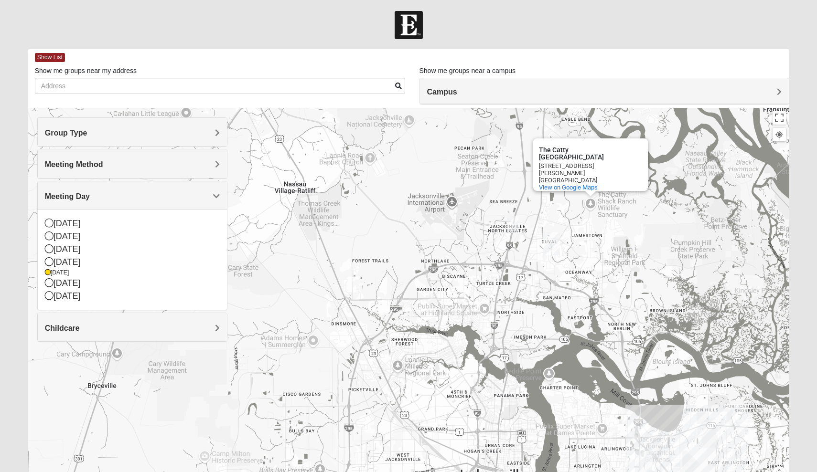
click at [511, 219] on img "Womens Getz 32218" at bounding box center [512, 224] width 11 height 16
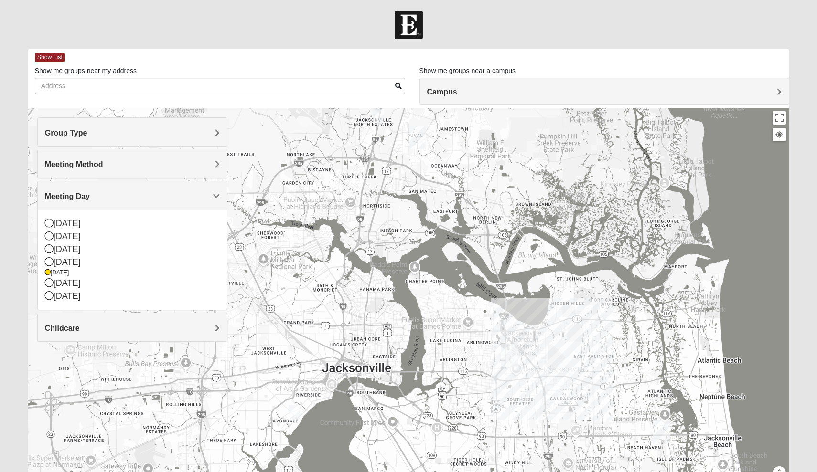
drag, startPoint x: 685, startPoint y: 407, endPoint x: 539, endPoint y: 290, distance: 187.2
click at [539, 290] on div "Womens Getz 32218 Thursday AM Women Only In Person No Childcare Learn More" at bounding box center [409, 299] width 762 height 382
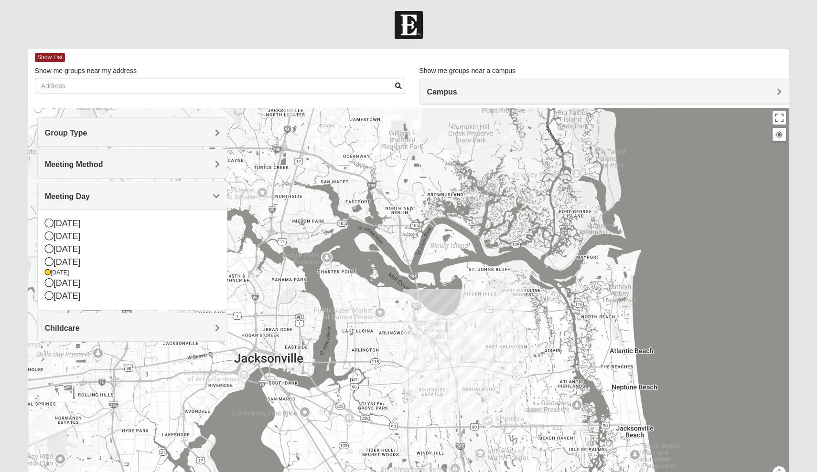
drag, startPoint x: 456, startPoint y: 413, endPoint x: 379, endPoint y: 412, distance: 76.9
click at [379, 412] on div "Womens Getz 32218 Thursday AM Women Only In Person No Childcare Learn More" at bounding box center [409, 299] width 762 height 382
click at [780, 119] on button "Toggle fullscreen view" at bounding box center [778, 117] width 13 height 13
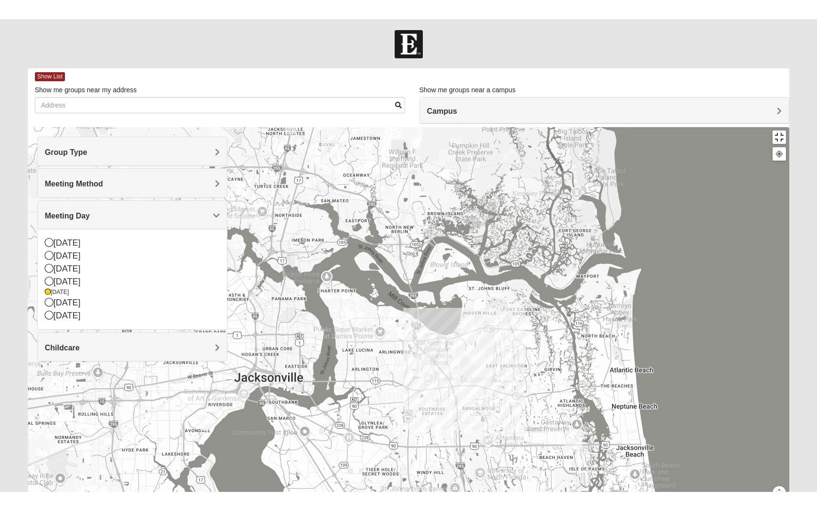
scroll to position [0, 0]
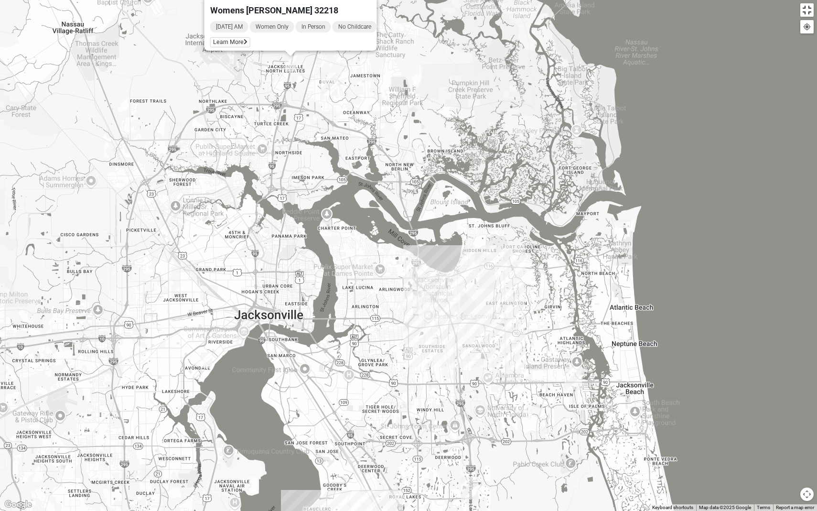
click at [808, 14] on button "Toggle fullscreen view" at bounding box center [806, 9] width 13 height 13
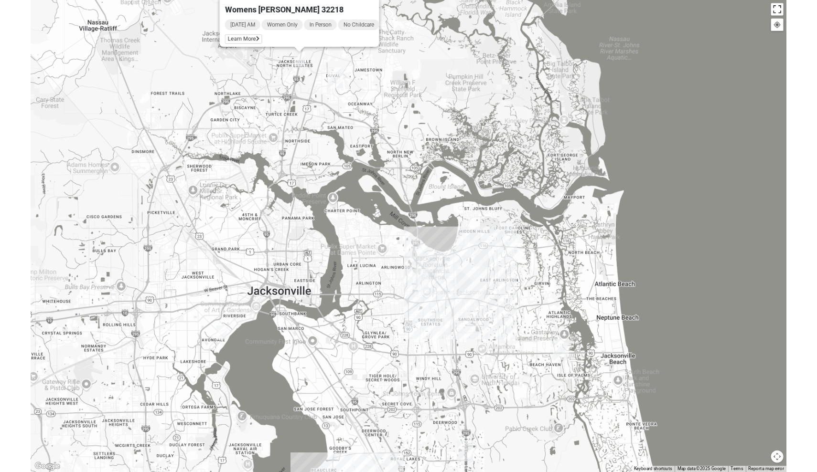
scroll to position [1, 0]
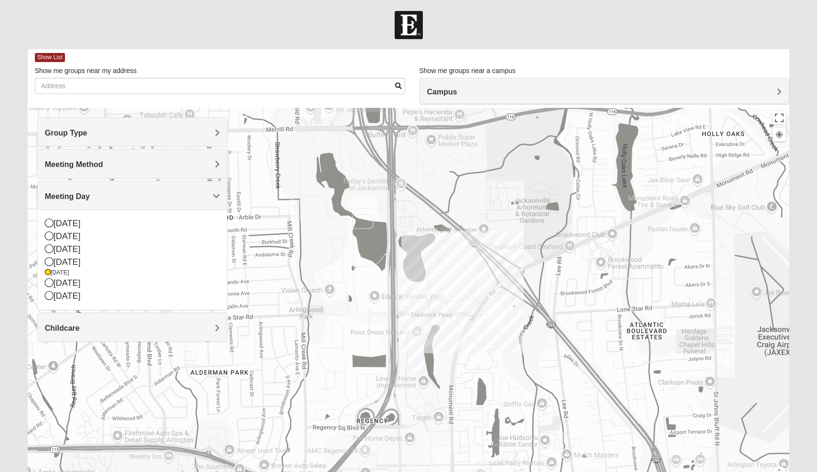
drag, startPoint x: 357, startPoint y: 366, endPoint x: 407, endPoint y: 248, distance: 128.8
click at [407, 248] on div "Womens Getz 32218 Thursday AM Women Only In Person No Childcare Learn More" at bounding box center [409, 299] width 762 height 382
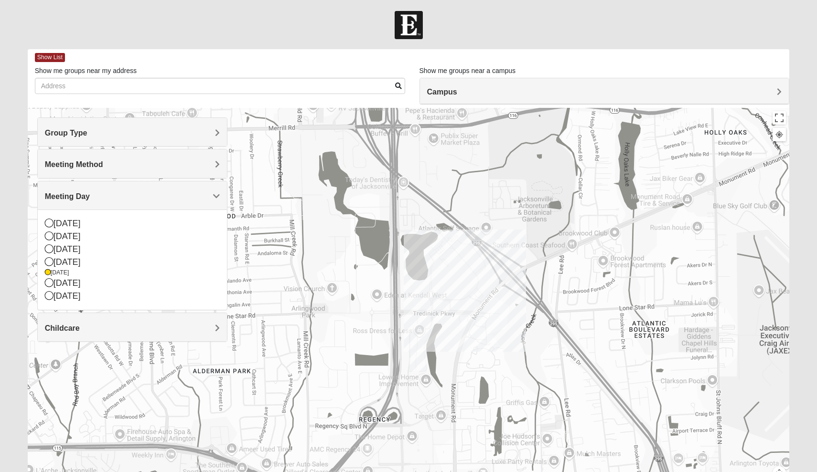
click at [417, 330] on div "Womens Getz 32218 Thursday AM Women Only In Person No Childcare Learn More" at bounding box center [409, 299] width 762 height 382
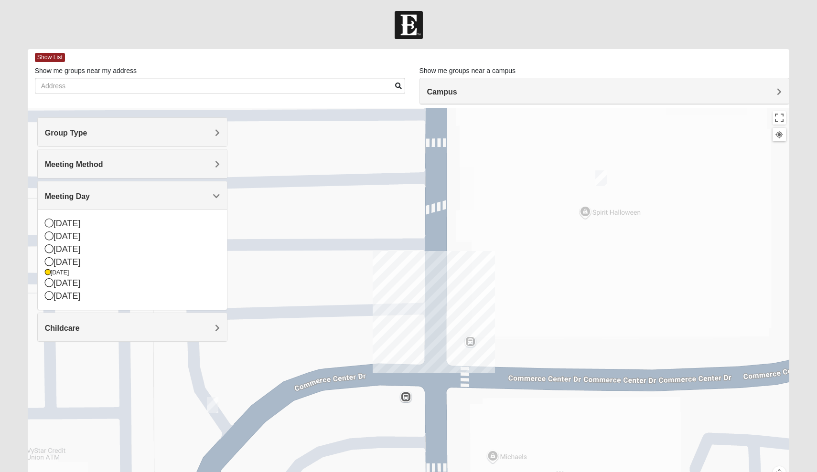
click at [601, 178] on img "On Campus Womens Bates 32225" at bounding box center [600, 179] width 11 height 16
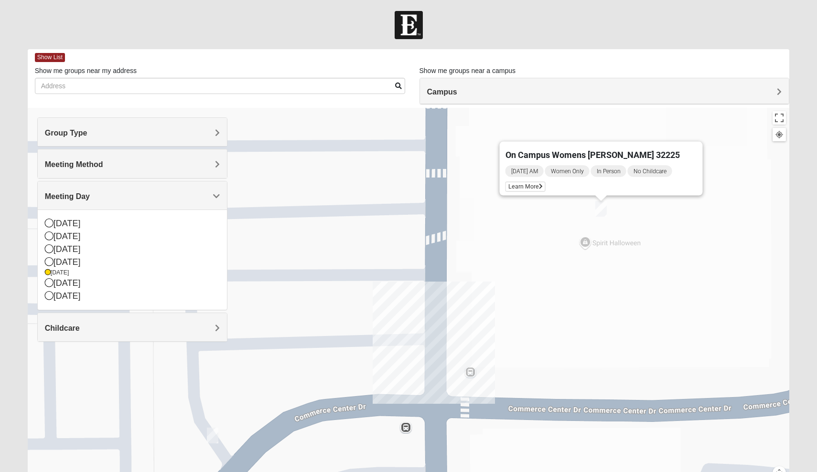
click at [214, 433] on img "Womens Gooden 32211" at bounding box center [212, 436] width 11 height 16
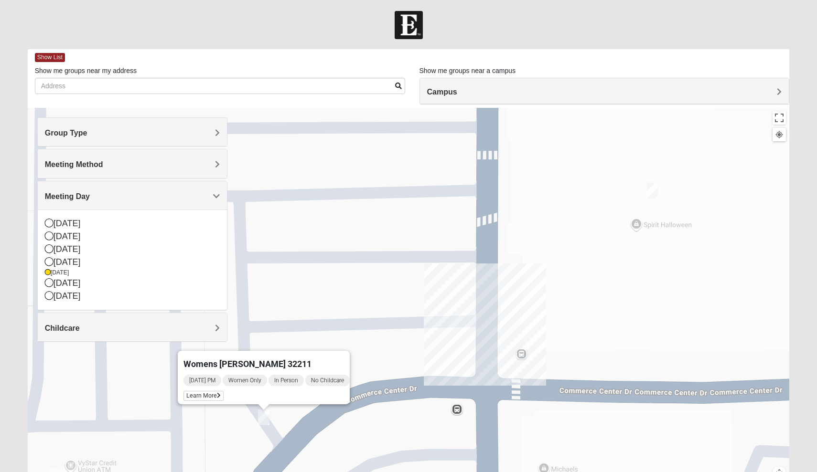
drag, startPoint x: 253, startPoint y: 437, endPoint x: 305, endPoint y: 417, distance: 55.9
click at [305, 417] on div "Womens Gooden 32211 Thursday PM Women Only In Person No Childcare Learn More" at bounding box center [409, 299] width 762 height 382
click at [201, 390] on span "Learn More" at bounding box center [204, 395] width 40 height 10
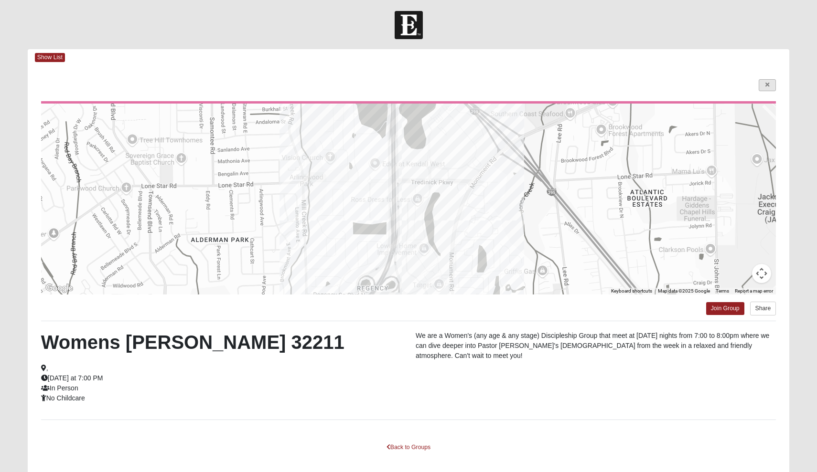
click at [769, 82] on icon at bounding box center [767, 85] width 4 height 6
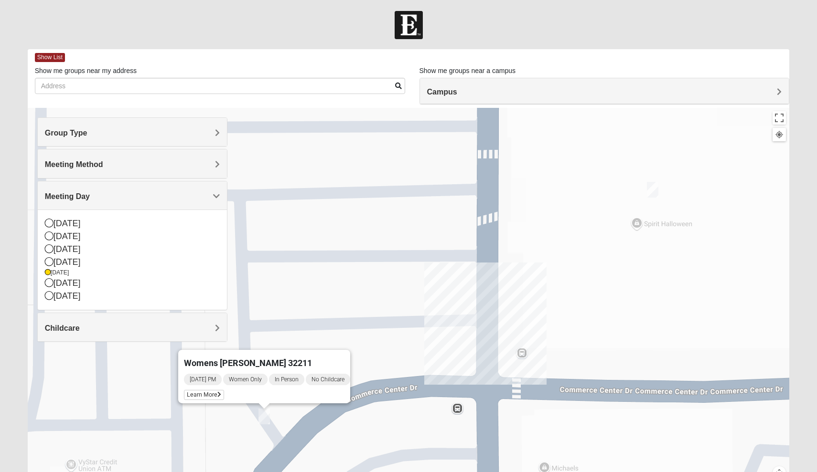
click at [467, 92] on h4 "Campus" at bounding box center [604, 91] width 355 height 9
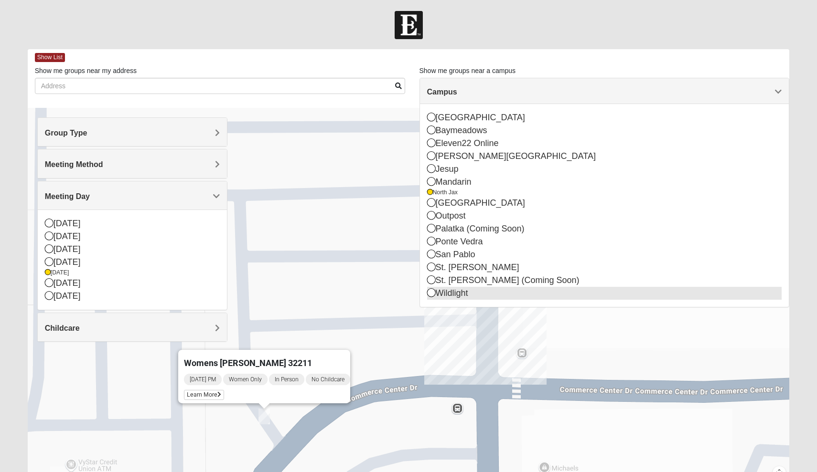
click at [432, 293] on icon at bounding box center [431, 292] width 9 height 9
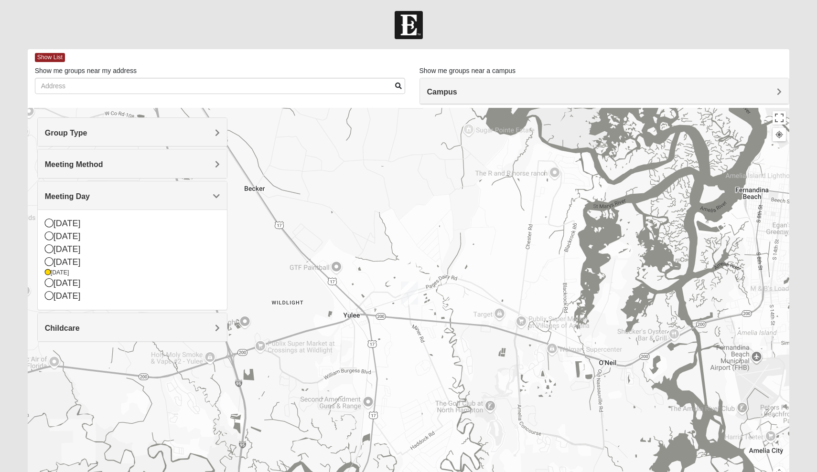
click at [197, 171] on div "Meeting Method" at bounding box center [133, 163] width 190 height 28
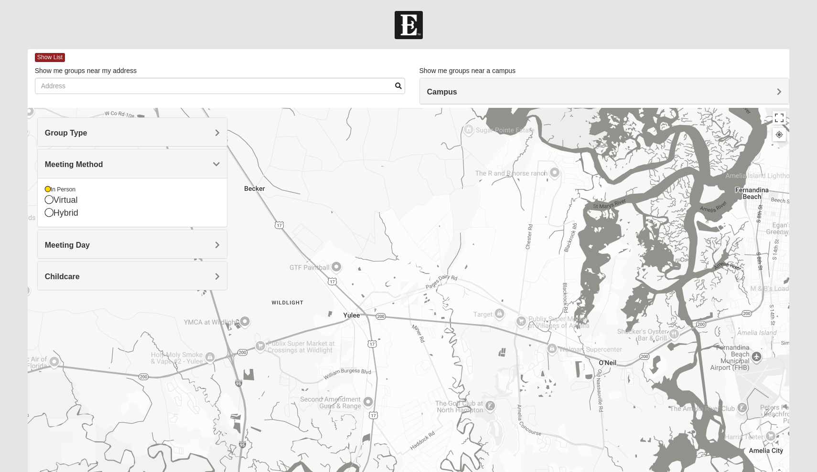
click at [196, 134] on h4 "Group Type" at bounding box center [132, 132] width 175 height 9
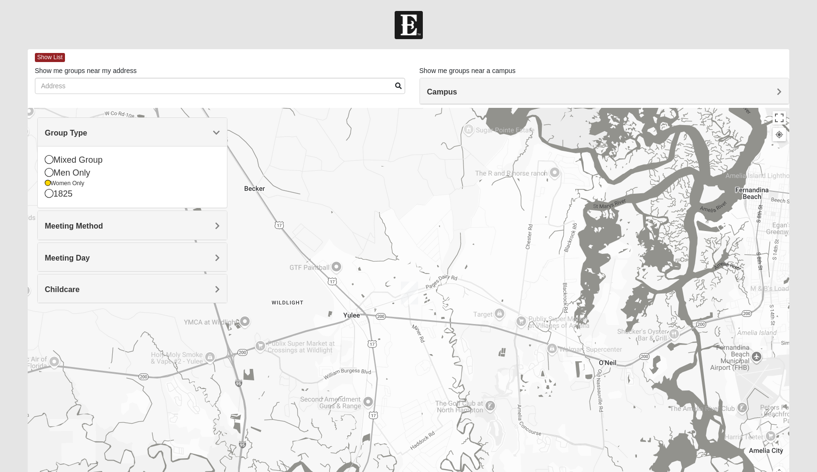
click at [114, 267] on div "Meeting Day" at bounding box center [133, 257] width 190 height 28
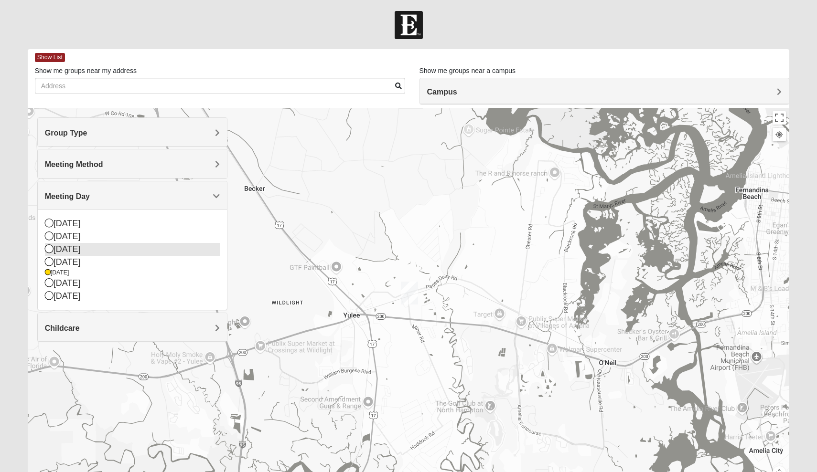
click at [79, 248] on div "[DATE]" at bounding box center [132, 249] width 175 height 13
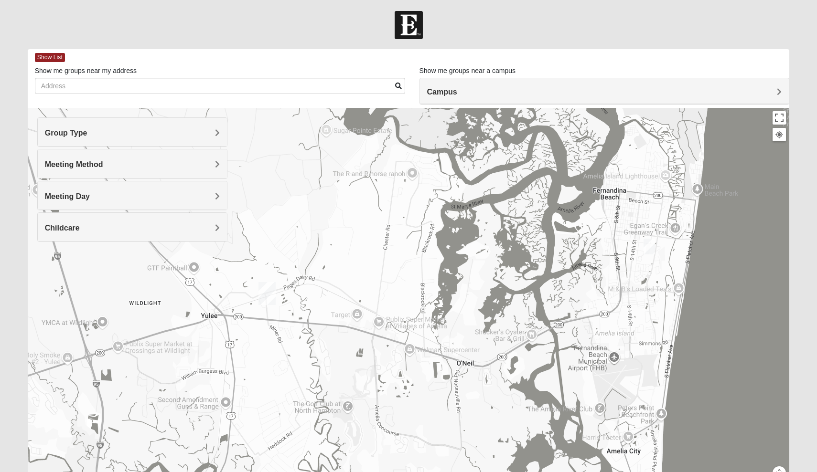
drag, startPoint x: 674, startPoint y: 281, endPoint x: 530, endPoint y: 281, distance: 144.2
click at [530, 281] on div at bounding box center [409, 299] width 762 height 382
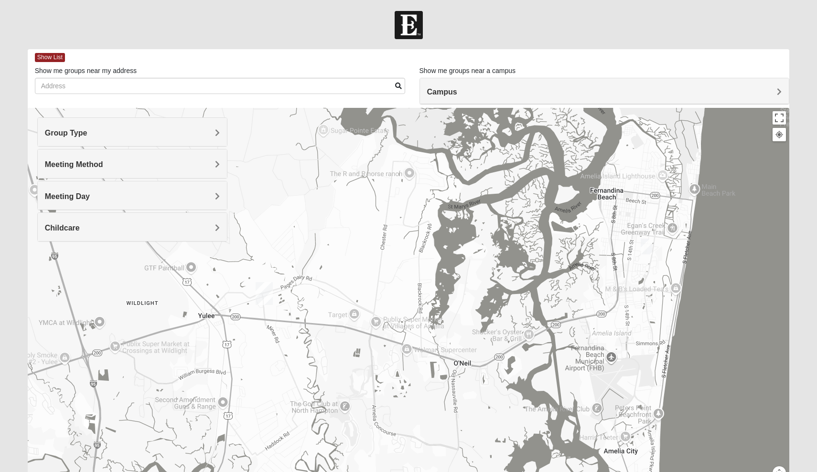
click at [643, 254] on img "Womens Bourquin 32034" at bounding box center [645, 247] width 11 height 16
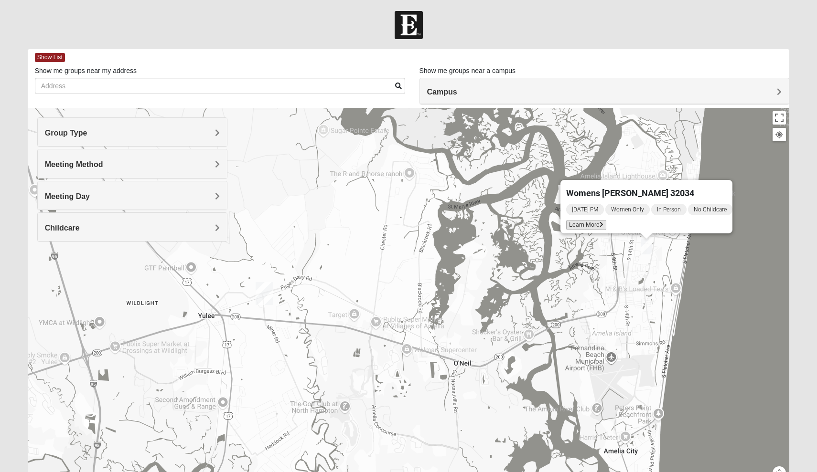
click at [576, 220] on span "Learn More" at bounding box center [586, 225] width 40 height 10
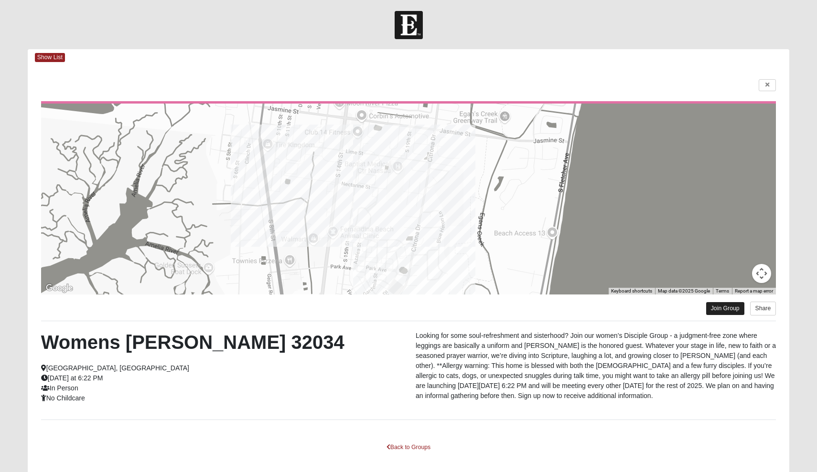
click at [729, 310] on link "Join Group" at bounding box center [725, 308] width 38 height 13
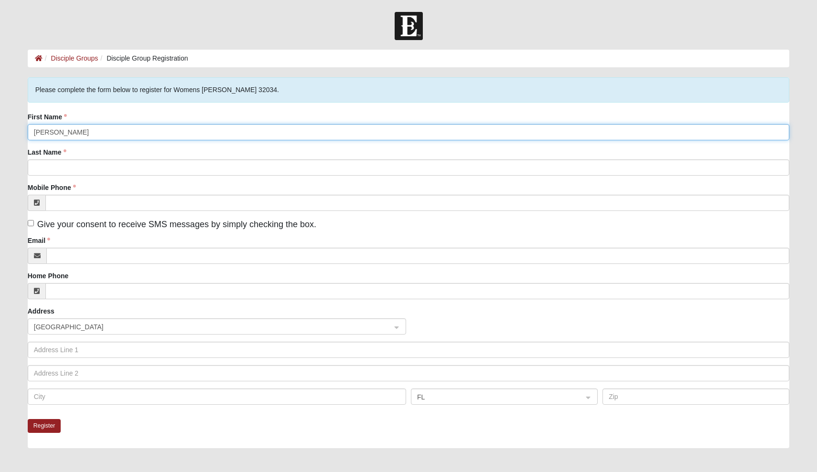
type input "[PERSON_NAME]"
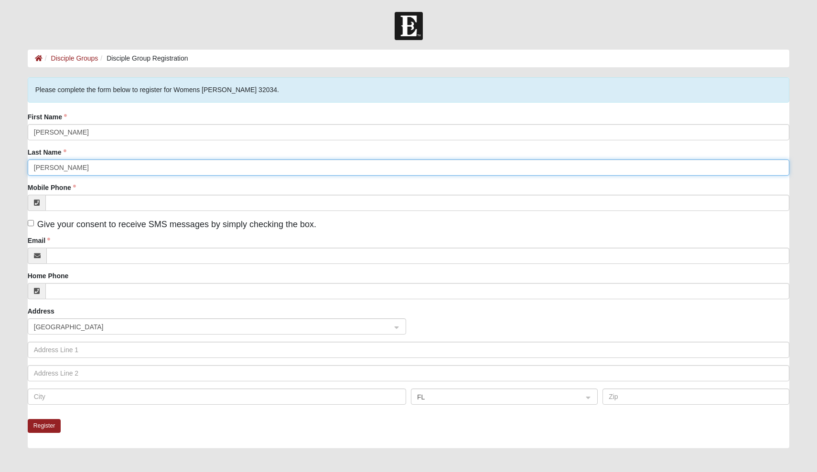
type input "[PERSON_NAME]"
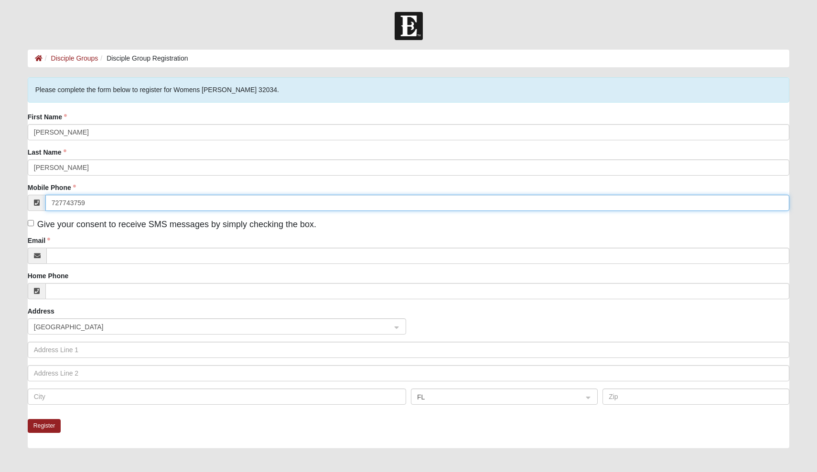
type input "[PHONE_NUMBER]"
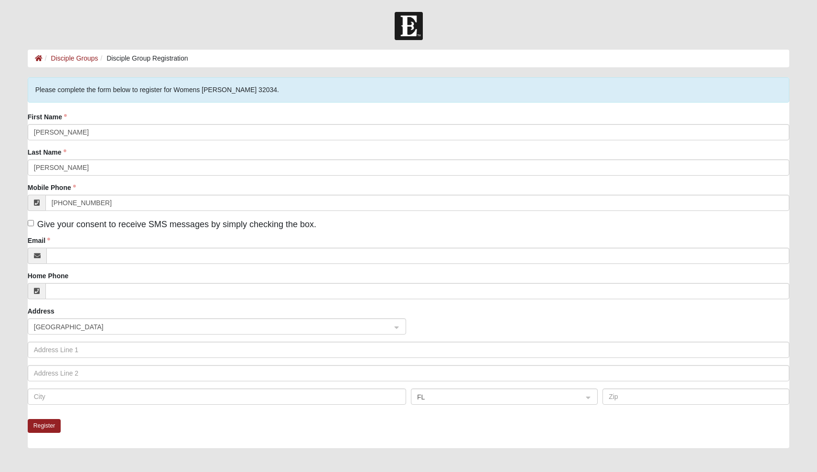
click at [32, 226] on label "Give your consent to receive SMS messages by simply checking the box." at bounding box center [172, 224] width 288 height 13
click at [32, 226] on input "Give your consent to receive SMS messages by simply checking the box." at bounding box center [31, 223] width 6 height 6
checkbox input "true"
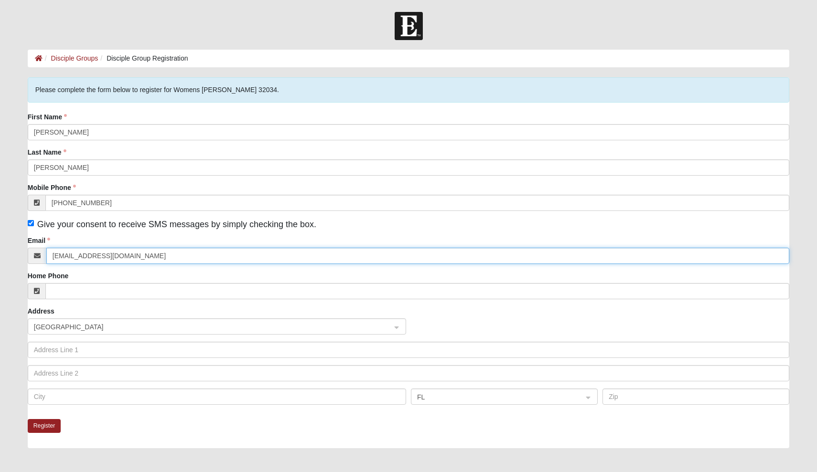
type input "[EMAIL_ADDRESS][DOMAIN_NAME]"
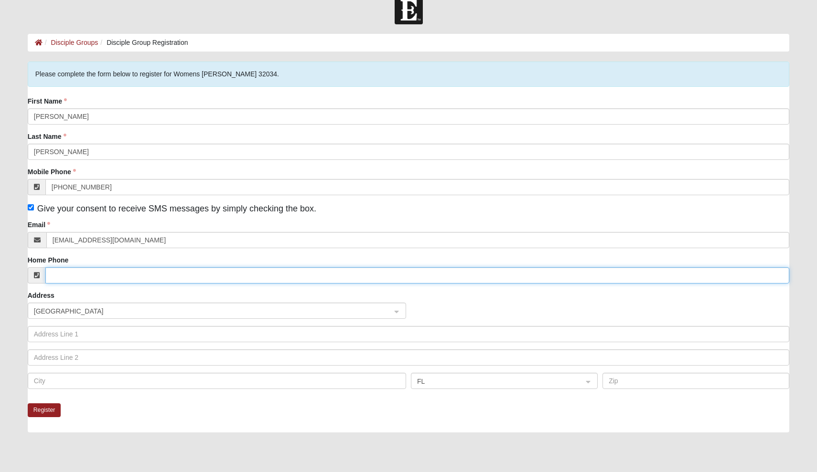
scroll to position [25, 0]
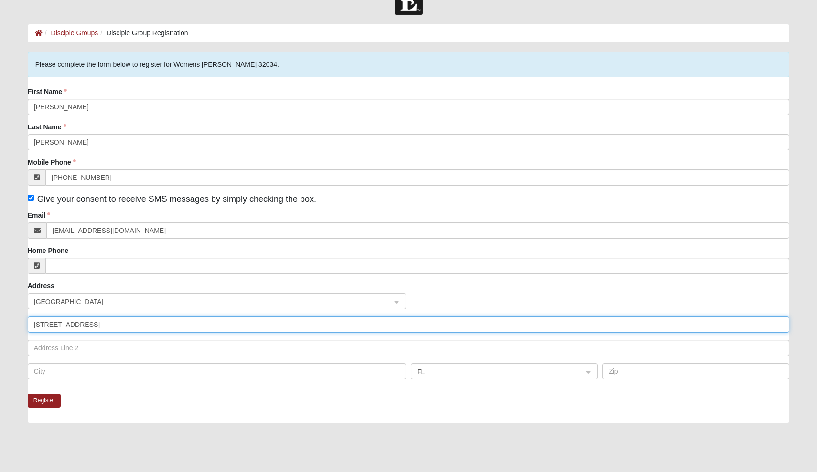
type input "[STREET_ADDRESS]"
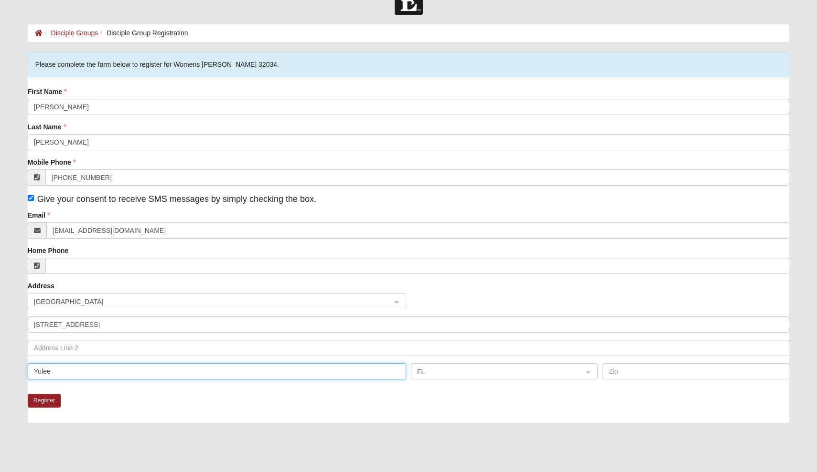
type input "Yulee"
type input "32097"
click at [45, 400] on button "Register" at bounding box center [44, 401] width 33 height 14
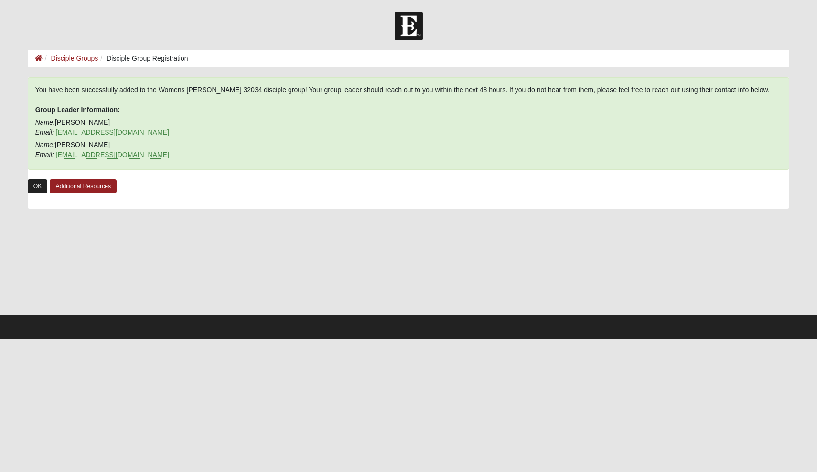
click at [38, 183] on link "OK" at bounding box center [38, 187] width 20 height 14
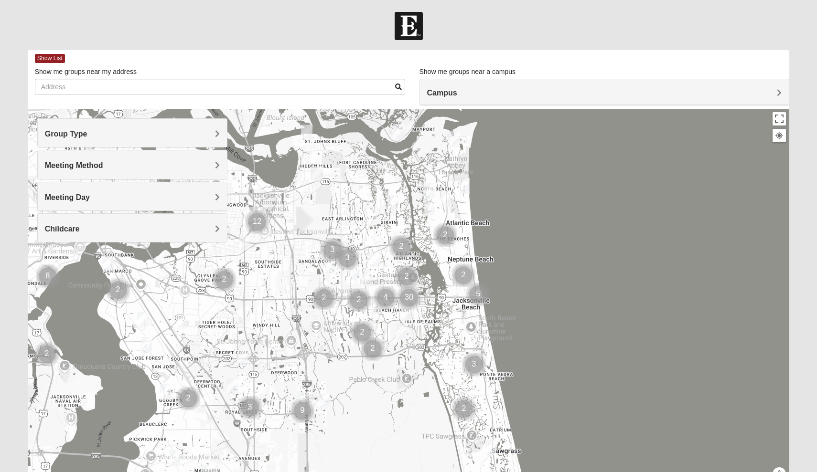
click at [441, 94] on span "Campus" at bounding box center [442, 93] width 30 height 8
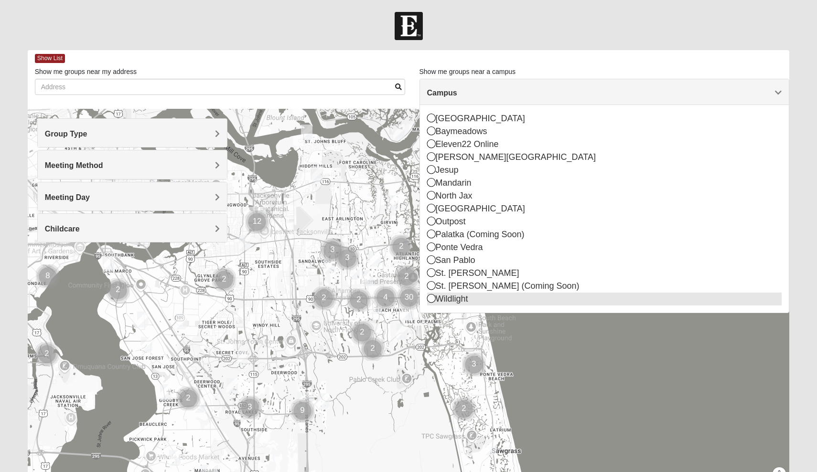
click at [430, 300] on icon at bounding box center [431, 298] width 9 height 9
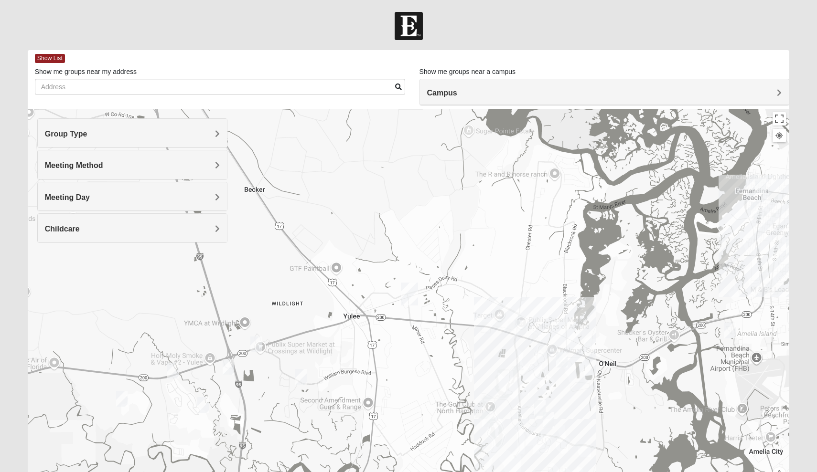
click at [189, 203] on div "Meeting Day" at bounding box center [133, 196] width 190 height 28
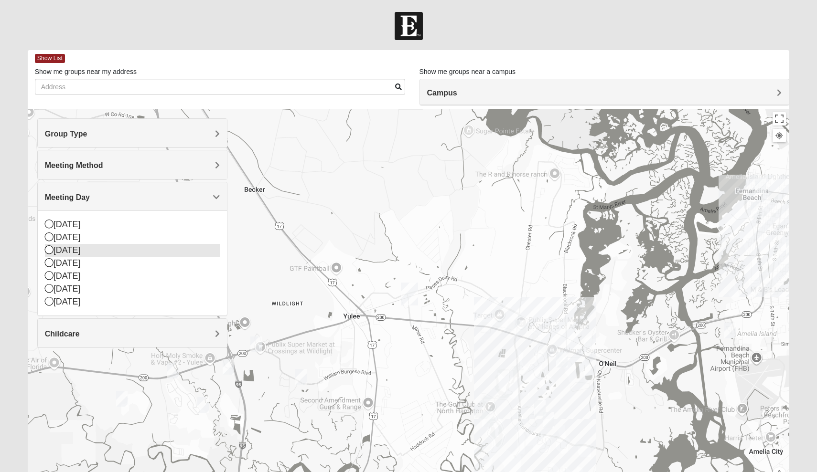
click at [89, 254] on div "[DATE]" at bounding box center [132, 250] width 175 height 13
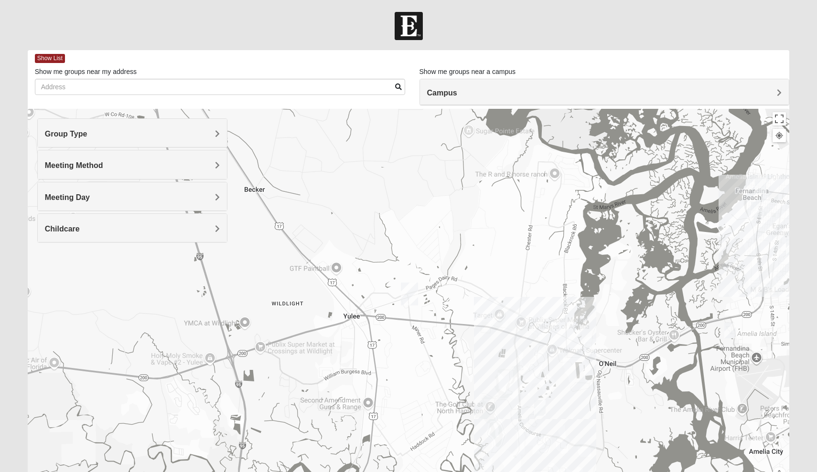
click at [174, 139] on div "Group Type" at bounding box center [133, 133] width 190 height 28
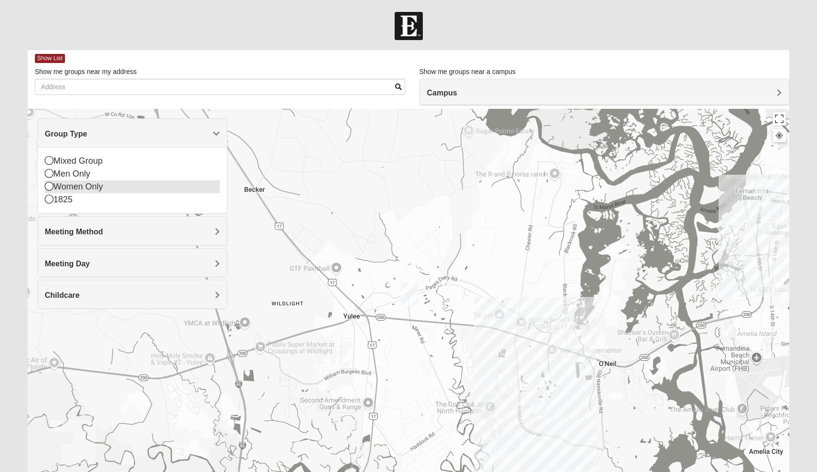
click at [117, 184] on div "Women Only" at bounding box center [132, 187] width 175 height 13
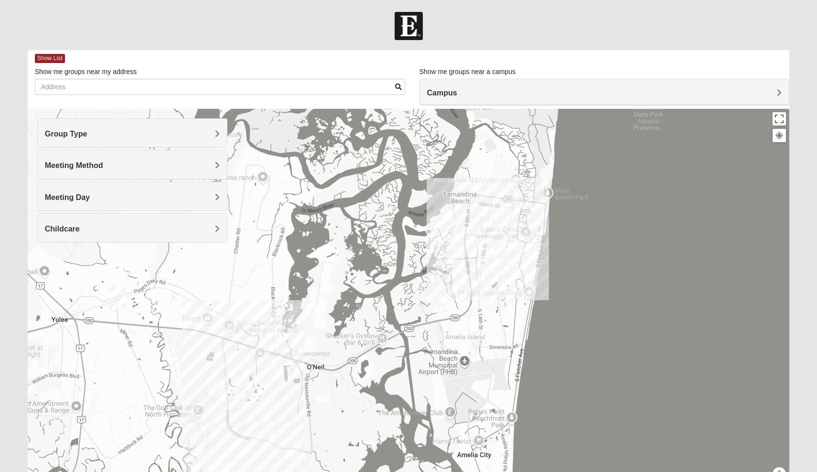
drag, startPoint x: 489, startPoint y: 338, endPoint x: 199, endPoint y: 339, distance: 289.4
click at [198, 339] on div at bounding box center [409, 300] width 762 height 382
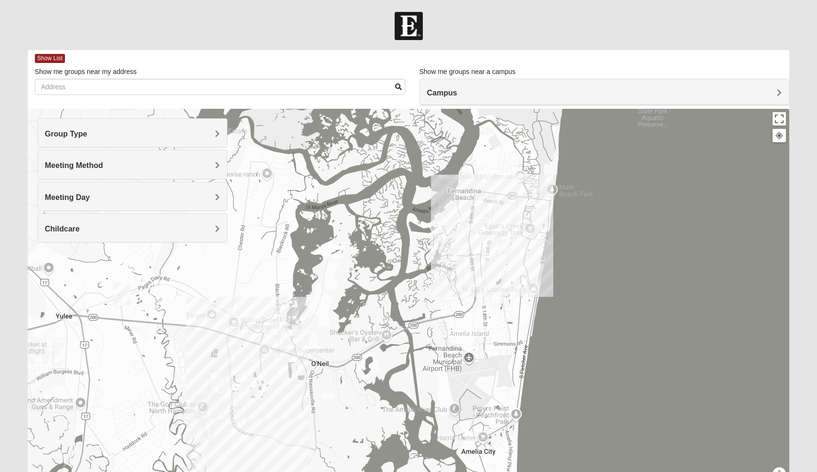
click at [507, 244] on img "Womens Bourquin 32034" at bounding box center [503, 247] width 11 height 16
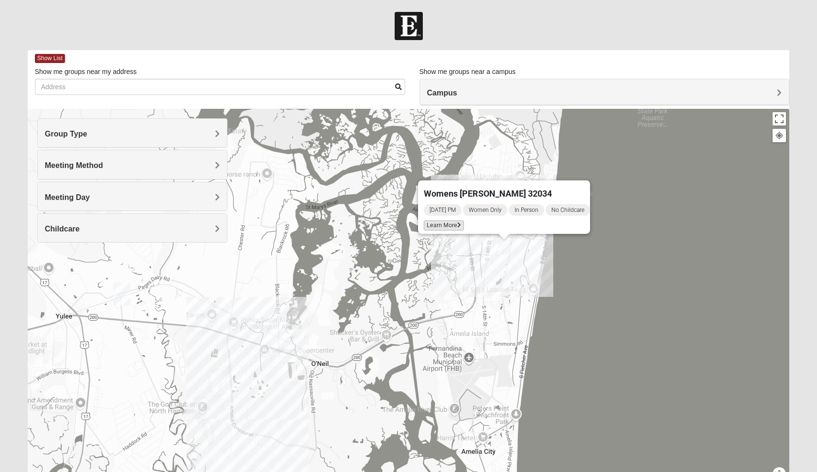
click at [436, 221] on span "Learn More" at bounding box center [444, 226] width 40 height 10
